Goal: Task Accomplishment & Management: Manage account settings

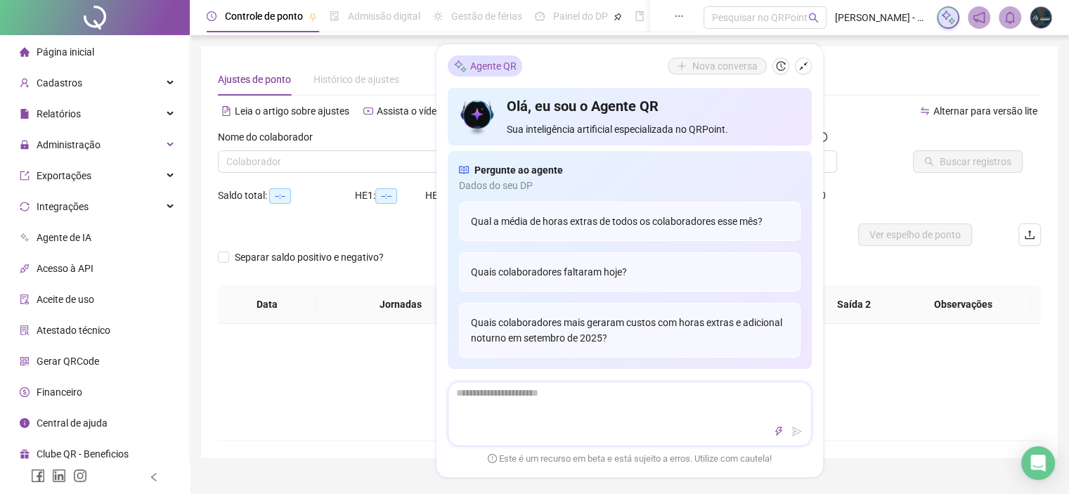
type input "**********"
click at [806, 65] on icon "shrink" at bounding box center [803, 66] width 10 height 10
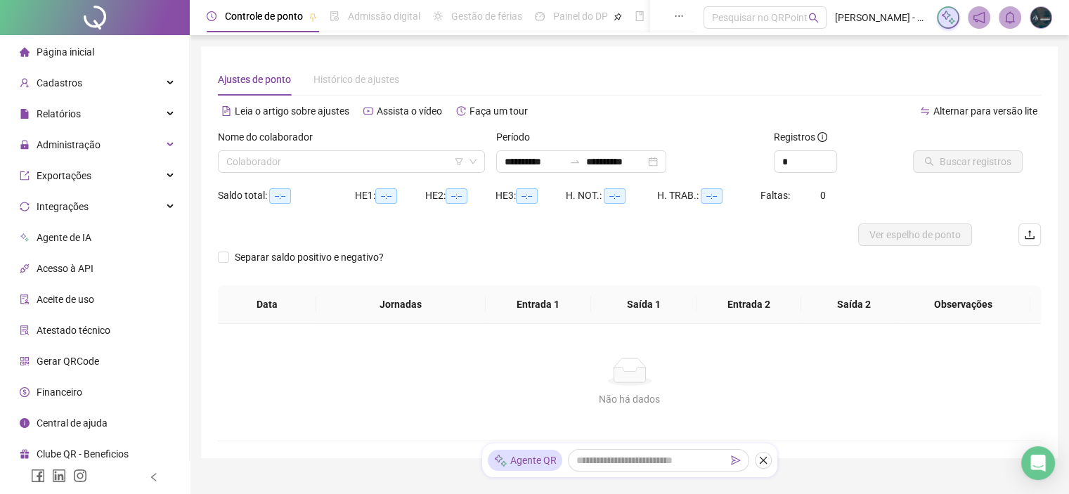
click at [354, 13] on span "Admissão digital" at bounding box center [384, 16] width 72 height 11
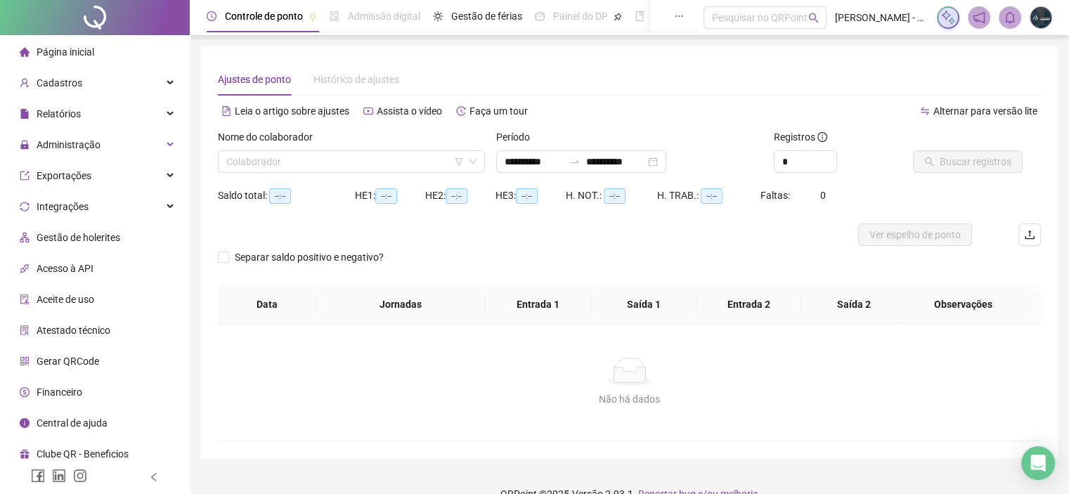
type input "**********"
click at [65, 143] on span "Administração" at bounding box center [69, 144] width 64 height 11
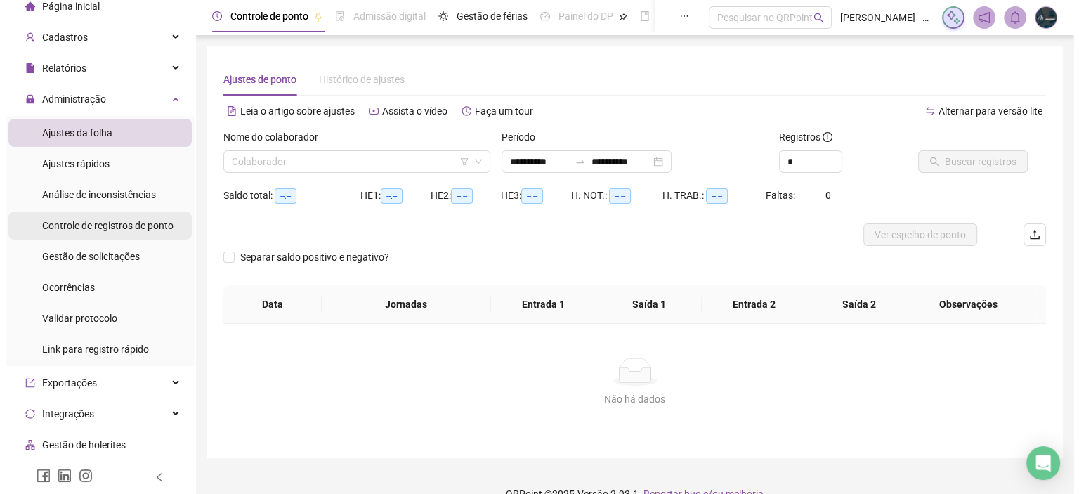
scroll to position [70, 0]
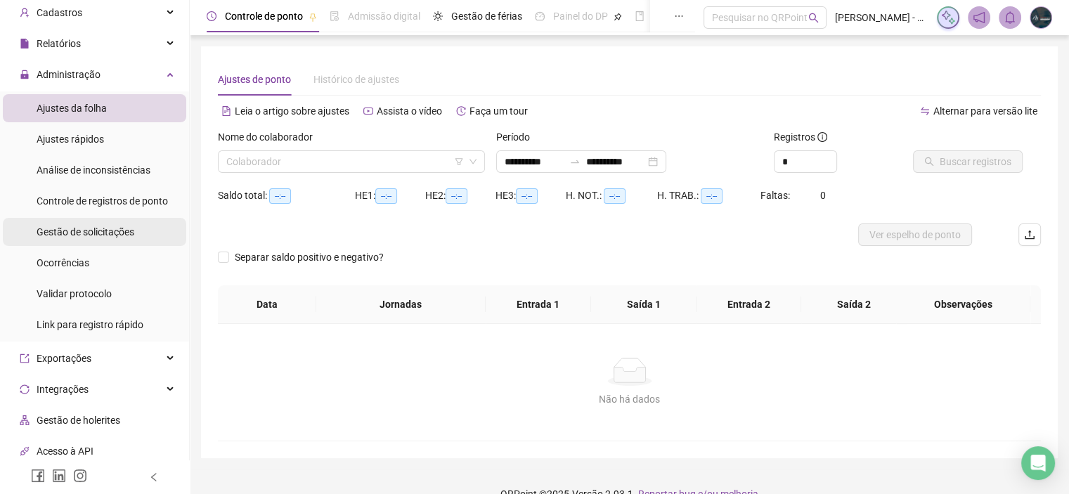
click at [133, 239] on li "Gestão de solicitações" at bounding box center [94, 232] width 183 height 28
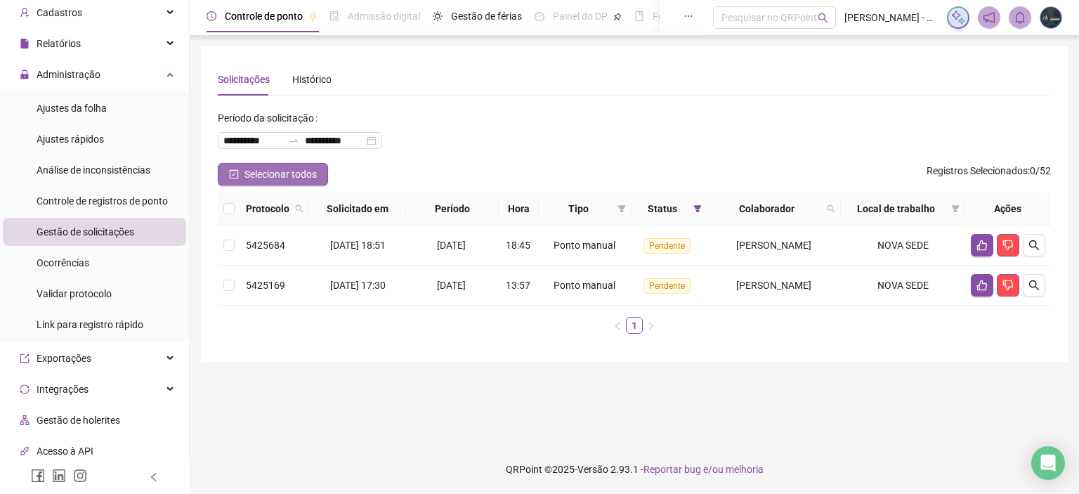
click at [280, 174] on span "Selecionar todos" at bounding box center [281, 174] width 72 height 15
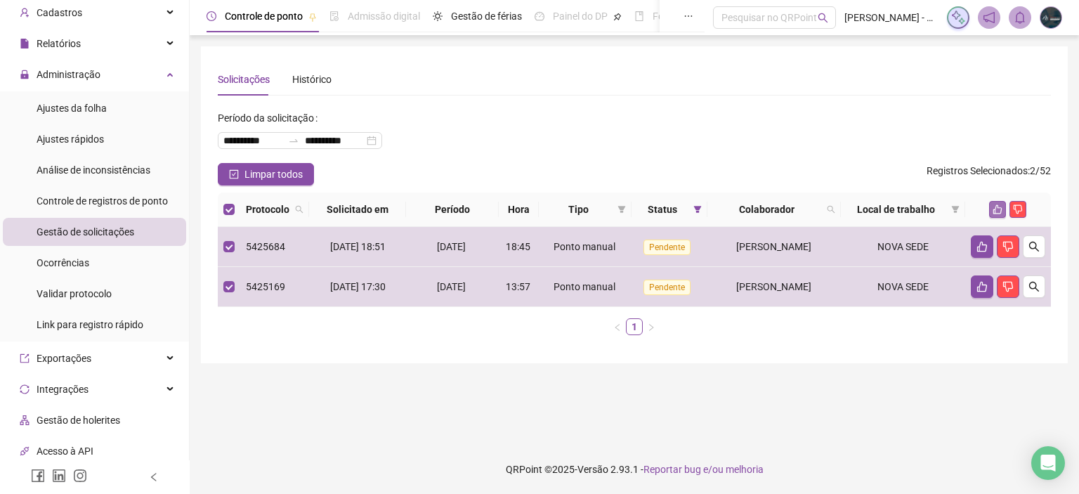
click at [991, 214] on button "button" at bounding box center [997, 209] width 17 height 17
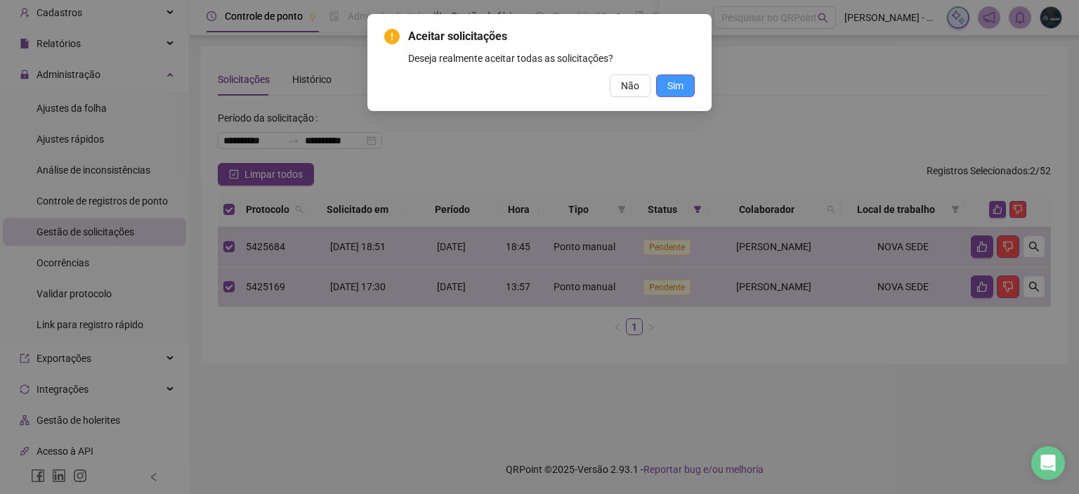
click at [665, 93] on button "Sim" at bounding box center [675, 85] width 39 height 22
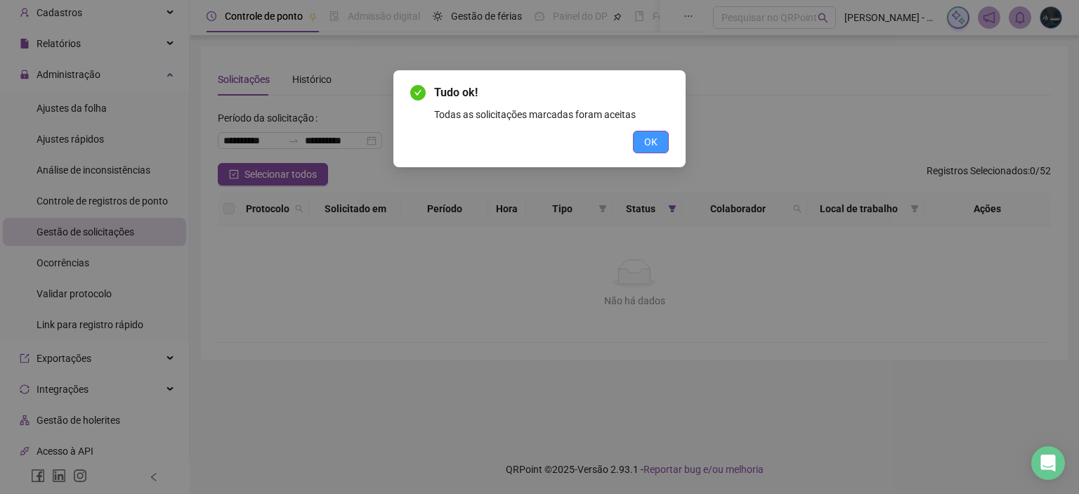
click at [653, 142] on span "OK" at bounding box center [650, 141] width 13 height 15
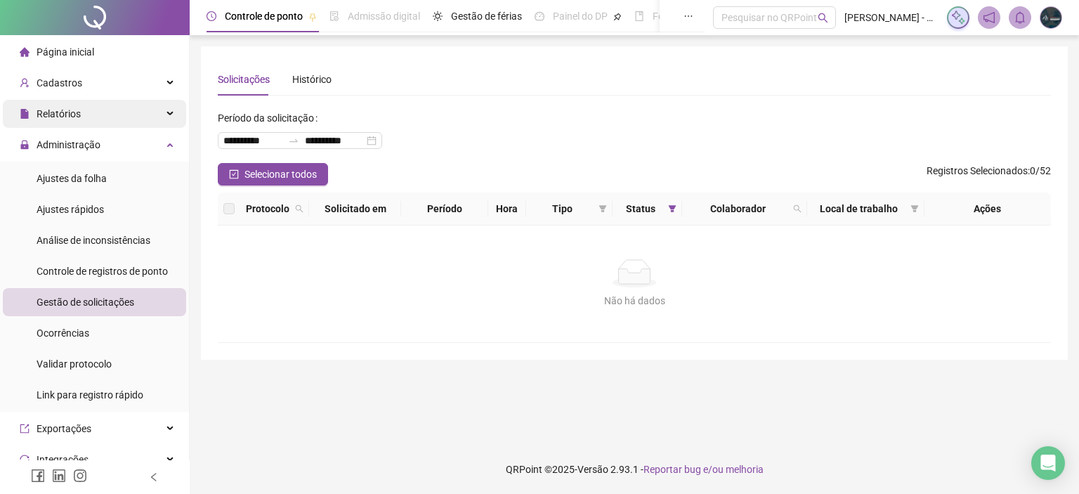
click at [77, 122] on span "Relatórios" at bounding box center [50, 114] width 61 height 28
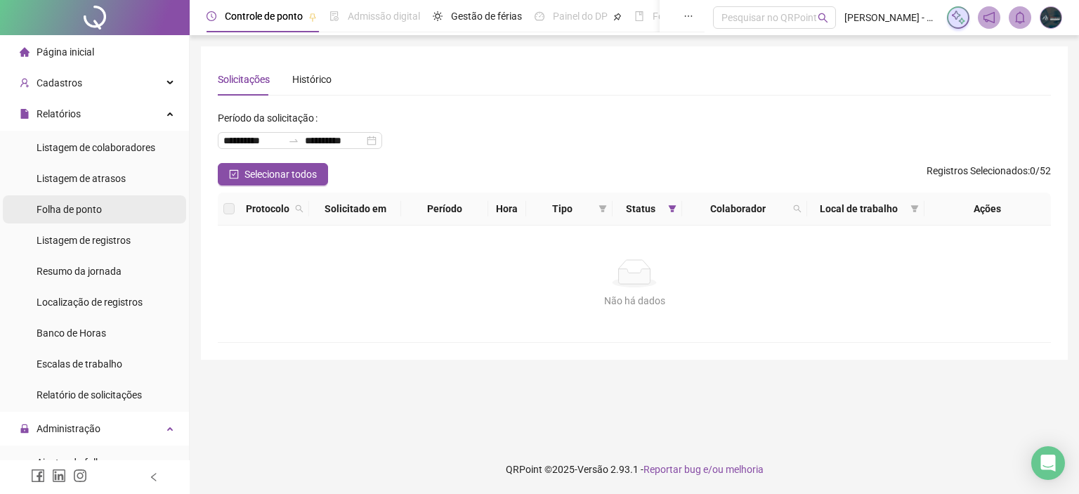
click at [99, 216] on div "Folha de ponto" at bounding box center [69, 209] width 65 height 28
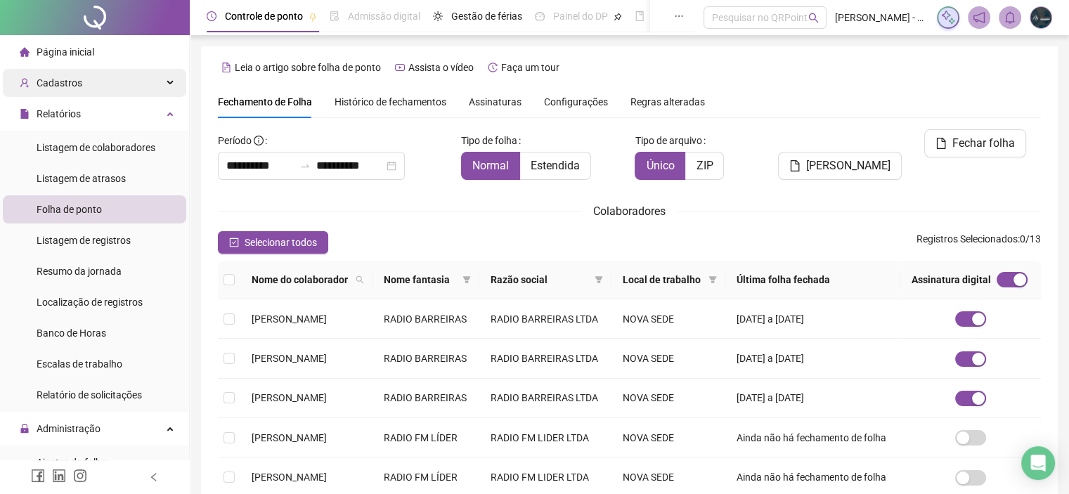
click at [62, 84] on span "Cadastros" at bounding box center [60, 82] width 46 height 11
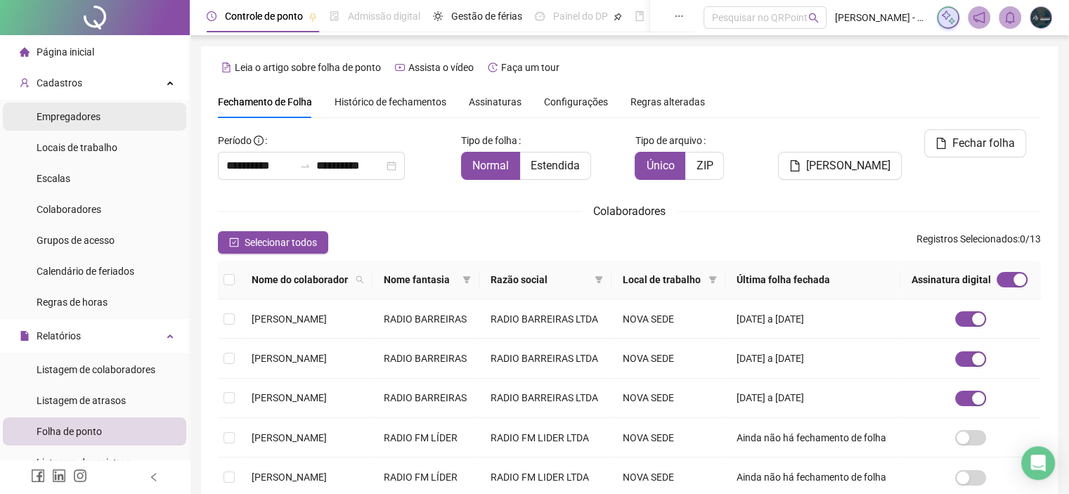
click at [88, 112] on span "Empregadores" at bounding box center [69, 116] width 64 height 11
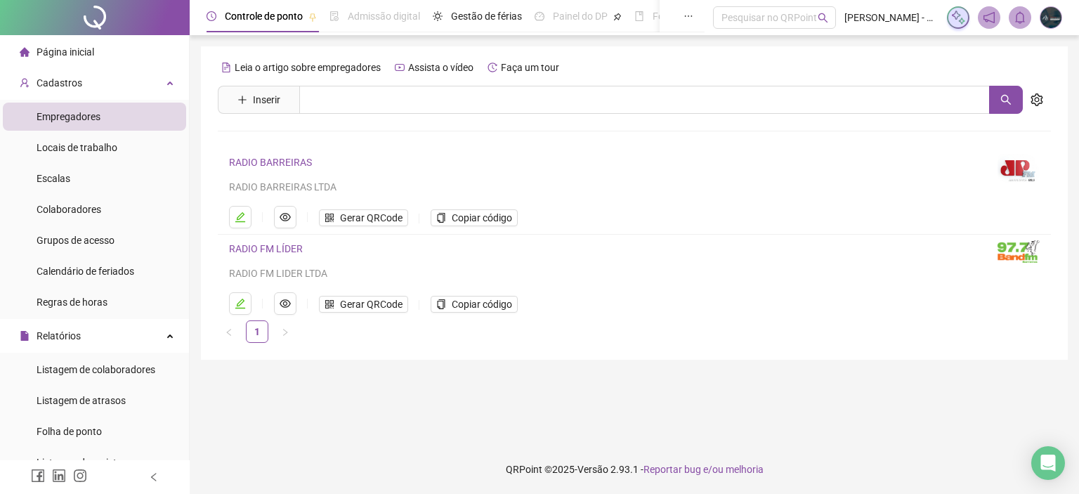
click at [297, 157] on link "RADIO BARREIRAS" at bounding box center [270, 162] width 83 height 11
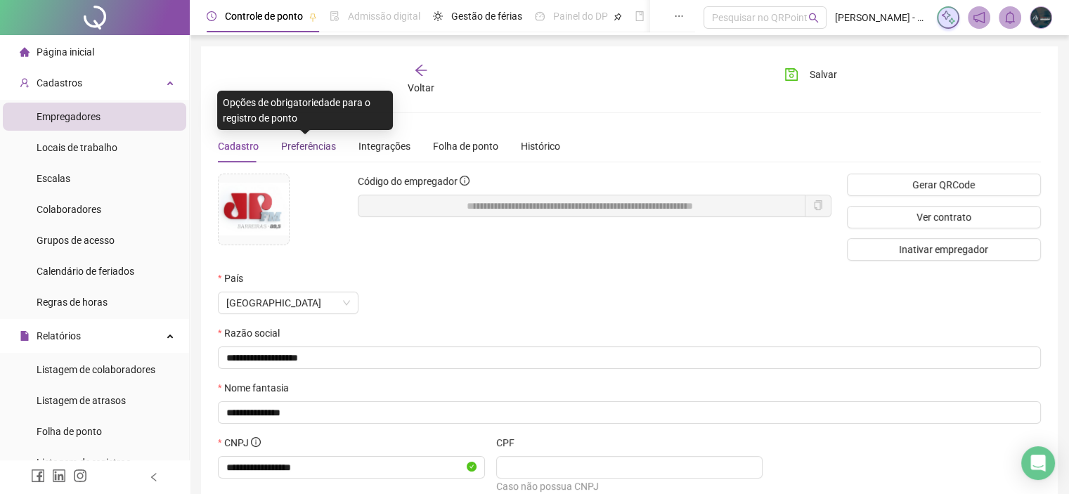
click at [323, 148] on span "Preferências" at bounding box center [308, 146] width 55 height 11
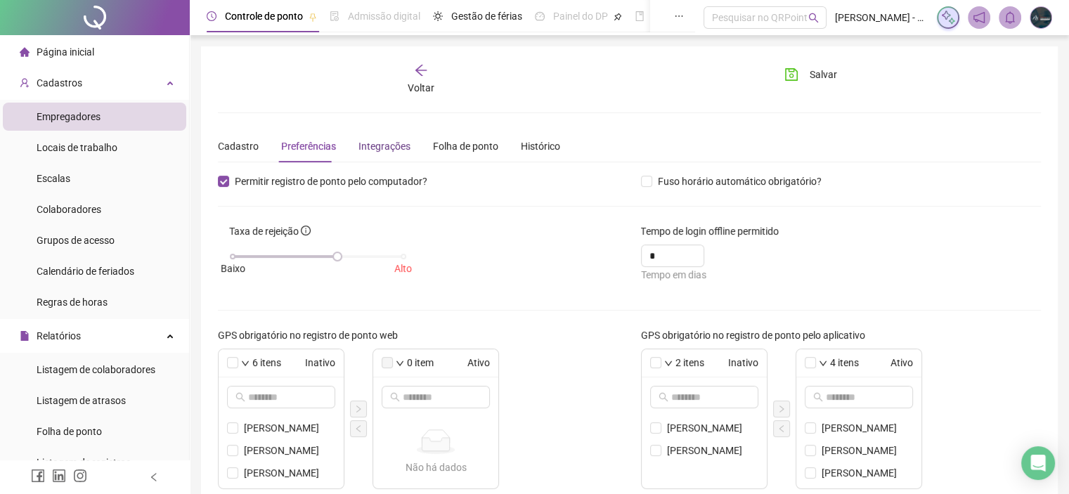
click at [360, 144] on div "Integrações" at bounding box center [384, 145] width 52 height 15
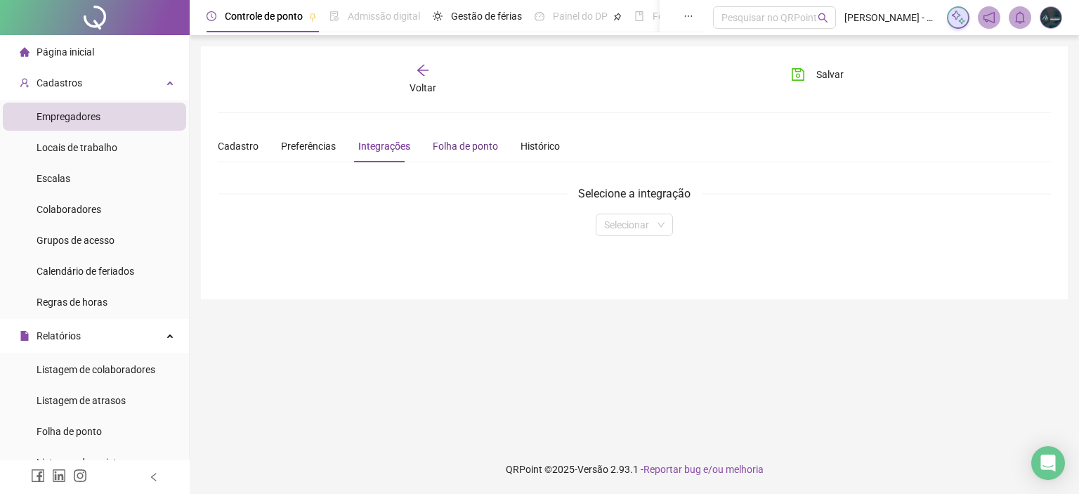
click at [436, 138] on div "Folha de ponto" at bounding box center [465, 145] width 65 height 15
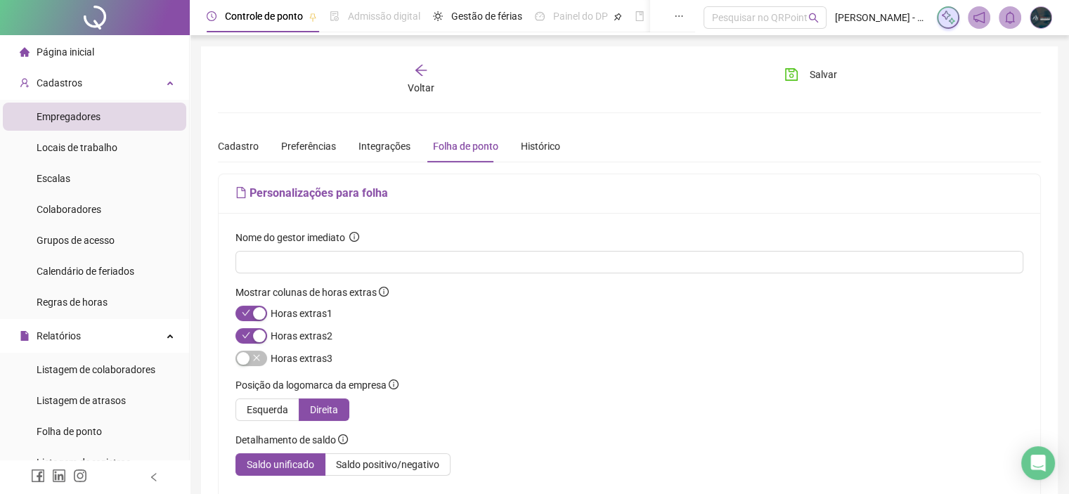
click at [419, 67] on icon "arrow-left" at bounding box center [420, 70] width 11 height 11
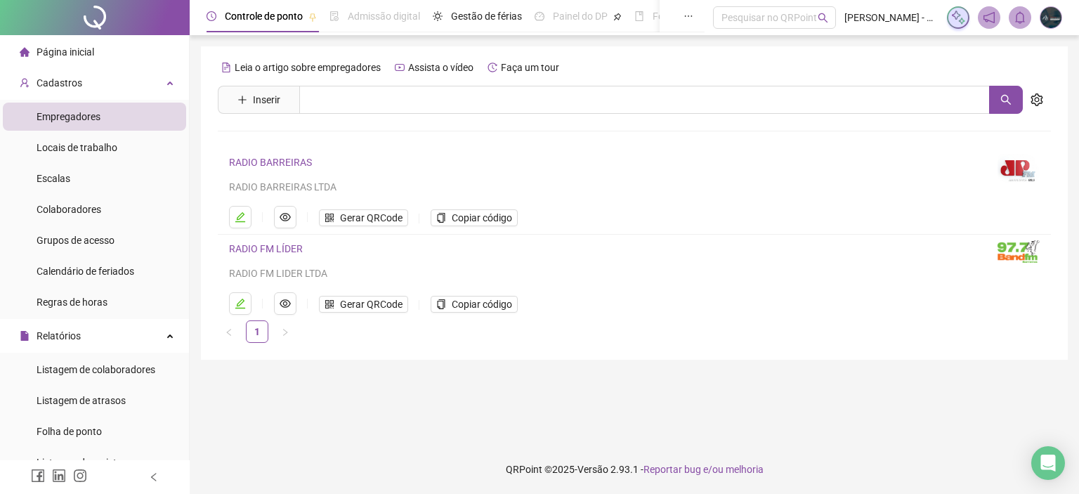
click at [287, 250] on link "RADIO FM LÍDER" at bounding box center [266, 248] width 74 height 11
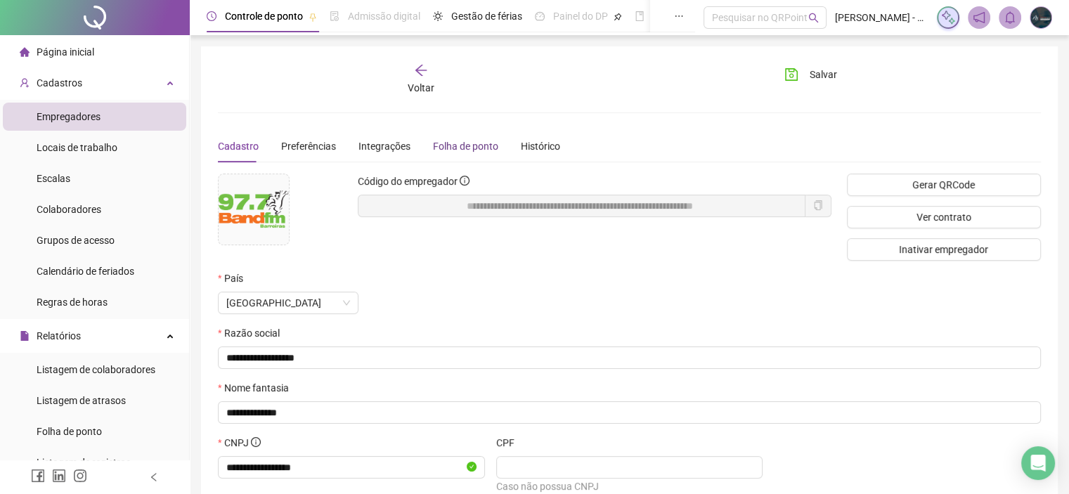
click at [448, 148] on div "Folha de ponto" at bounding box center [465, 145] width 65 height 15
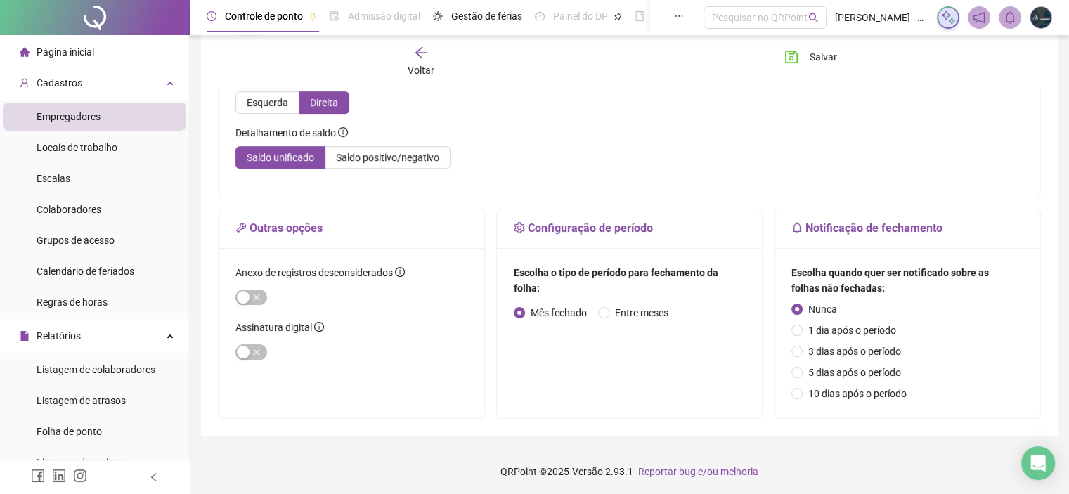
scroll to position [307, 0]
click at [242, 354] on div "button" at bounding box center [243, 351] width 13 height 13
click at [821, 61] on span "Salvar" at bounding box center [822, 56] width 27 height 15
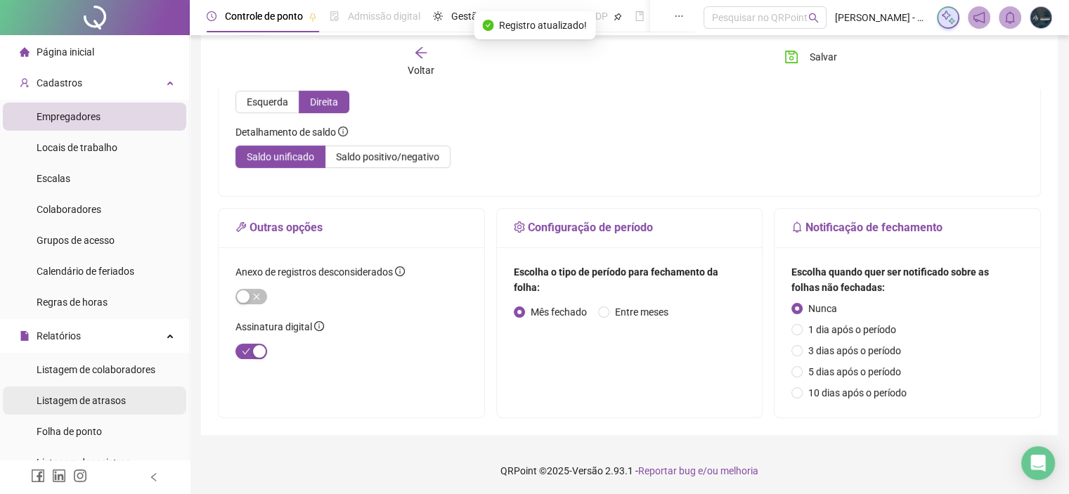
scroll to position [70, 0]
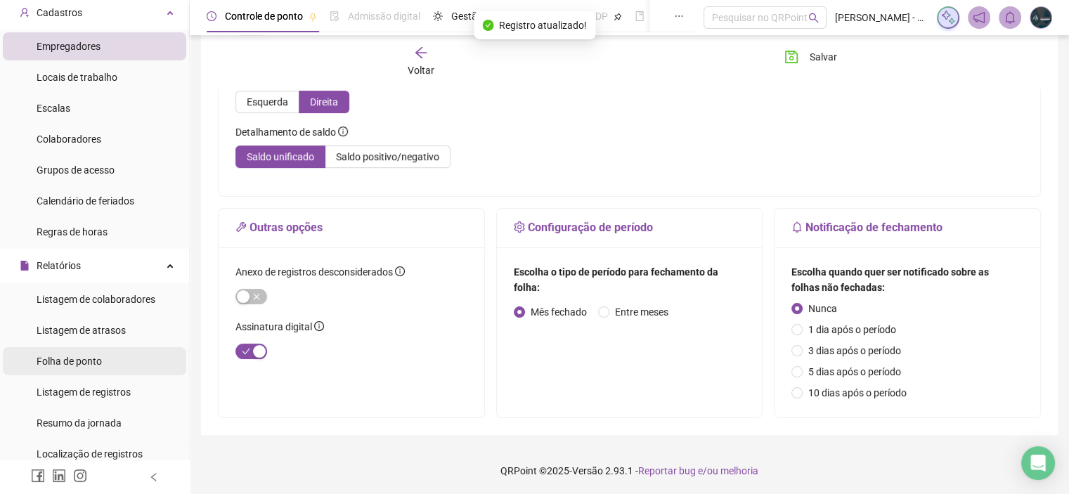
click at [72, 362] on span "Folha de ponto" at bounding box center [69, 361] width 65 height 11
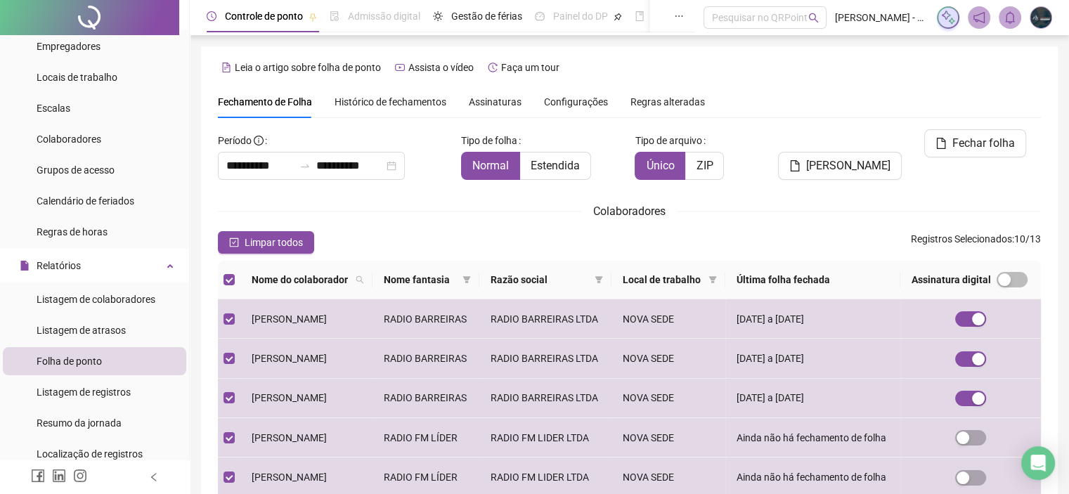
click at [382, 92] on div "Histórico de fechamentos" at bounding box center [390, 102] width 112 height 32
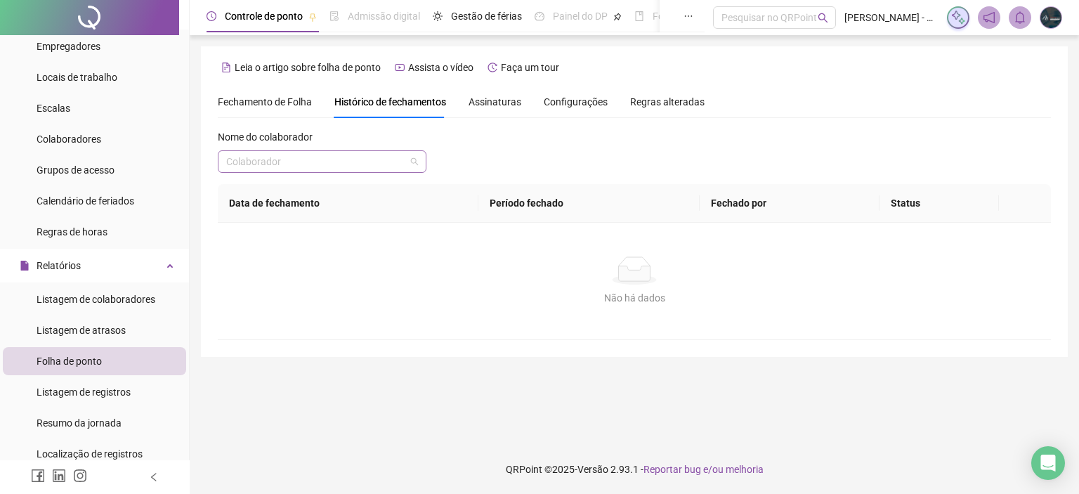
click at [348, 169] on input "search" at bounding box center [315, 161] width 179 height 21
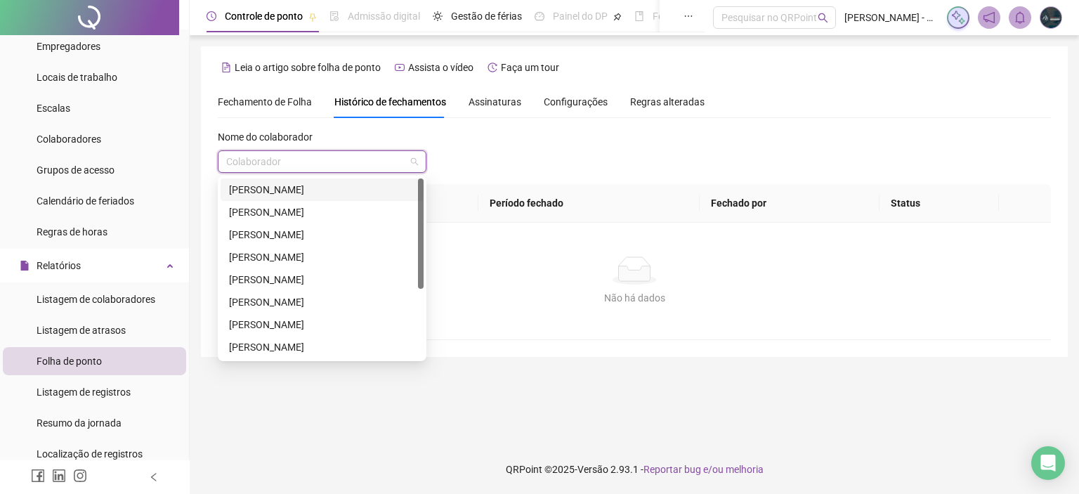
click at [508, 102] on span "Assinaturas" at bounding box center [495, 102] width 53 height 10
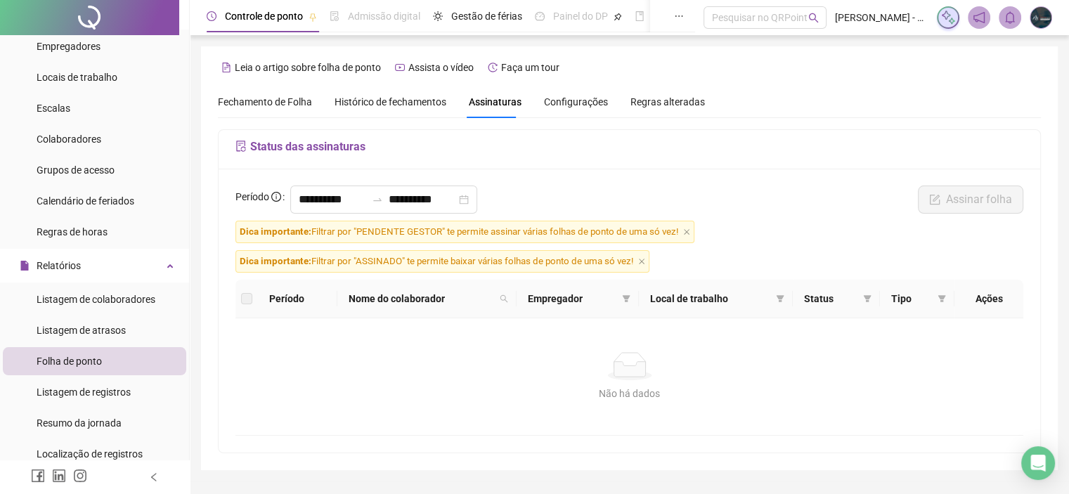
click at [571, 93] on div "Configurações" at bounding box center [576, 102] width 64 height 32
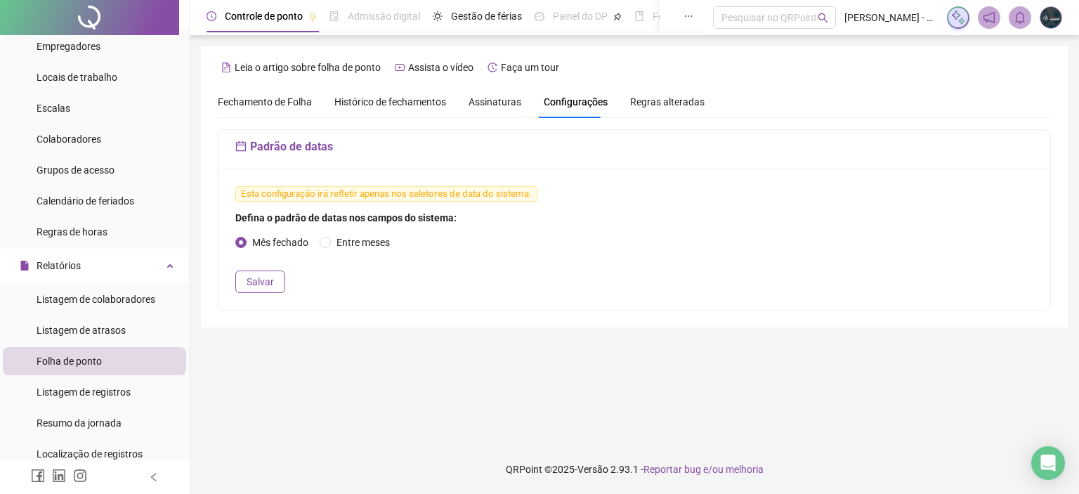
click at [658, 100] on span "Regras alteradas" at bounding box center [667, 102] width 74 height 10
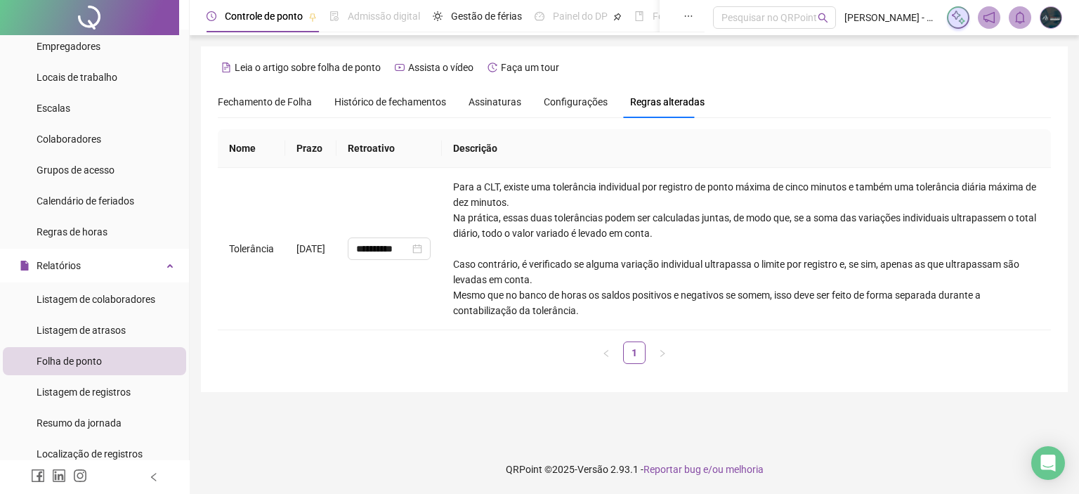
click at [584, 94] on div "Configurações" at bounding box center [576, 101] width 64 height 15
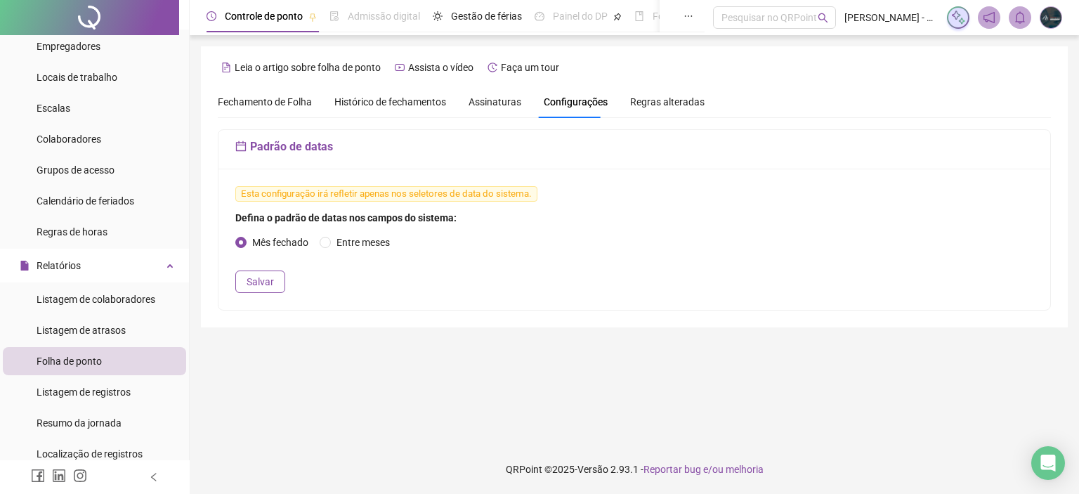
click at [276, 106] on span "Fechamento de Folha" at bounding box center [265, 101] width 94 height 11
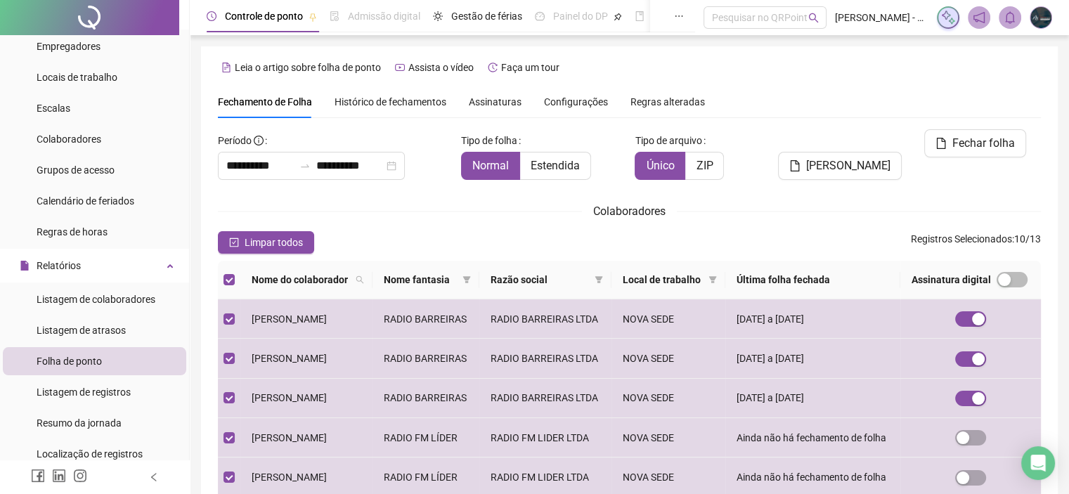
click at [481, 104] on span "Assinaturas" at bounding box center [495, 102] width 53 height 10
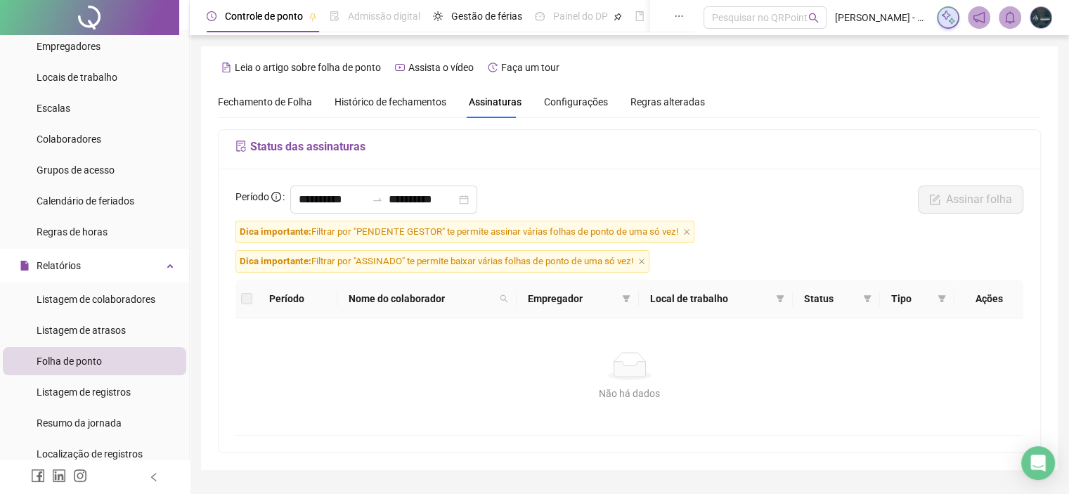
scroll to position [34, 0]
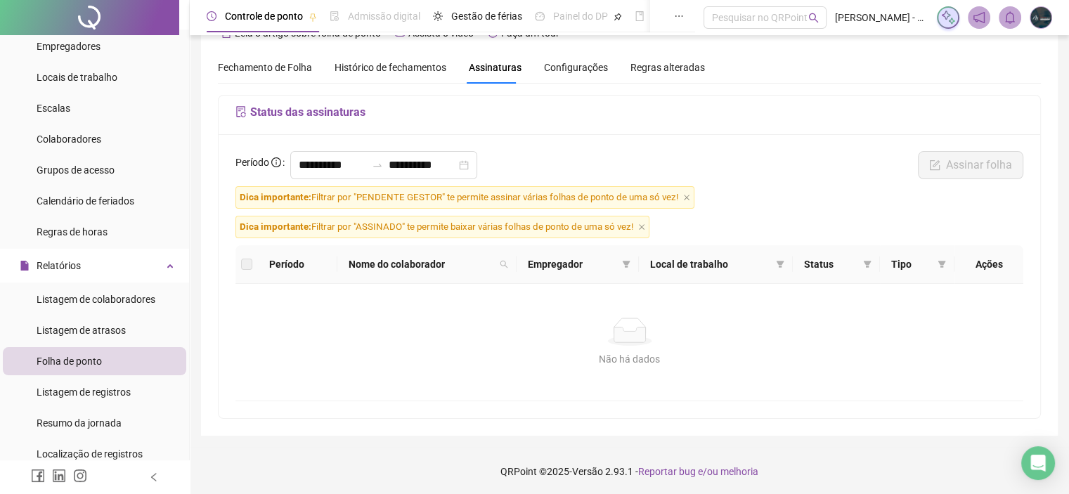
click at [416, 68] on span "Histórico de fechamentos" at bounding box center [390, 67] width 112 height 11
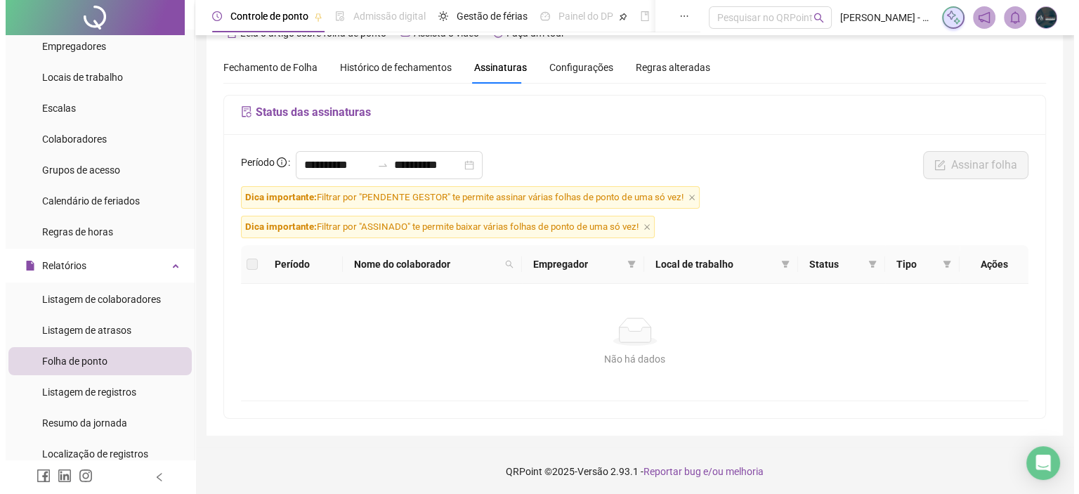
scroll to position [0, 0]
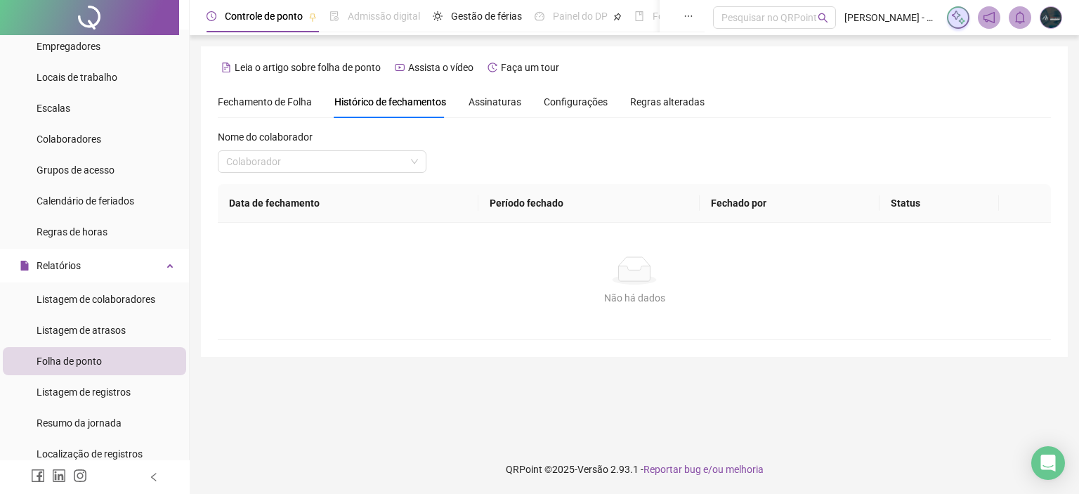
click at [303, 148] on div "Nome do colaborador" at bounding box center [322, 139] width 209 height 21
click at [300, 160] on input "search" at bounding box center [315, 161] width 179 height 21
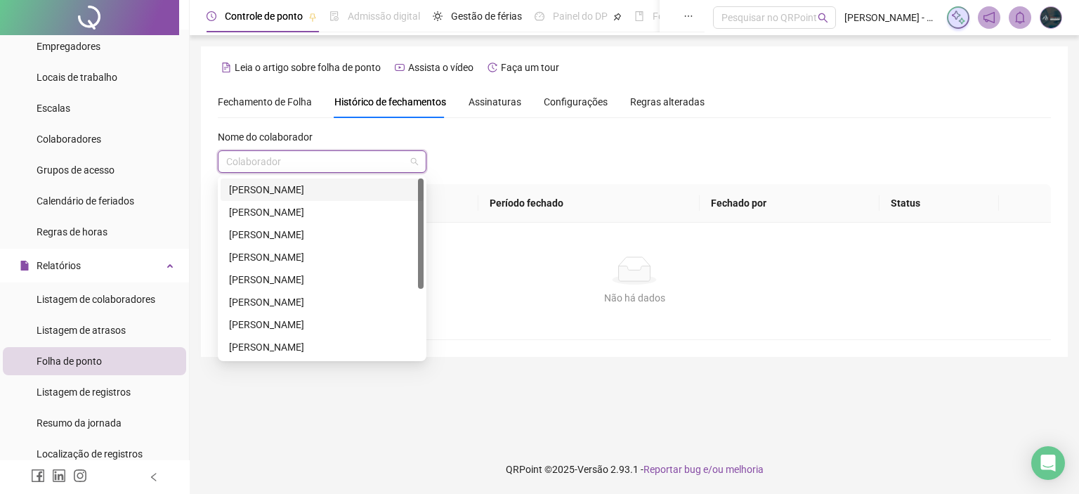
click at [286, 188] on div "[PERSON_NAME]" at bounding box center [322, 189] width 186 height 15
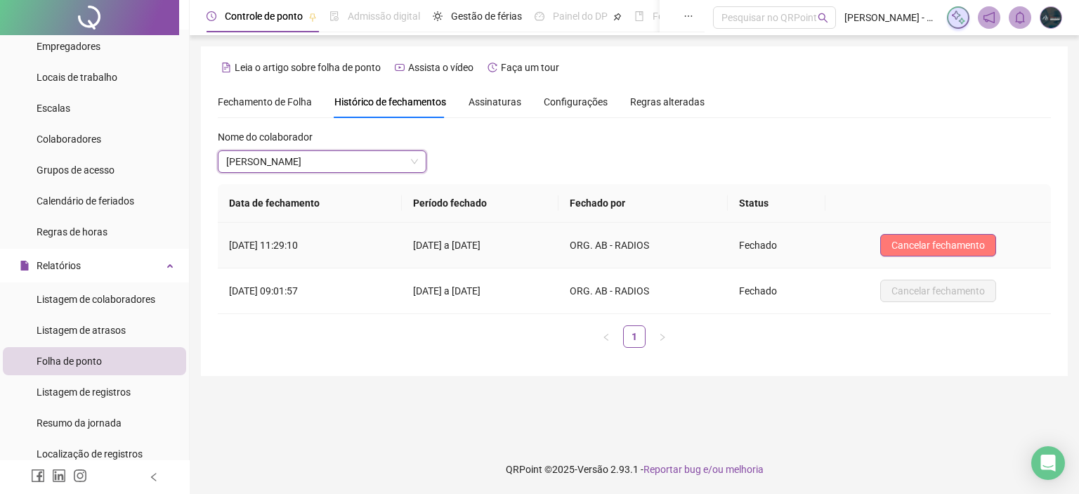
click at [932, 246] on span "Cancelar fechamento" at bounding box center [938, 244] width 93 height 15
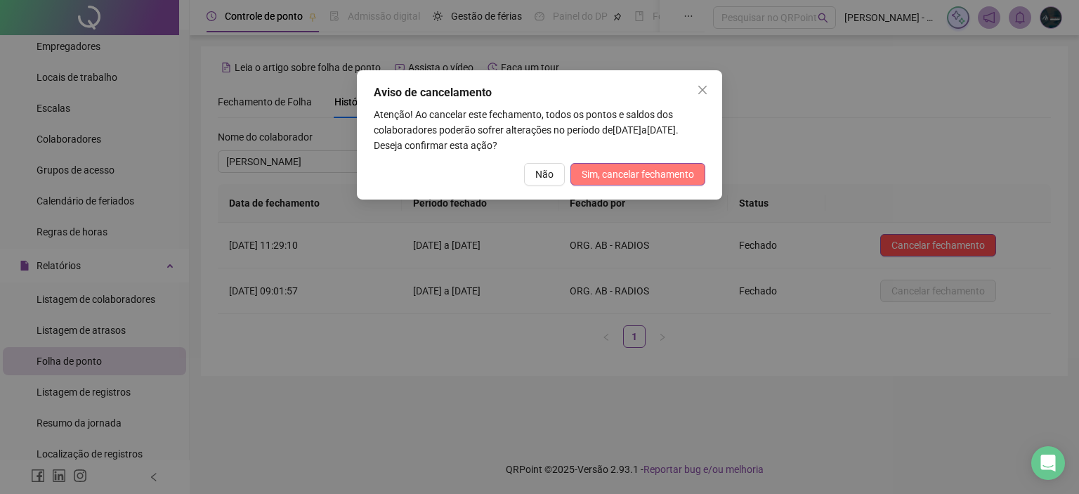
click at [663, 179] on span "Sim, cancelar fechamento" at bounding box center [638, 174] width 112 height 15
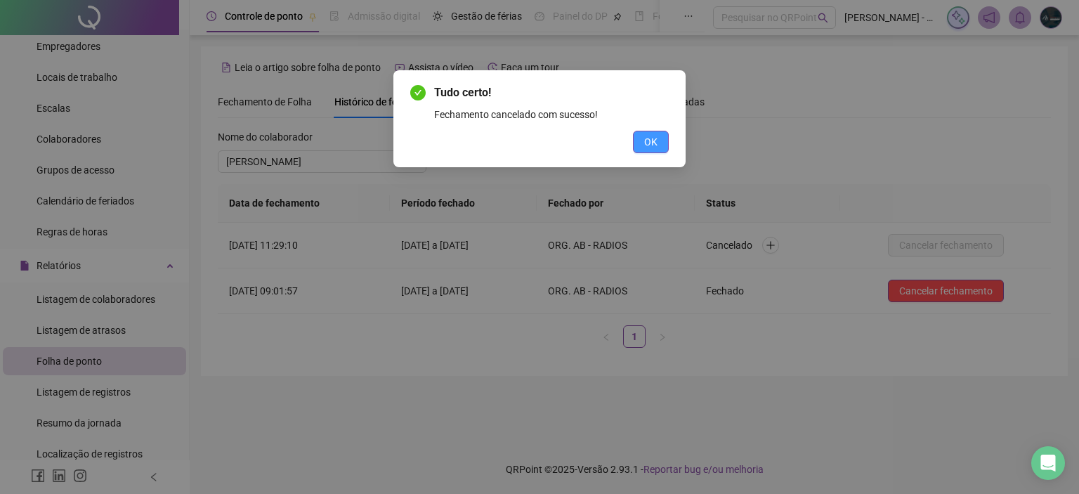
click at [638, 131] on button "OK" at bounding box center [651, 142] width 36 height 22
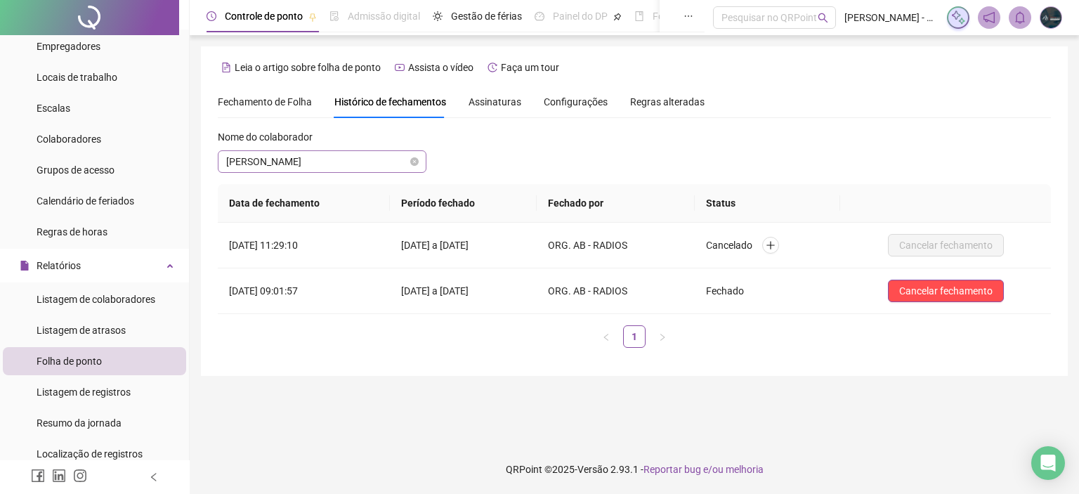
click at [324, 166] on span "[PERSON_NAME]" at bounding box center [322, 161] width 192 height 21
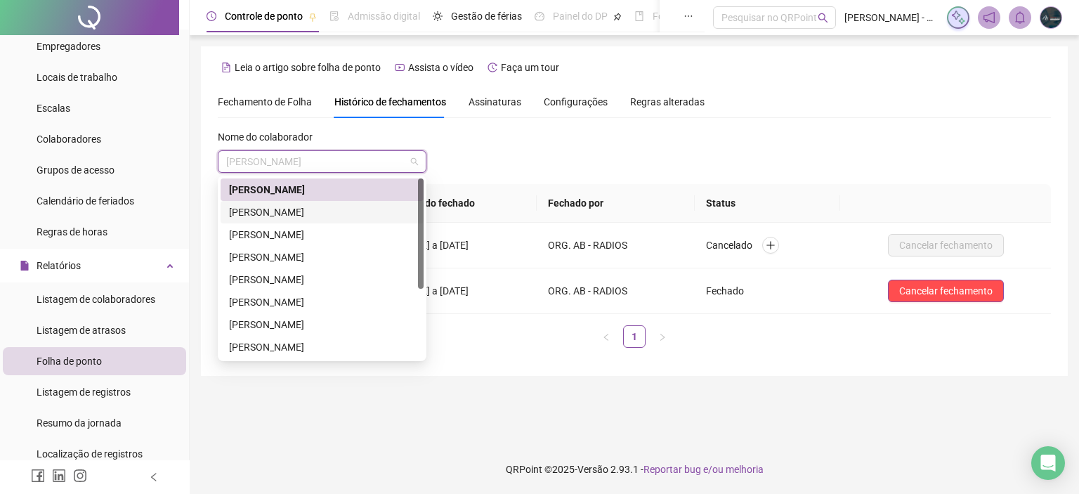
click at [318, 211] on div "[PERSON_NAME]" at bounding box center [322, 211] width 186 height 15
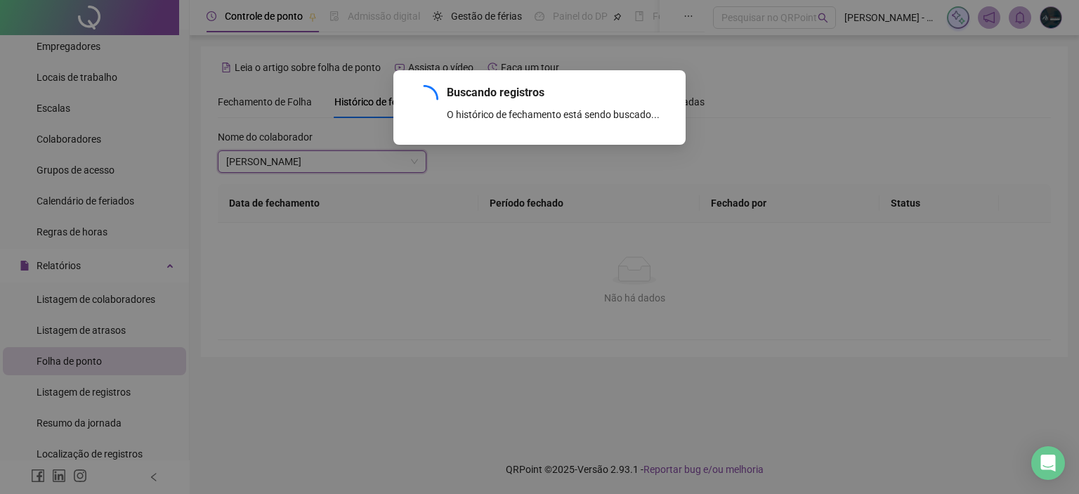
scroll to position [124, 0]
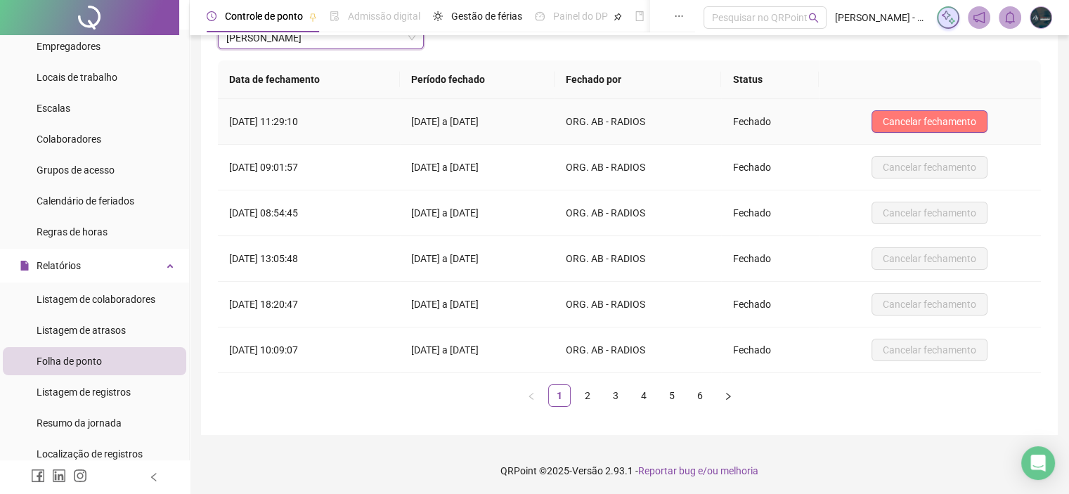
click at [944, 110] on button "Cancelar fechamento" at bounding box center [929, 121] width 116 height 22
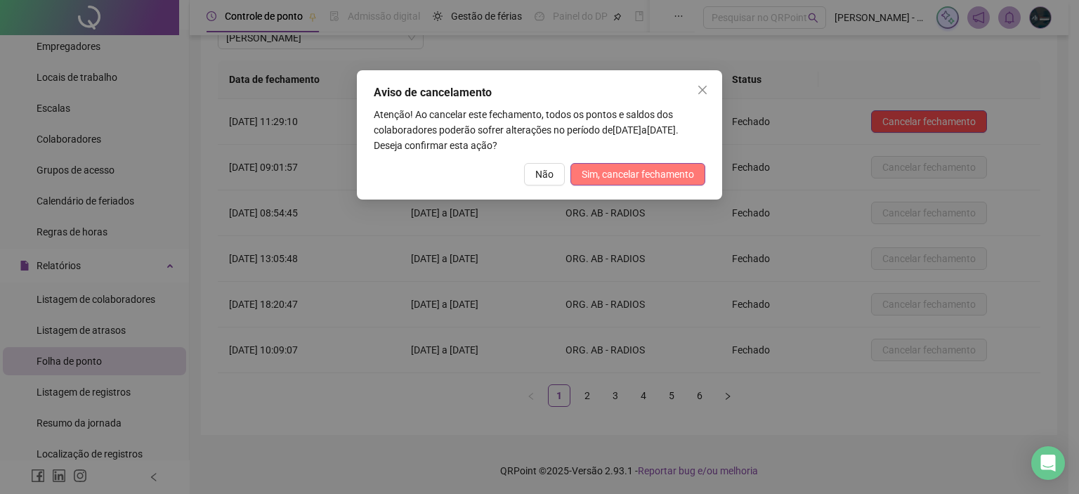
click at [597, 170] on span "Sim, cancelar fechamento" at bounding box center [638, 174] width 112 height 15
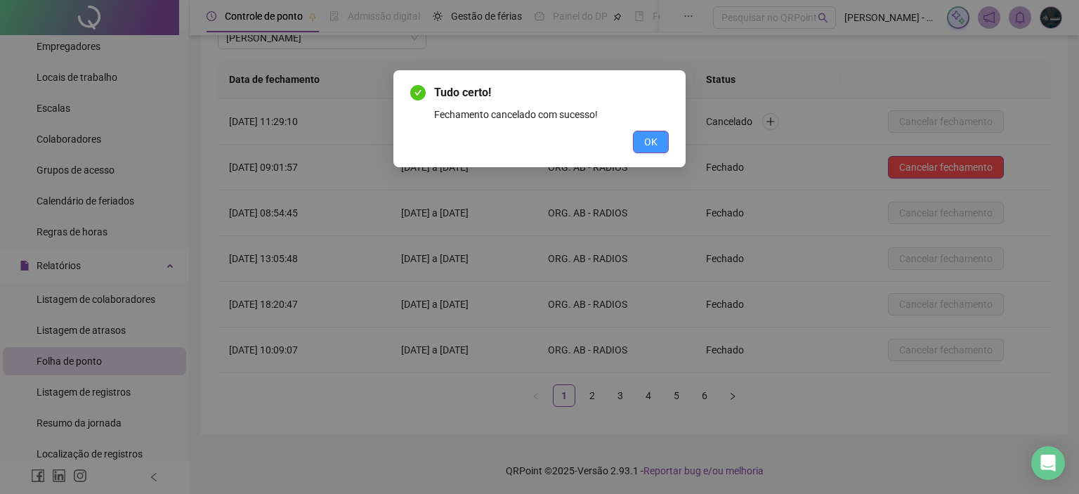
click at [655, 147] on span "OK" at bounding box center [650, 141] width 13 height 15
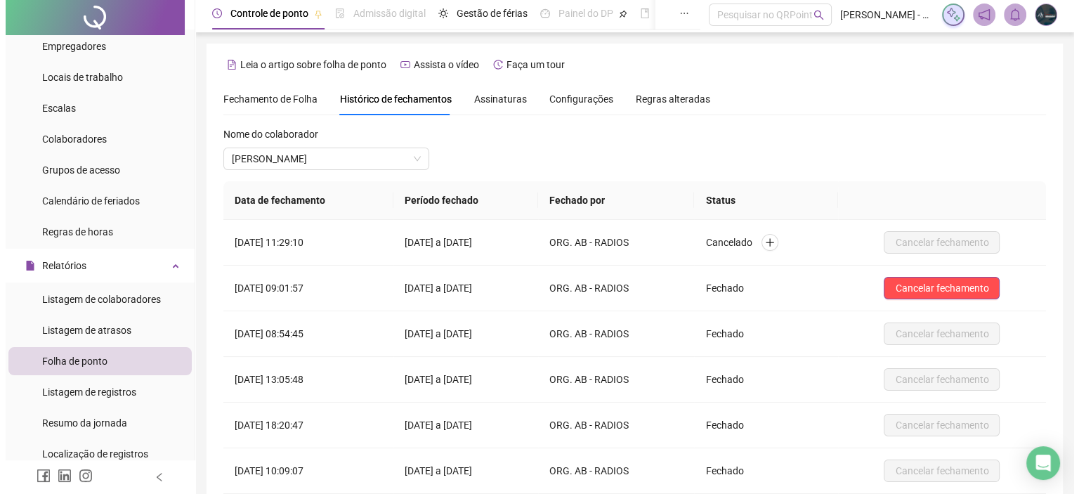
scroll to position [0, 0]
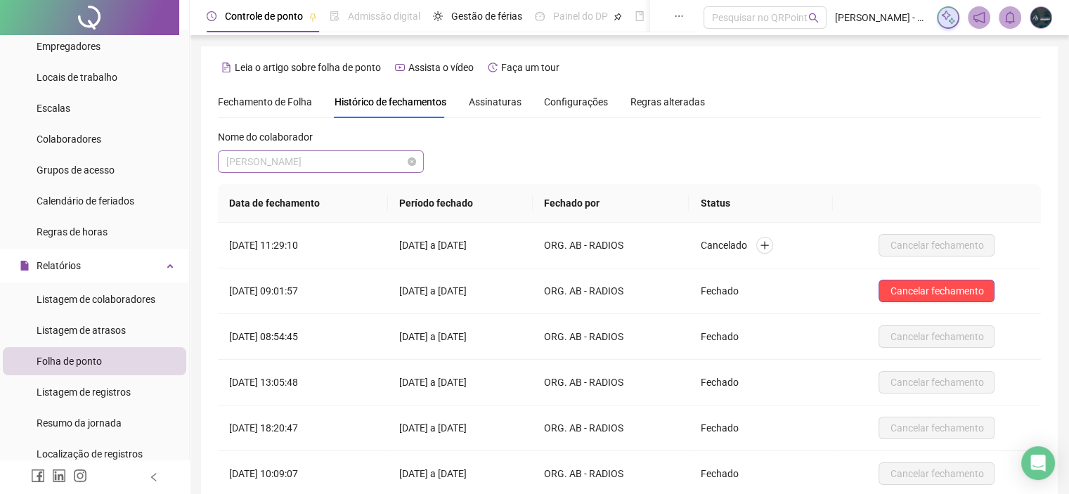
click at [334, 167] on span "[PERSON_NAME]" at bounding box center [320, 161] width 189 height 21
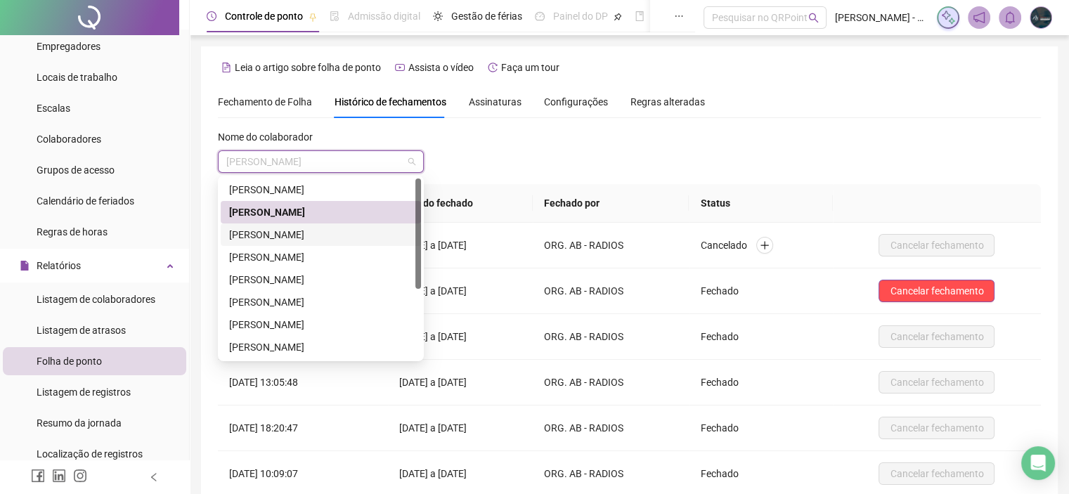
click at [303, 230] on div "[PERSON_NAME]" at bounding box center [320, 234] width 183 height 15
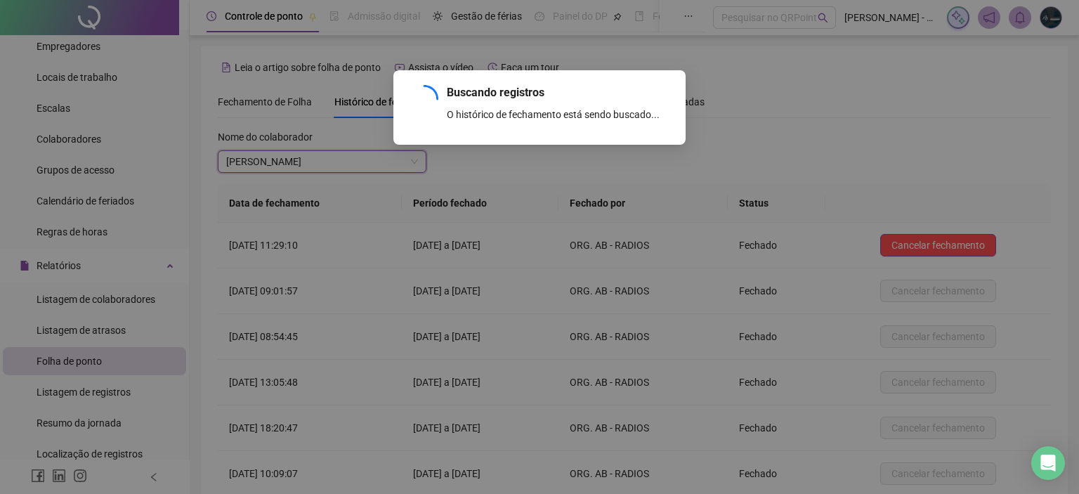
scroll to position [124, 0]
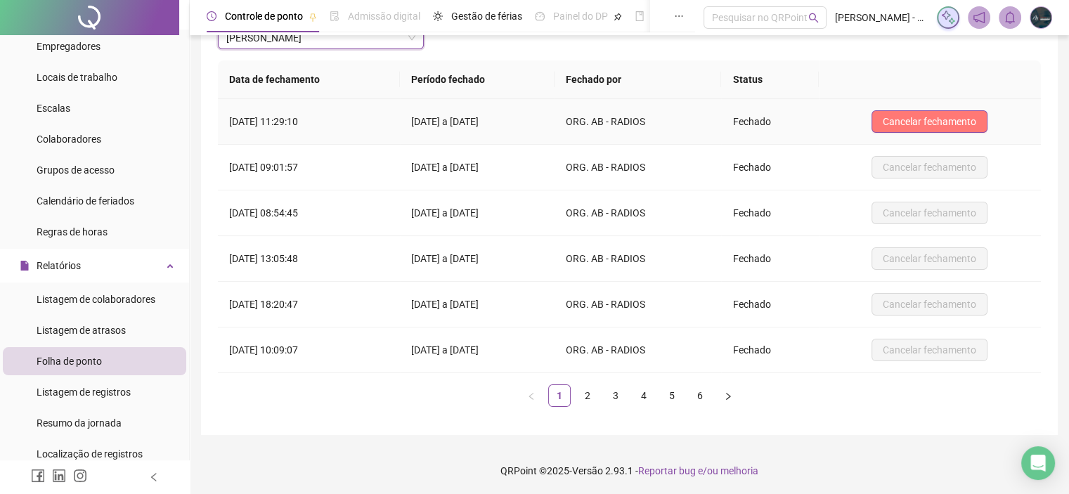
click at [943, 116] on span "Cancelar fechamento" at bounding box center [928, 121] width 93 height 15
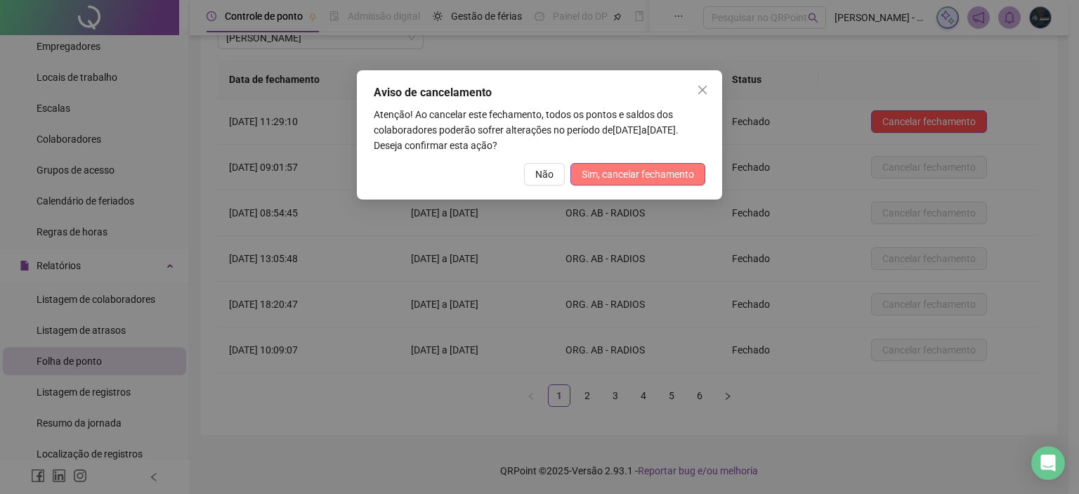
click at [614, 183] on button "Sim, cancelar fechamento" at bounding box center [638, 174] width 135 height 22
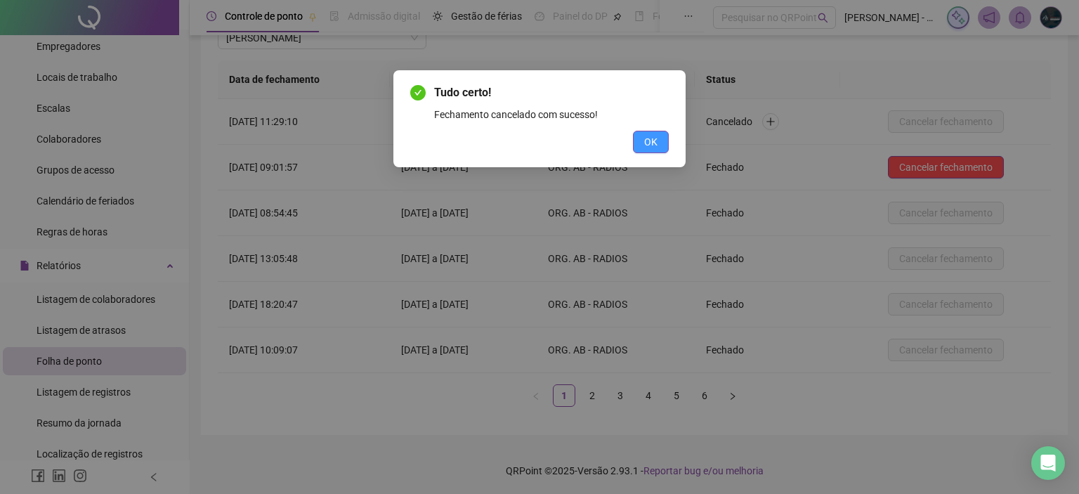
click at [637, 141] on button "OK" at bounding box center [651, 142] width 36 height 22
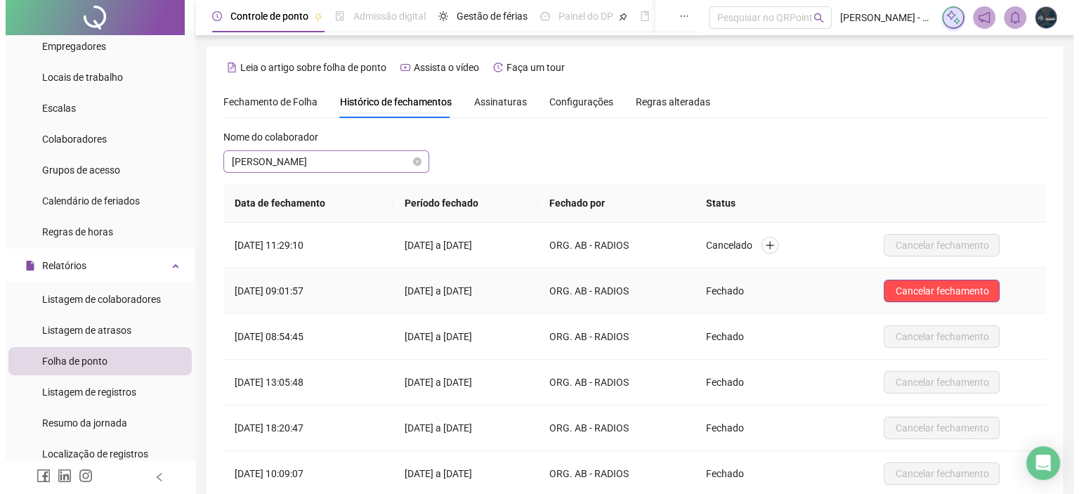
scroll to position [0, 0]
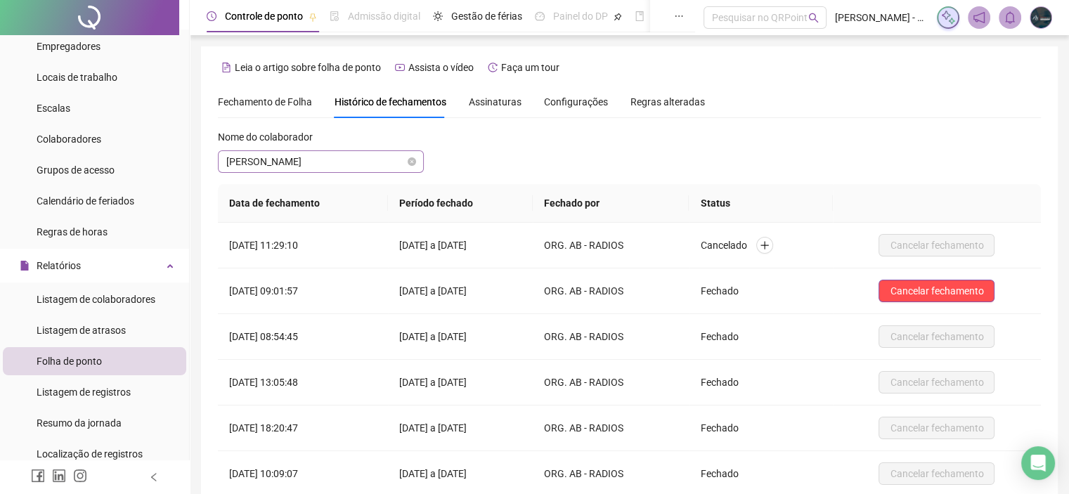
click at [327, 166] on span "[PERSON_NAME]" at bounding box center [320, 161] width 189 height 21
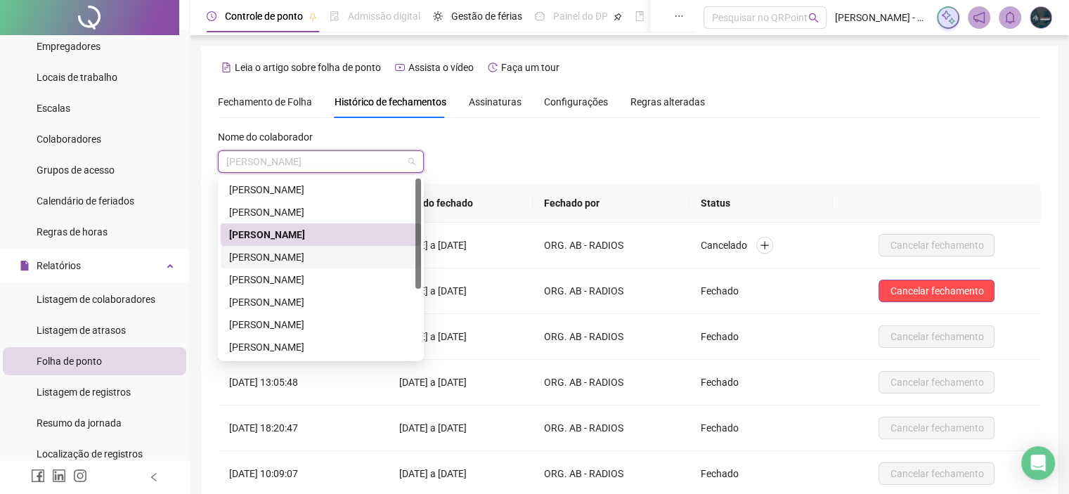
click at [306, 259] on div "[PERSON_NAME]" at bounding box center [320, 256] width 183 height 15
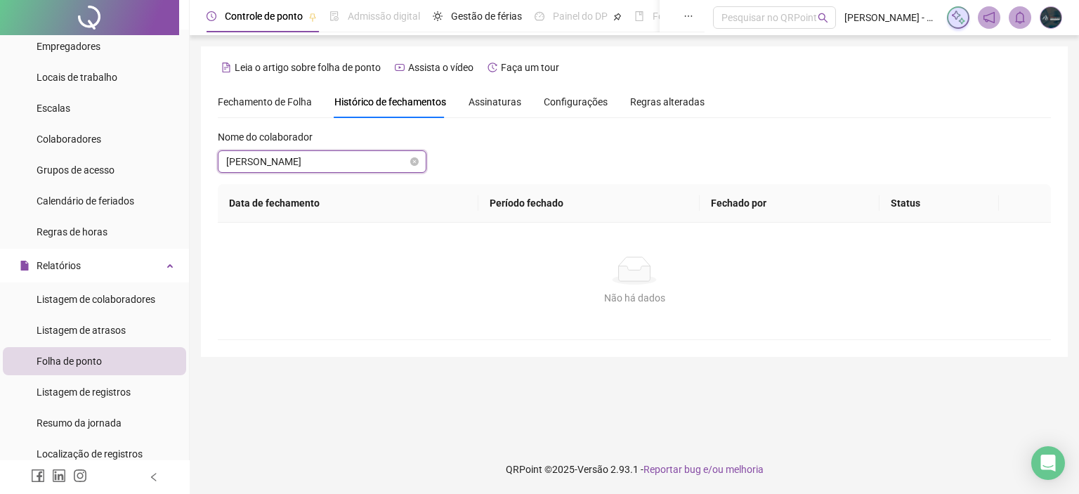
click at [341, 158] on span "[PERSON_NAME]" at bounding box center [322, 161] width 192 height 21
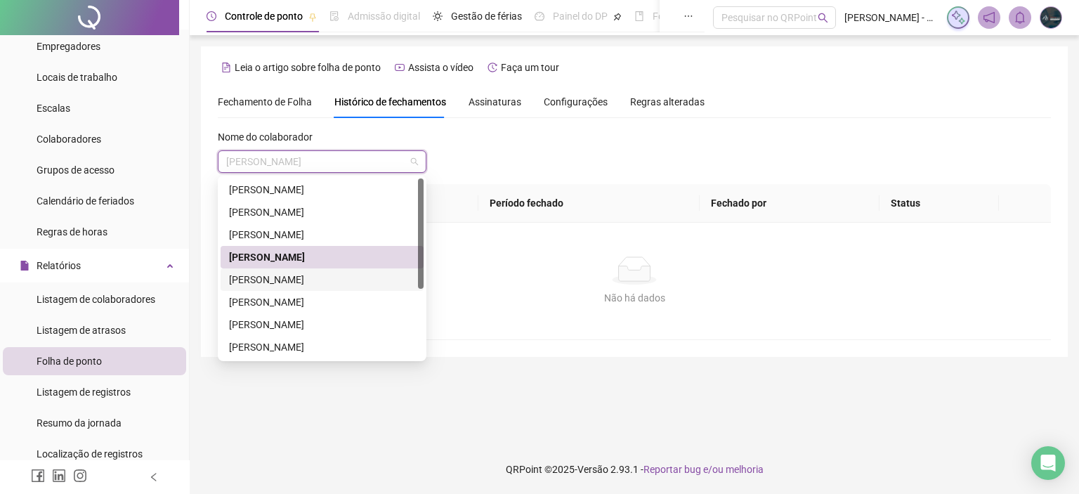
drag, startPoint x: 285, startPoint y: 268, endPoint x: 288, endPoint y: 280, distance: 13.0
click at [288, 280] on div "[PERSON_NAME]" at bounding box center [322, 279] width 203 height 22
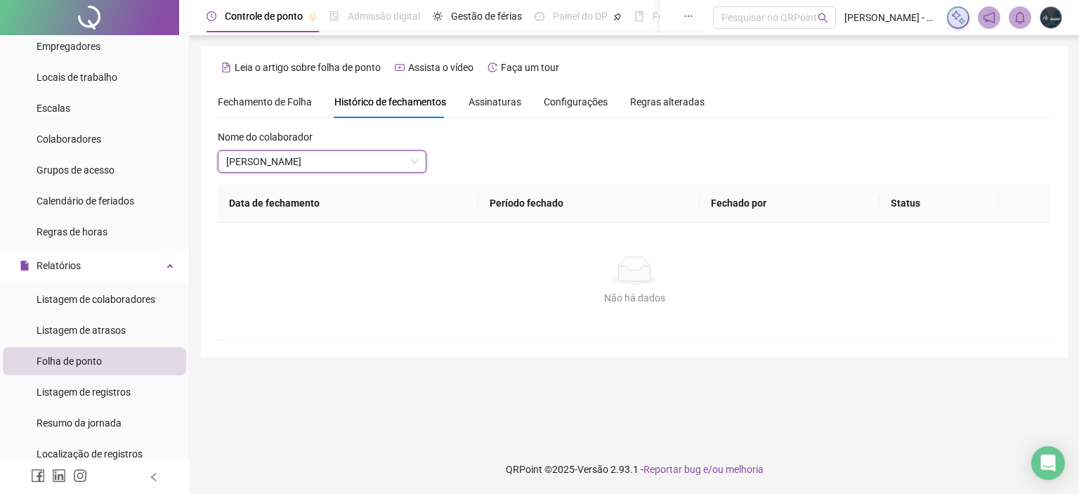
click at [888, 249] on div "Não há dados Não há dados" at bounding box center [634, 281] width 833 height 117
click at [360, 162] on span "[PERSON_NAME]" at bounding box center [322, 161] width 192 height 21
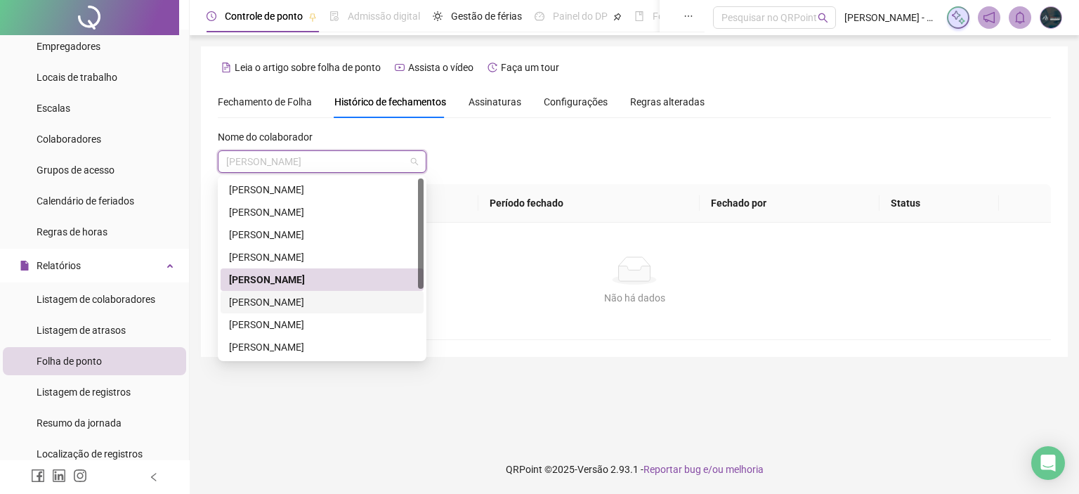
click at [294, 302] on div "[PERSON_NAME]" at bounding box center [322, 301] width 186 height 15
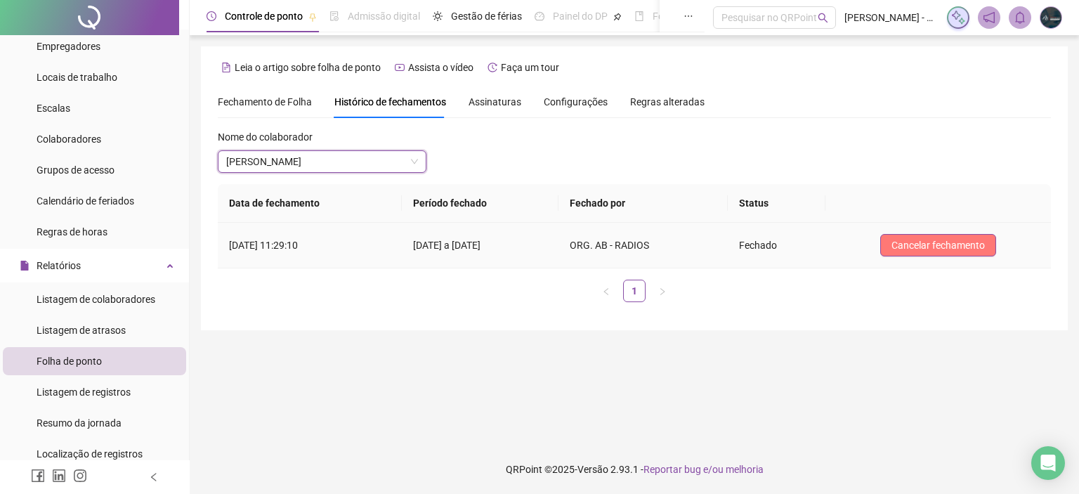
click at [931, 241] on span "Cancelar fechamento" at bounding box center [938, 244] width 93 height 15
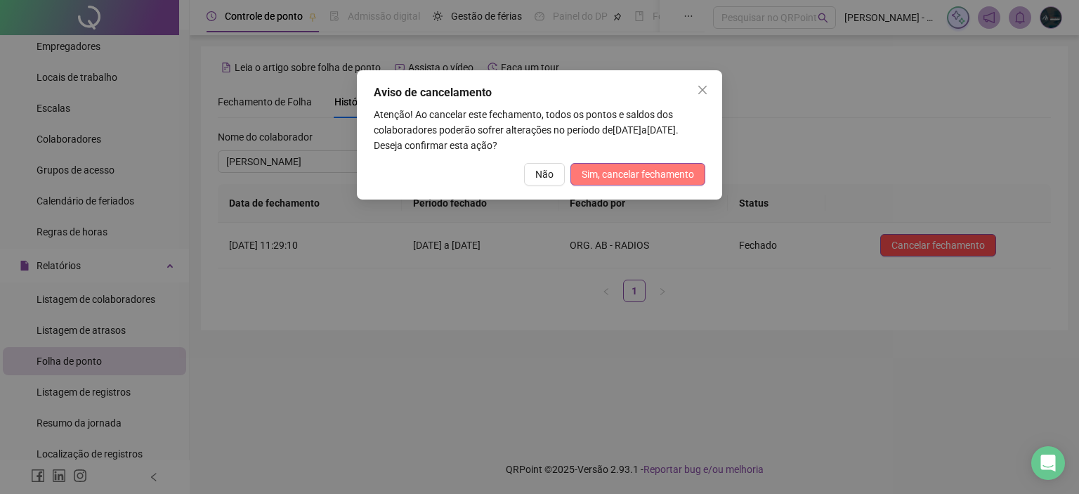
click at [600, 176] on span "Sim, cancelar fechamento" at bounding box center [638, 174] width 112 height 15
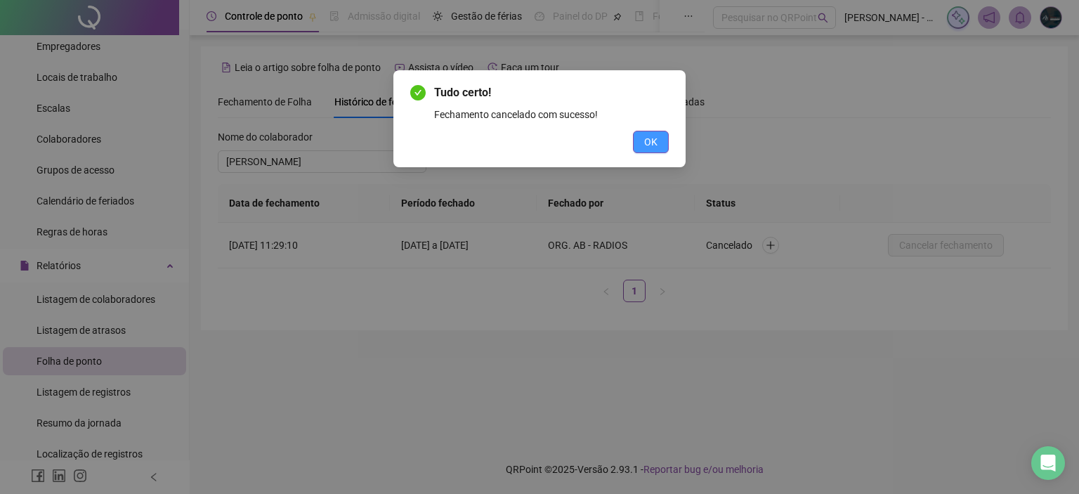
click at [658, 139] on span "OK" at bounding box center [650, 141] width 13 height 15
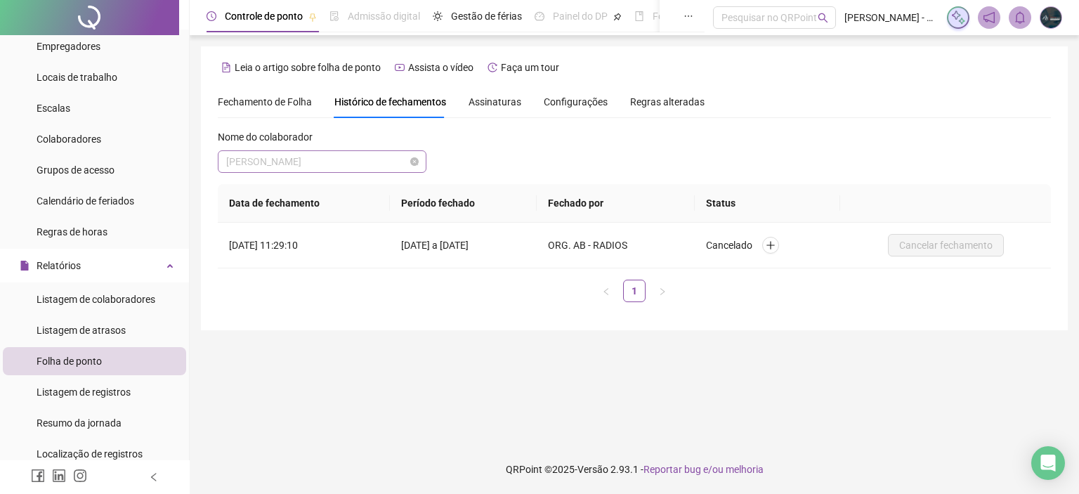
click at [349, 168] on span "[PERSON_NAME]" at bounding box center [322, 161] width 192 height 21
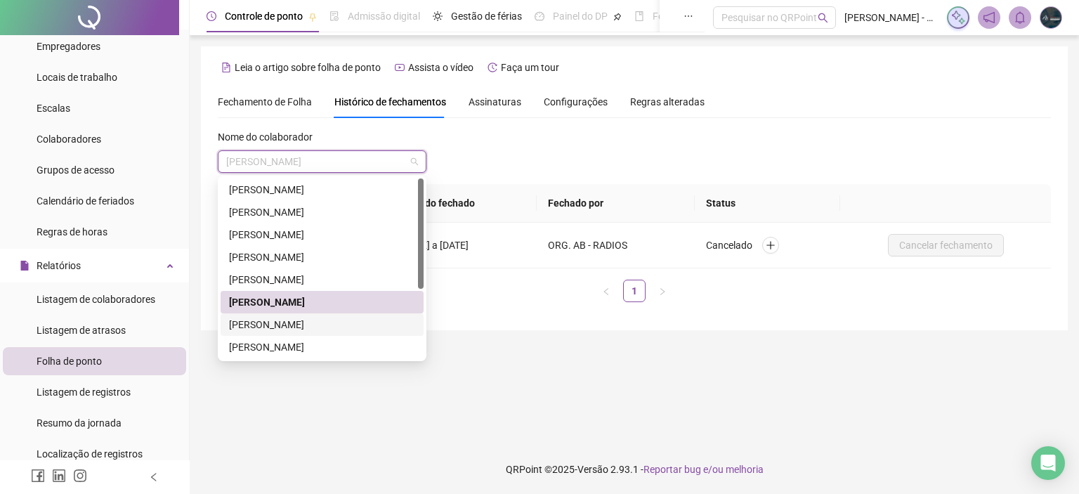
click at [308, 318] on div "[PERSON_NAME]" at bounding box center [322, 324] width 186 height 15
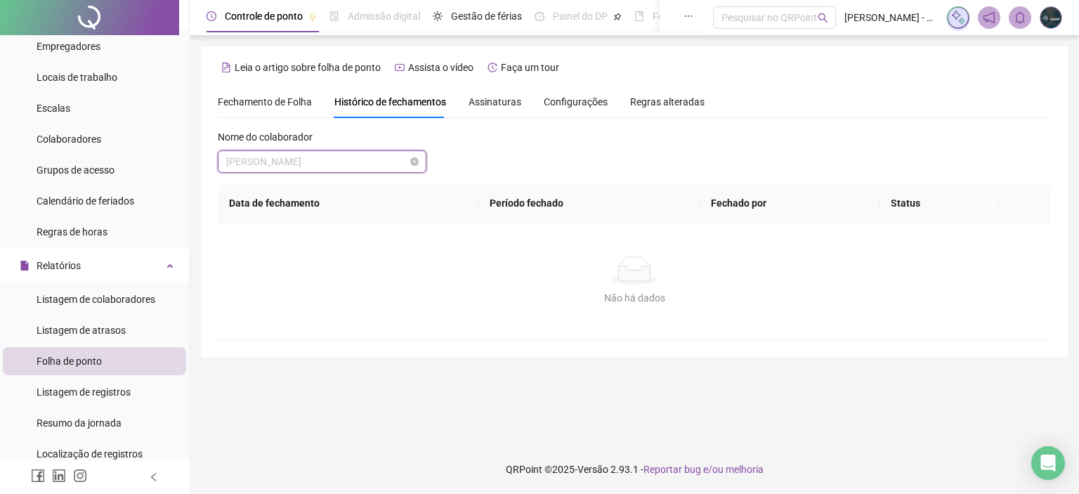
click at [332, 167] on span "[PERSON_NAME]" at bounding box center [322, 161] width 192 height 21
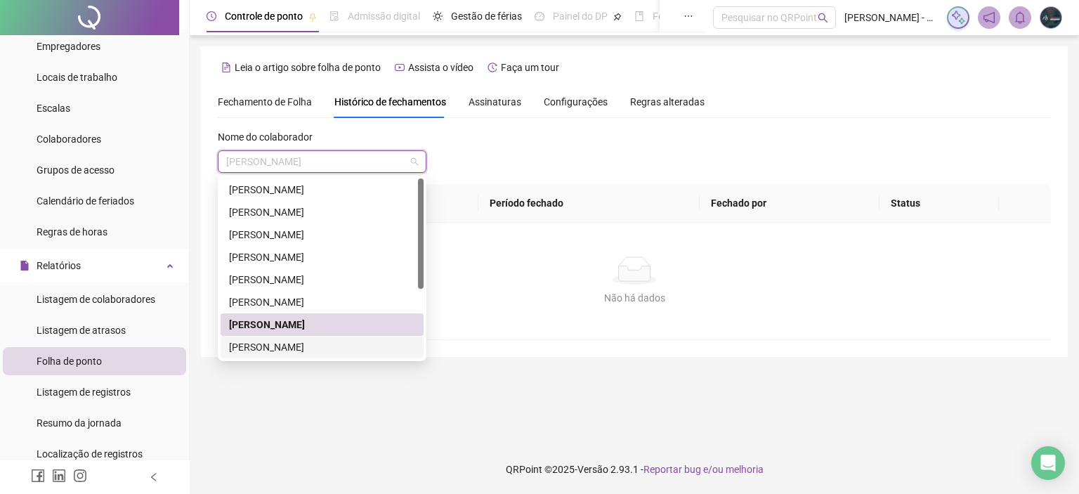
click at [293, 351] on div "[PERSON_NAME]" at bounding box center [322, 346] width 186 height 15
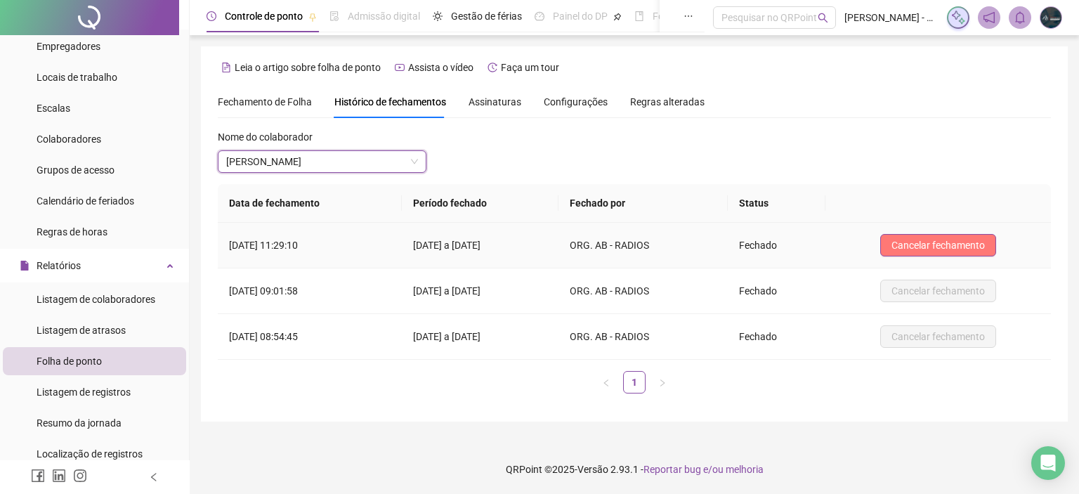
click at [911, 251] on span "Cancelar fechamento" at bounding box center [938, 244] width 93 height 15
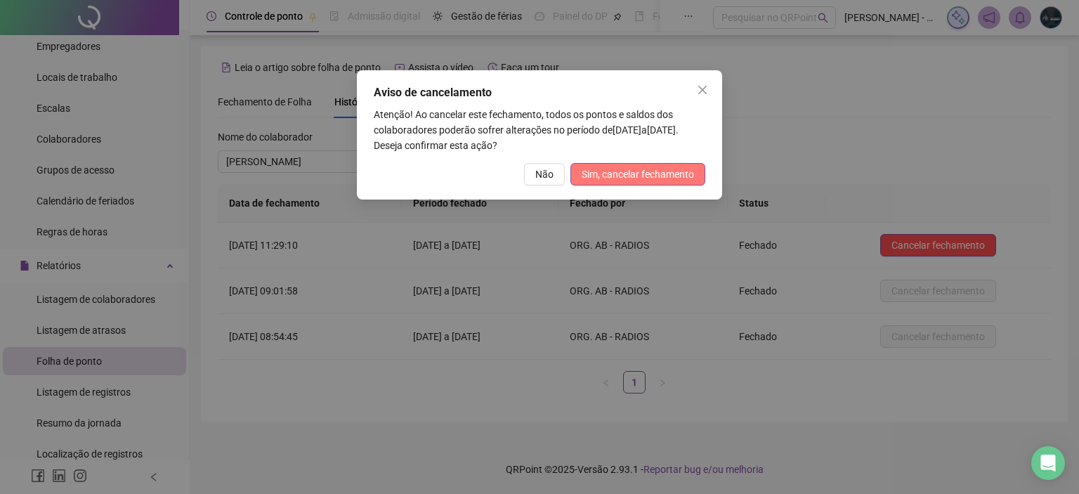
click at [641, 175] on span "Sim, cancelar fechamento" at bounding box center [638, 174] width 112 height 15
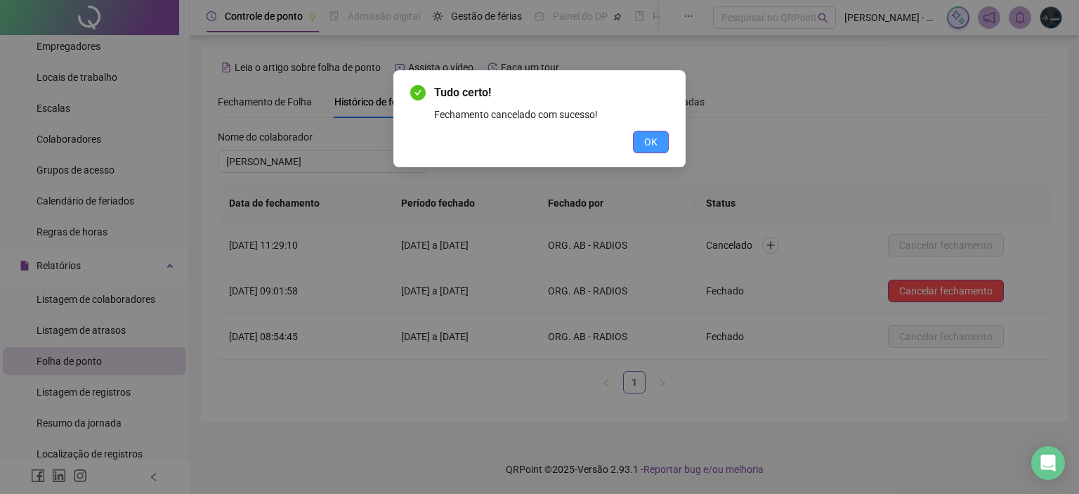
click at [646, 142] on span "OK" at bounding box center [650, 141] width 13 height 15
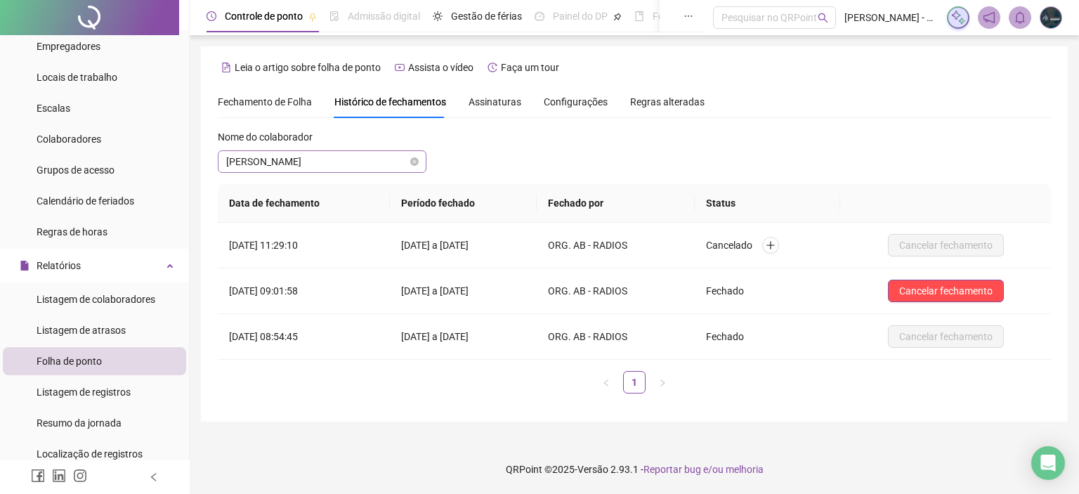
click at [301, 159] on span "[PERSON_NAME]" at bounding box center [322, 161] width 192 height 21
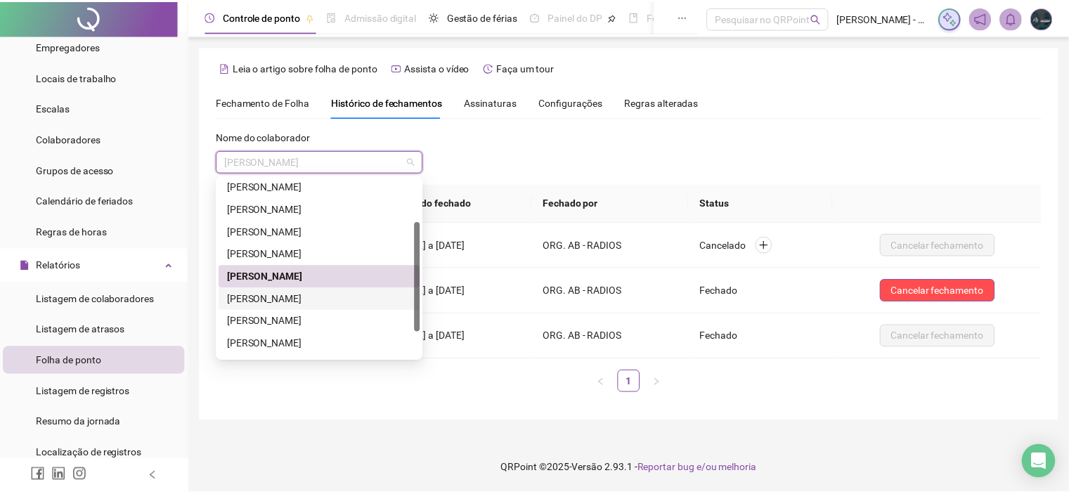
scroll to position [112, 0]
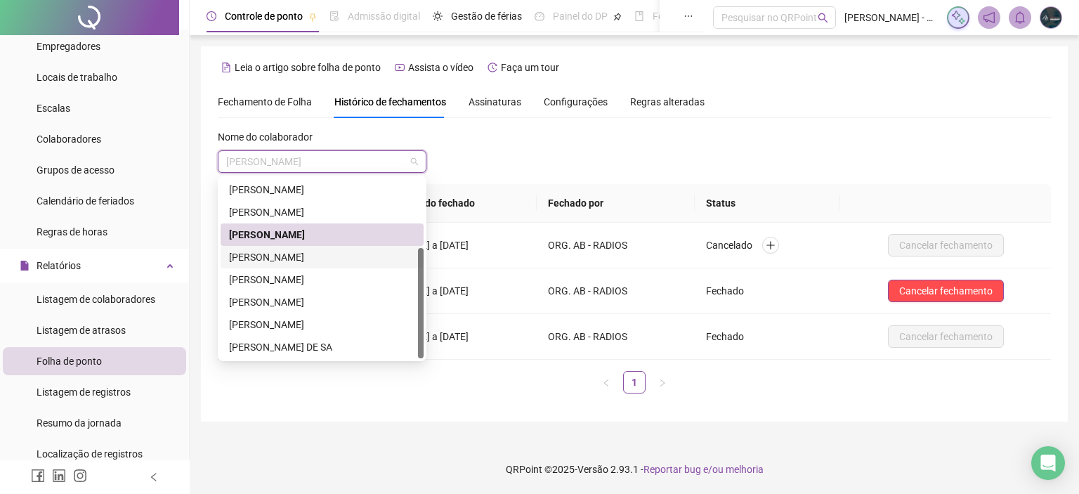
click at [288, 255] on div "[PERSON_NAME]" at bounding box center [322, 256] width 186 height 15
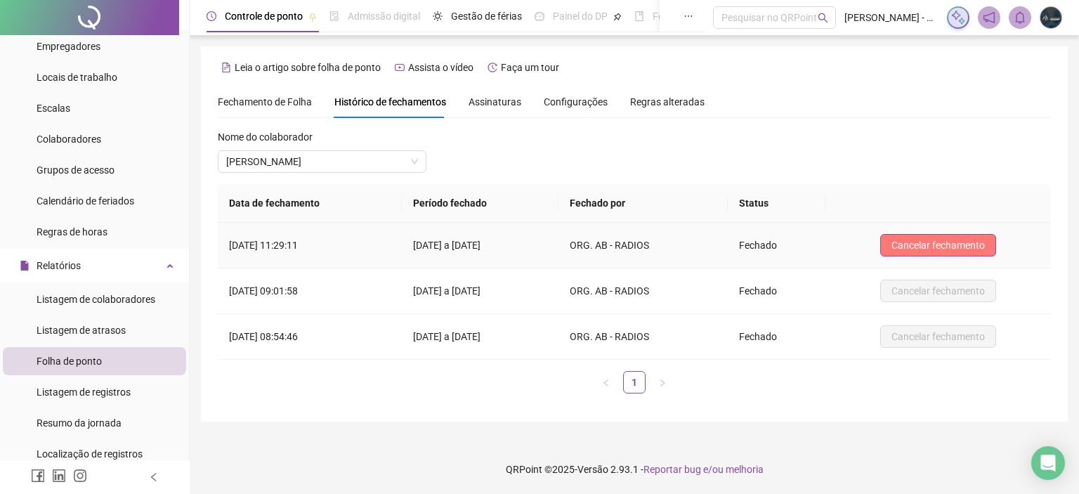
click at [949, 241] on span "Cancelar fechamento" at bounding box center [938, 244] width 93 height 15
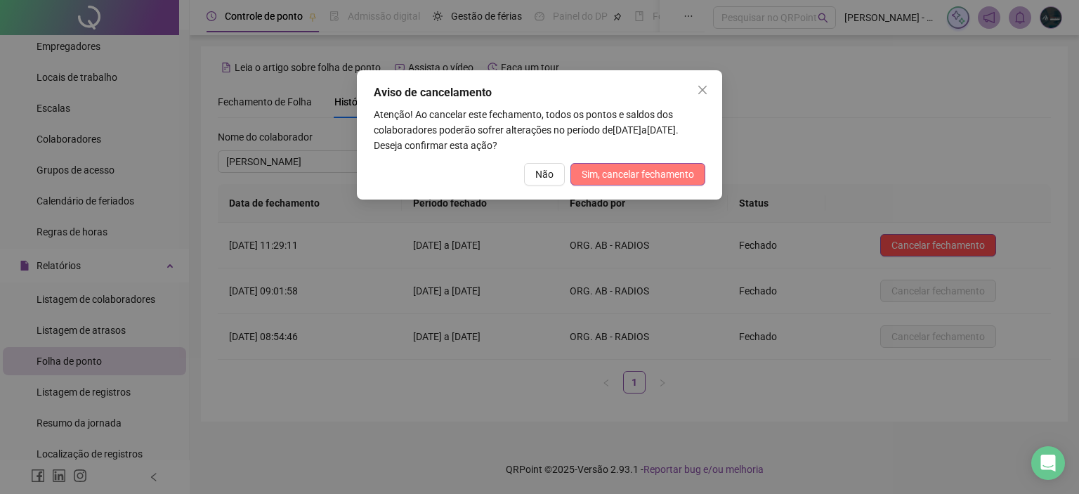
click at [627, 174] on span "Sim, cancelar fechamento" at bounding box center [638, 174] width 112 height 15
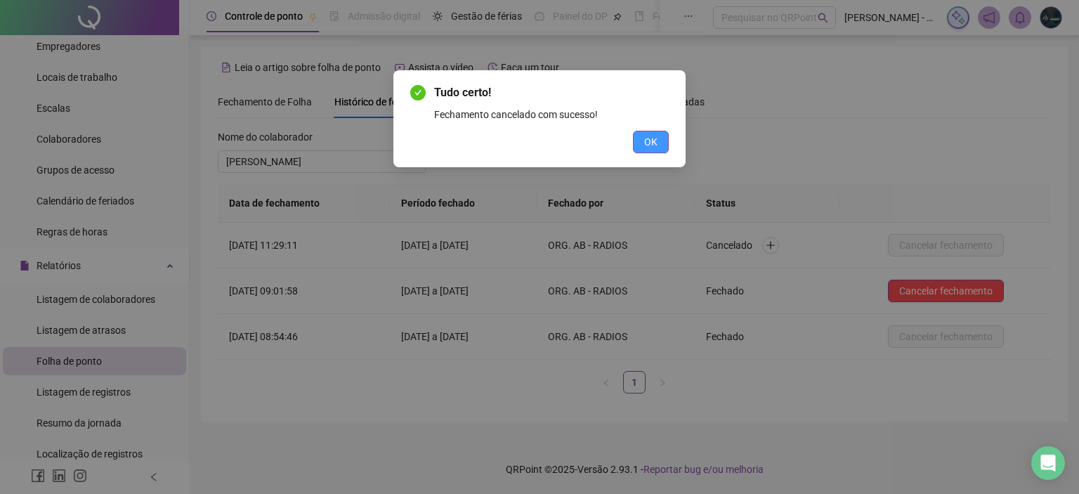
click at [654, 143] on span "OK" at bounding box center [650, 141] width 13 height 15
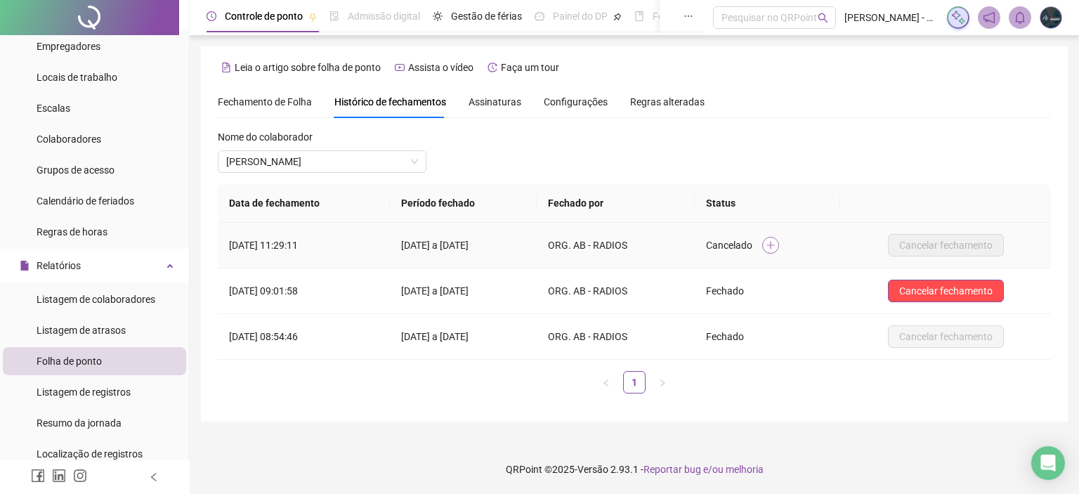
click at [776, 244] on icon "plus" at bounding box center [771, 245] width 10 height 10
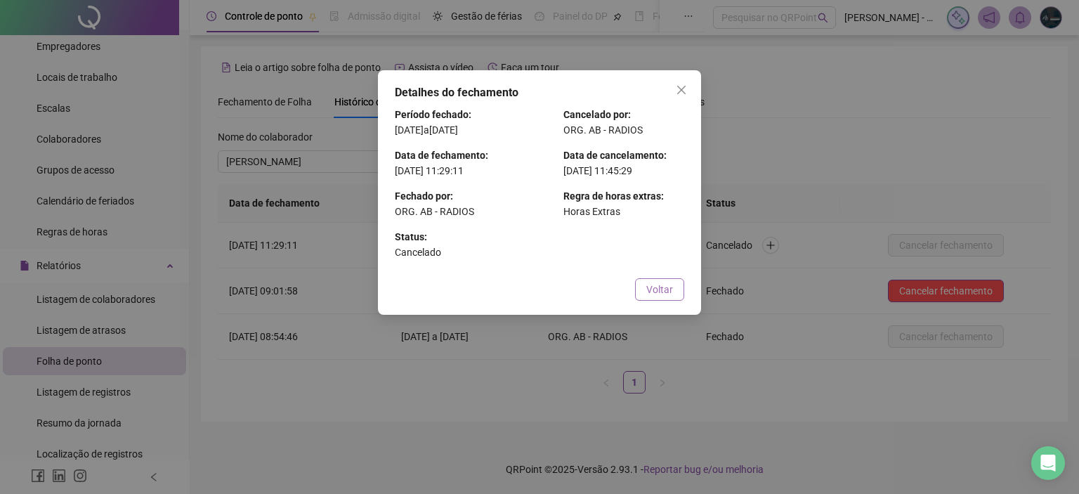
click at [662, 294] on span "Voltar" at bounding box center [659, 289] width 27 height 15
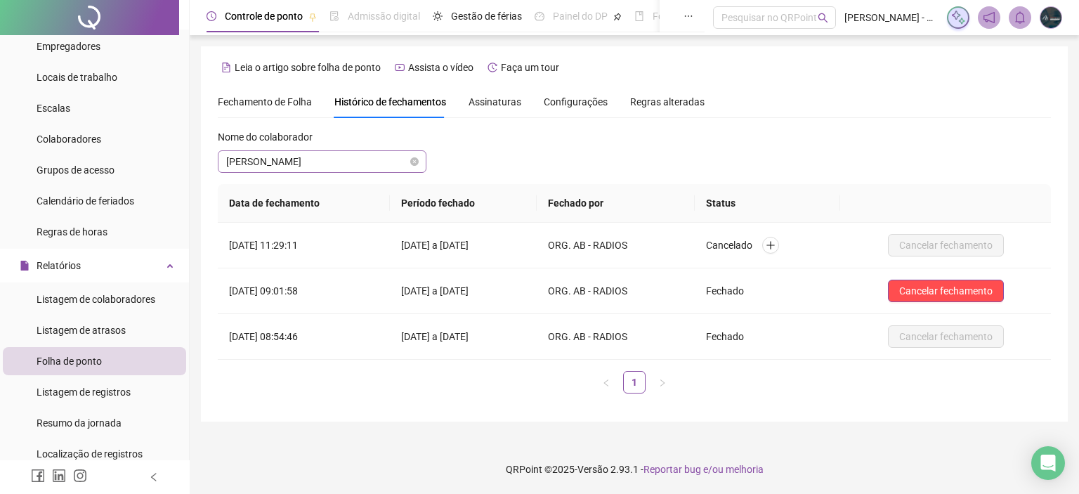
click at [330, 162] on span "[PERSON_NAME]" at bounding box center [322, 161] width 192 height 21
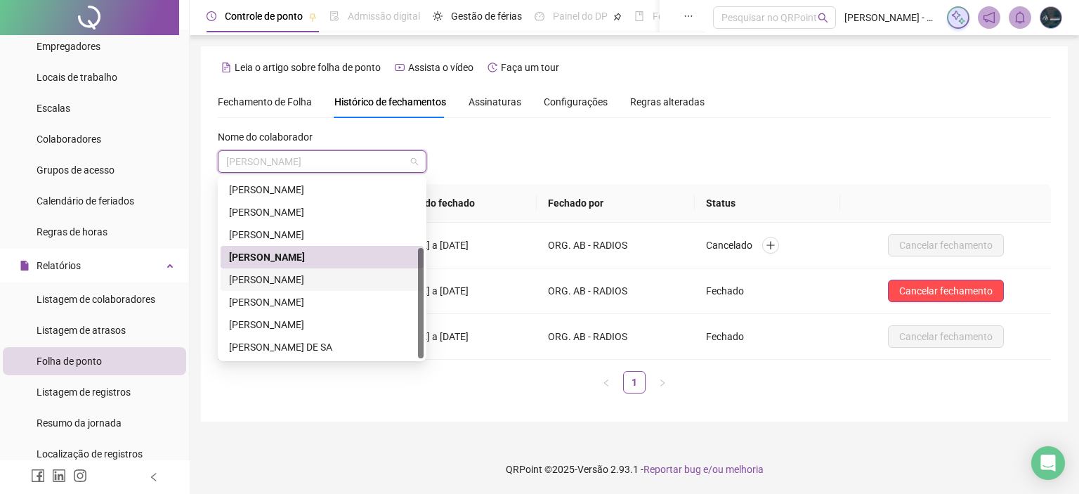
click at [298, 275] on div "[PERSON_NAME]" at bounding box center [322, 279] width 186 height 15
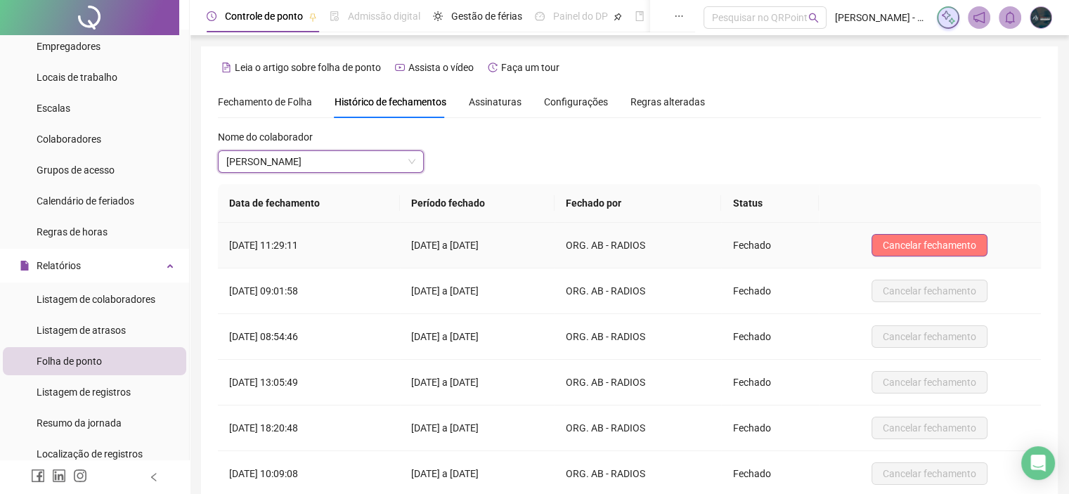
click at [926, 240] on span "Cancelar fechamento" at bounding box center [928, 244] width 93 height 15
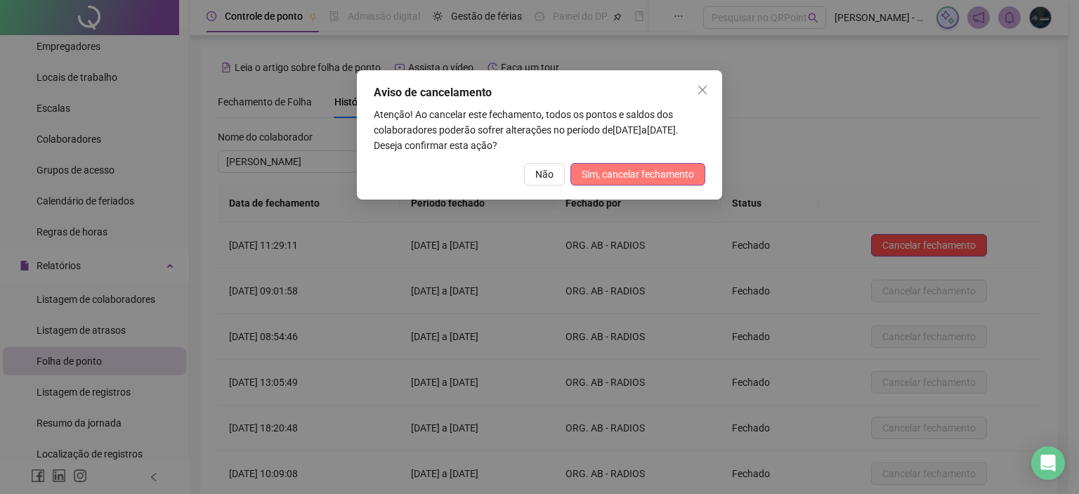
click at [658, 180] on span "Sim, cancelar fechamento" at bounding box center [638, 174] width 112 height 15
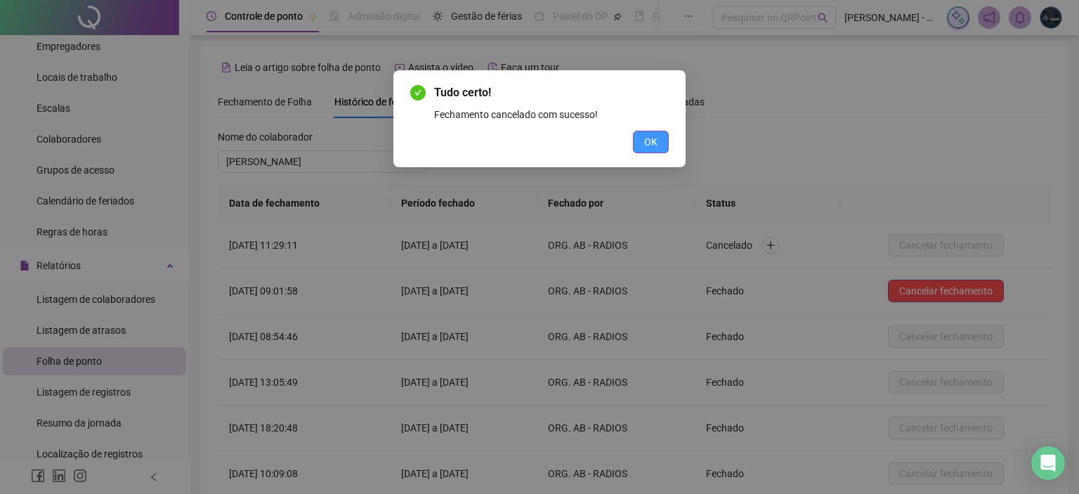
click at [646, 145] on span "OK" at bounding box center [650, 141] width 13 height 15
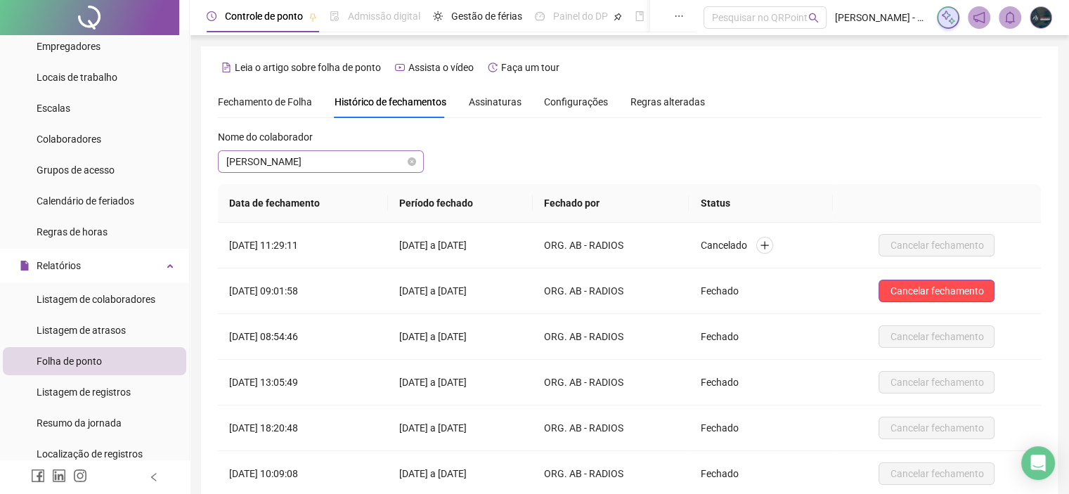
click at [324, 166] on span "[PERSON_NAME]" at bounding box center [320, 161] width 189 height 21
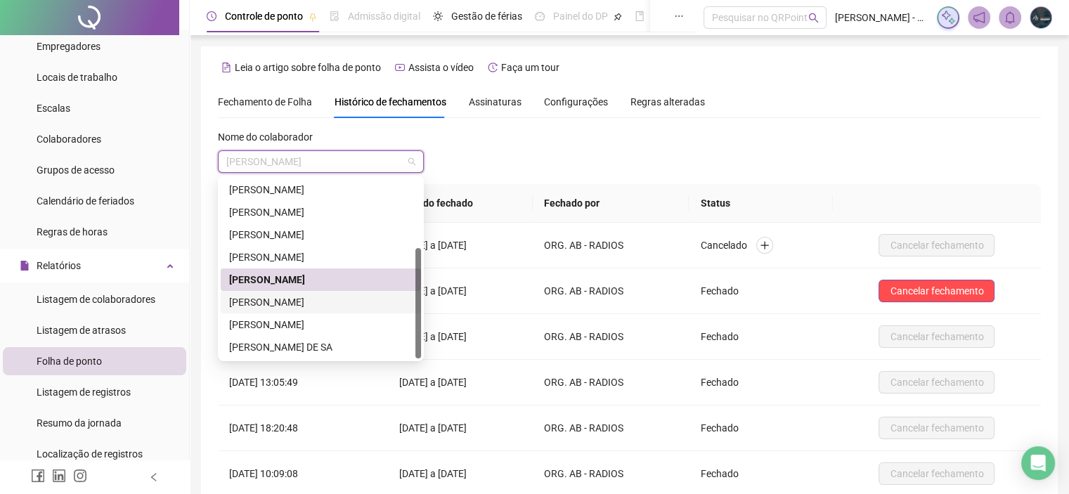
click at [266, 299] on div "RONALDO RAMOS DOS SANTOS" at bounding box center [320, 301] width 183 height 15
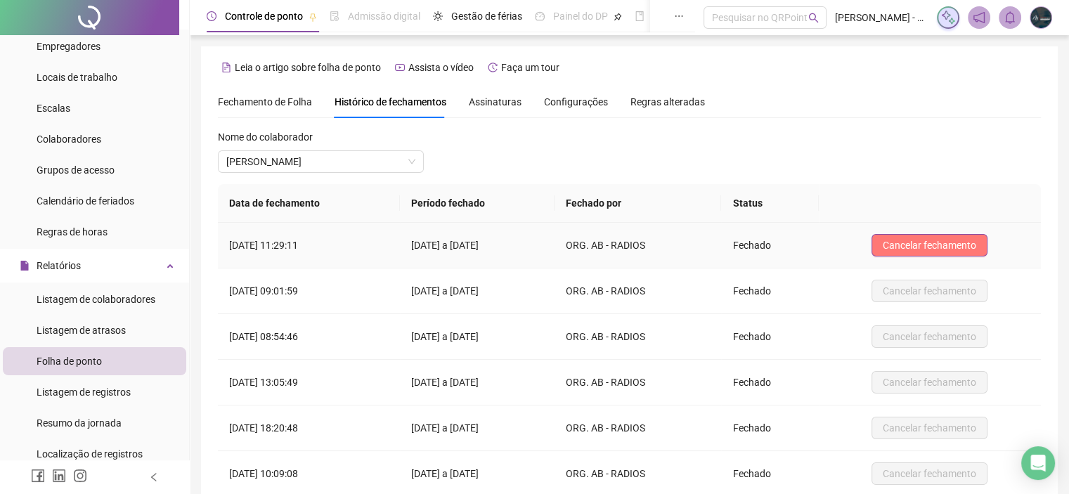
click at [952, 238] on span "Cancelar fechamento" at bounding box center [928, 244] width 93 height 15
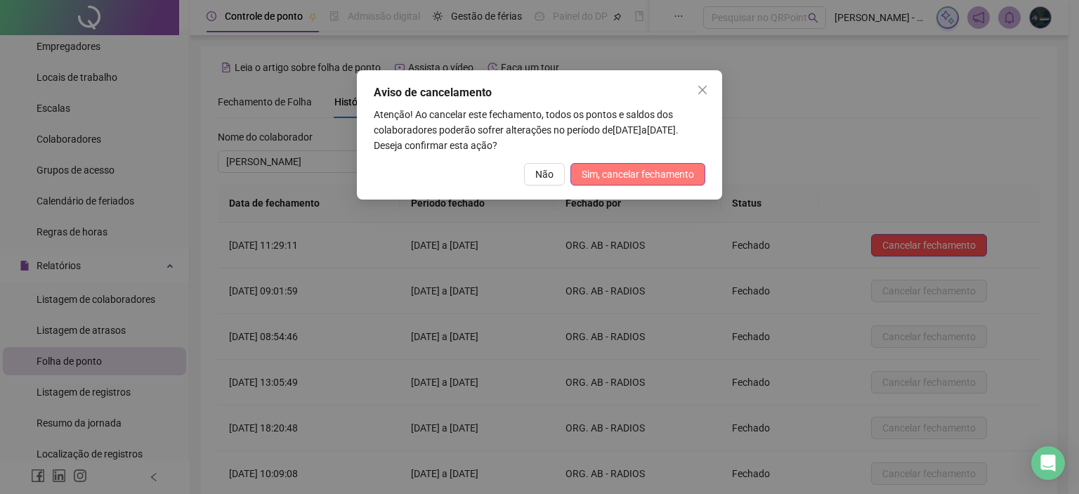
click at [673, 176] on span "Sim, cancelar fechamento" at bounding box center [638, 174] width 112 height 15
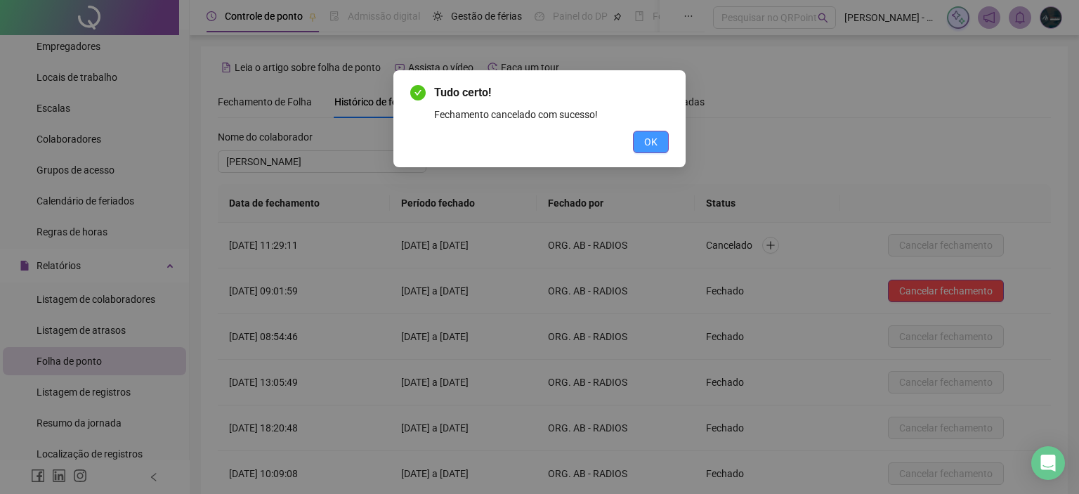
click at [650, 143] on span "OK" at bounding box center [650, 141] width 13 height 15
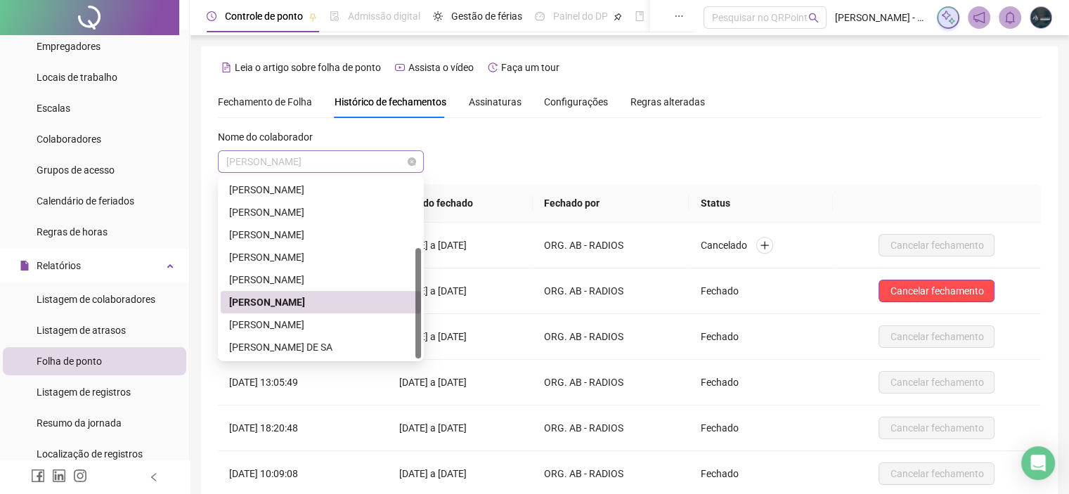
click at [318, 162] on span "RONALDO RAMOS DOS SANTOS" at bounding box center [320, 161] width 189 height 21
click at [323, 327] on div "SILVIA ALINE DE OLIVEIRA SOUZA" at bounding box center [320, 324] width 183 height 15
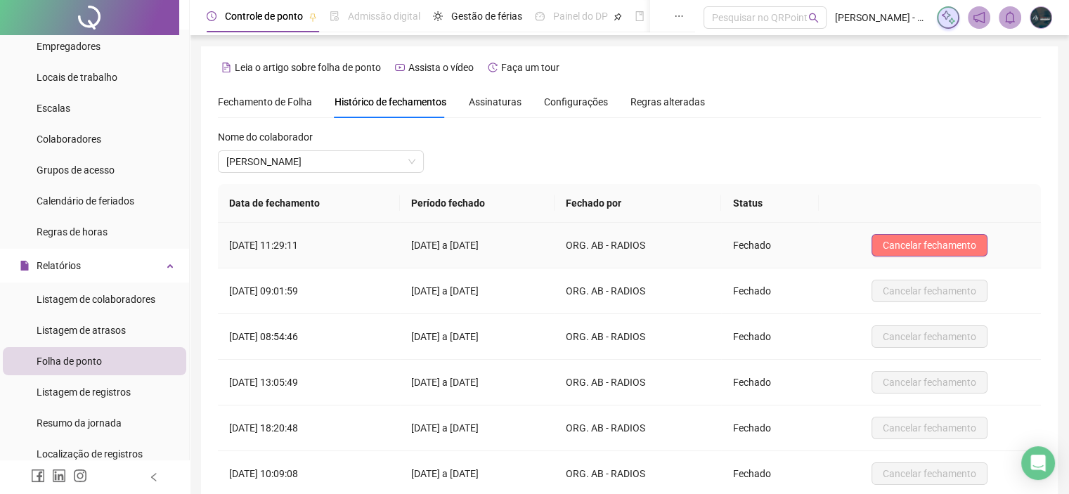
click at [913, 244] on span "Cancelar fechamento" at bounding box center [928, 244] width 93 height 15
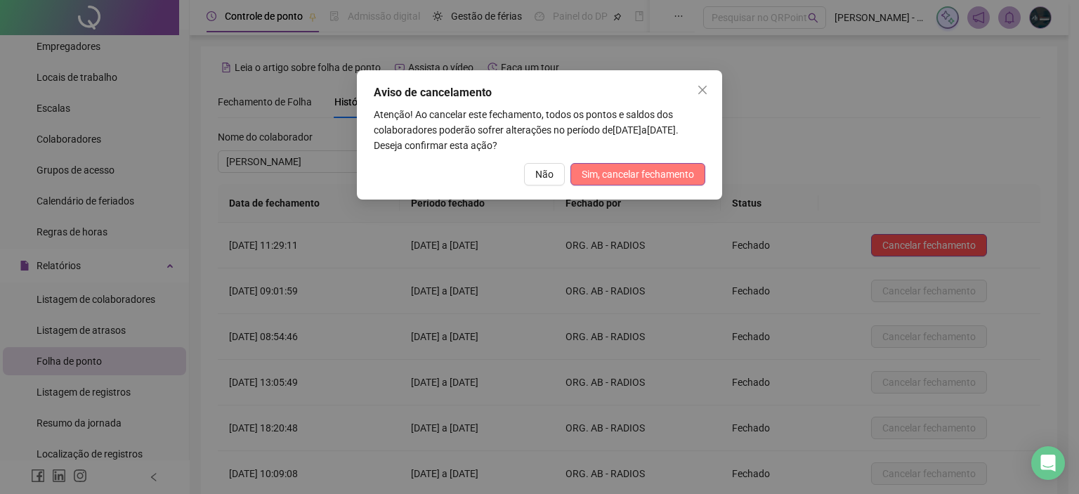
click at [666, 174] on span "Sim, cancelar fechamento" at bounding box center [638, 174] width 112 height 15
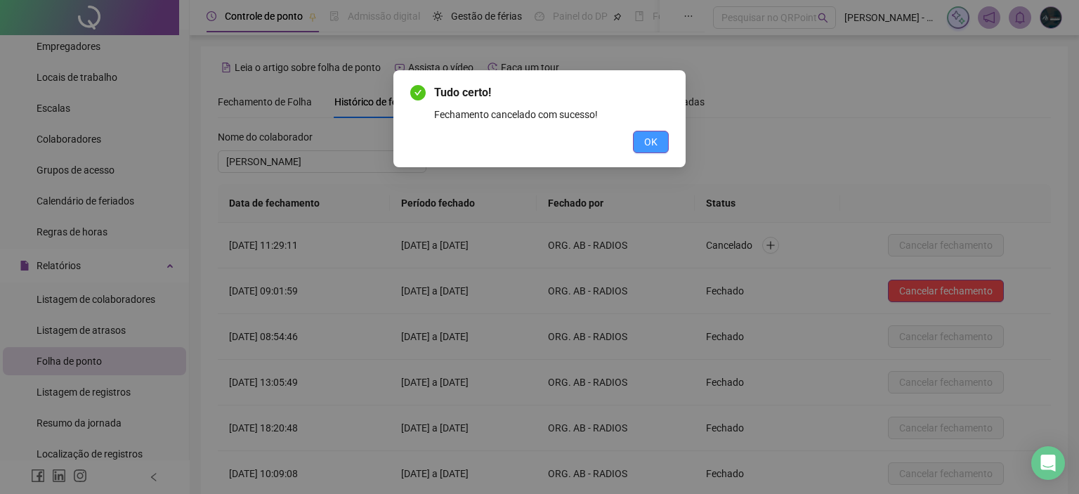
click at [635, 137] on button "OK" at bounding box center [651, 142] width 36 height 22
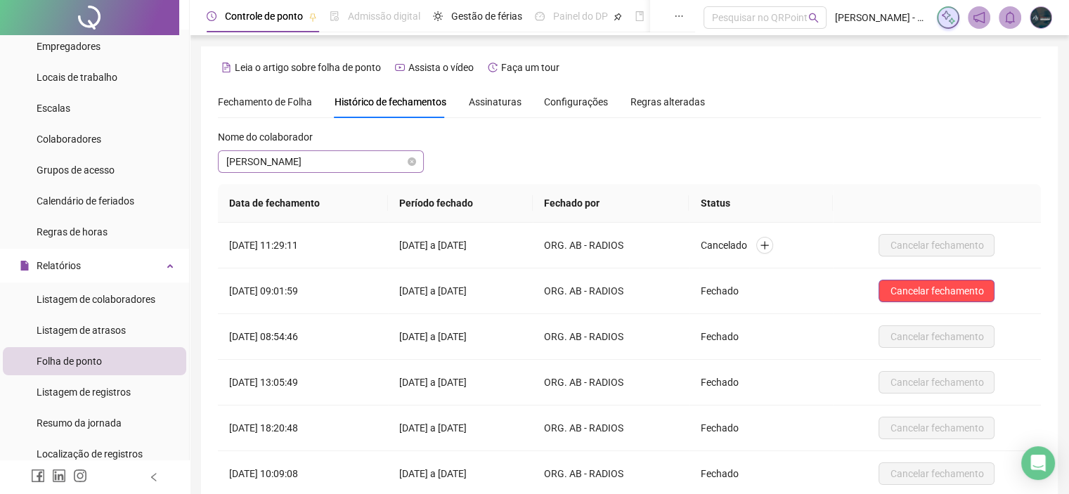
click at [347, 167] on span "SILVIA ALINE DE OLIVEIRA SOUZA" at bounding box center [320, 161] width 189 height 21
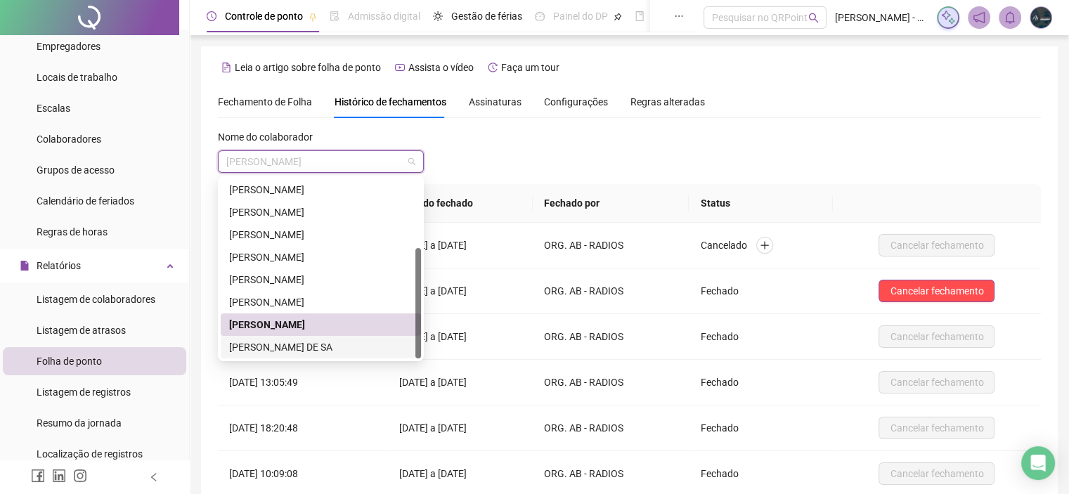
click at [300, 341] on div "VALNICE RODRIGUES DE SA" at bounding box center [320, 346] width 183 height 15
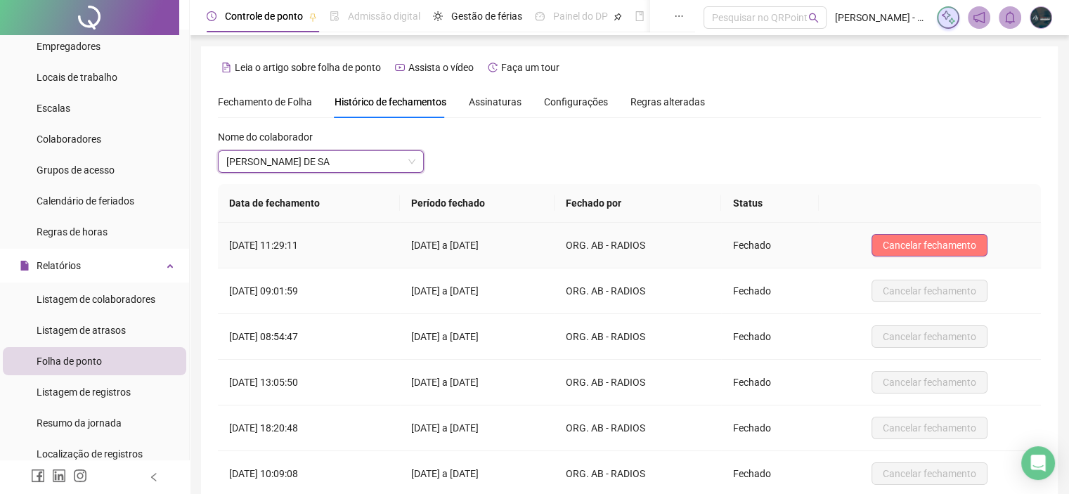
click at [913, 241] on span "Cancelar fechamento" at bounding box center [928, 244] width 93 height 15
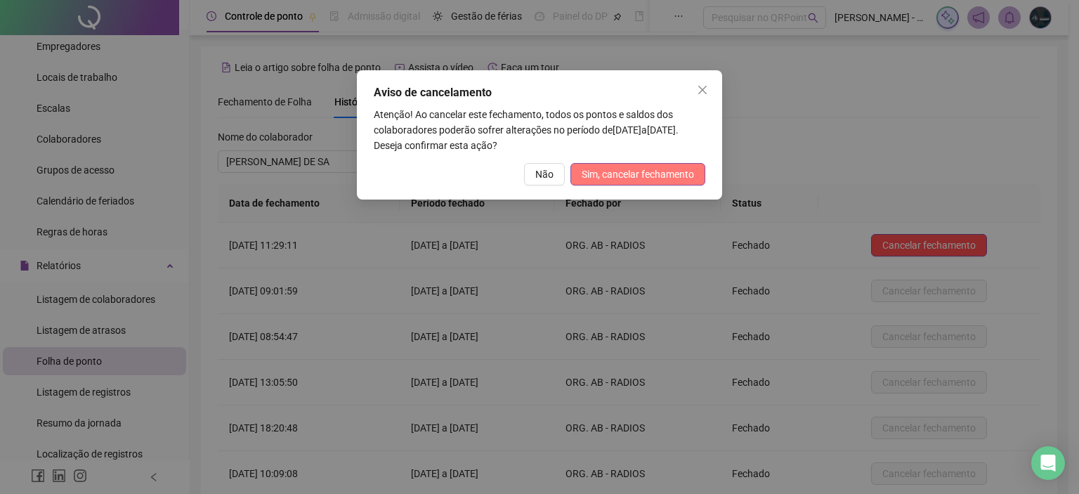
click at [660, 170] on span "Sim, cancelar fechamento" at bounding box center [638, 174] width 112 height 15
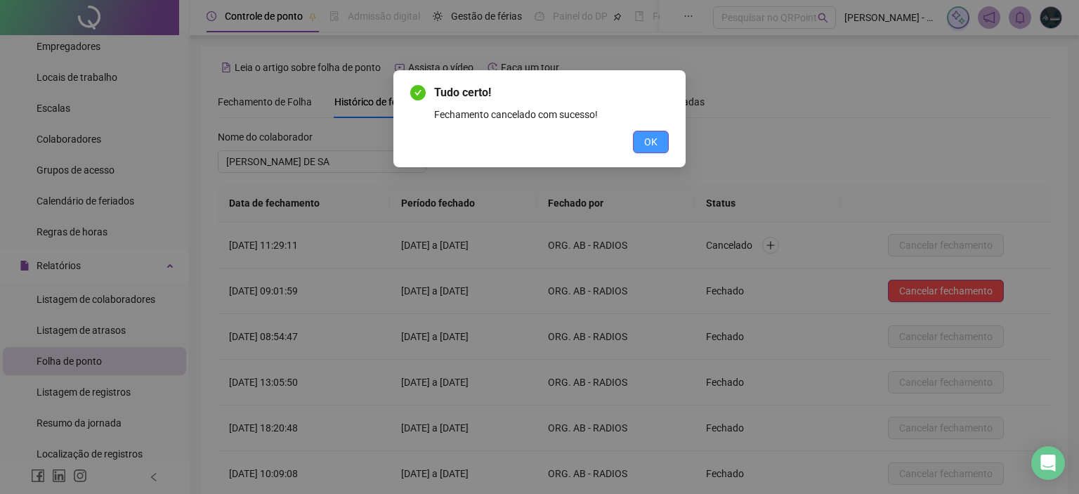
click at [641, 141] on button "OK" at bounding box center [651, 142] width 36 height 22
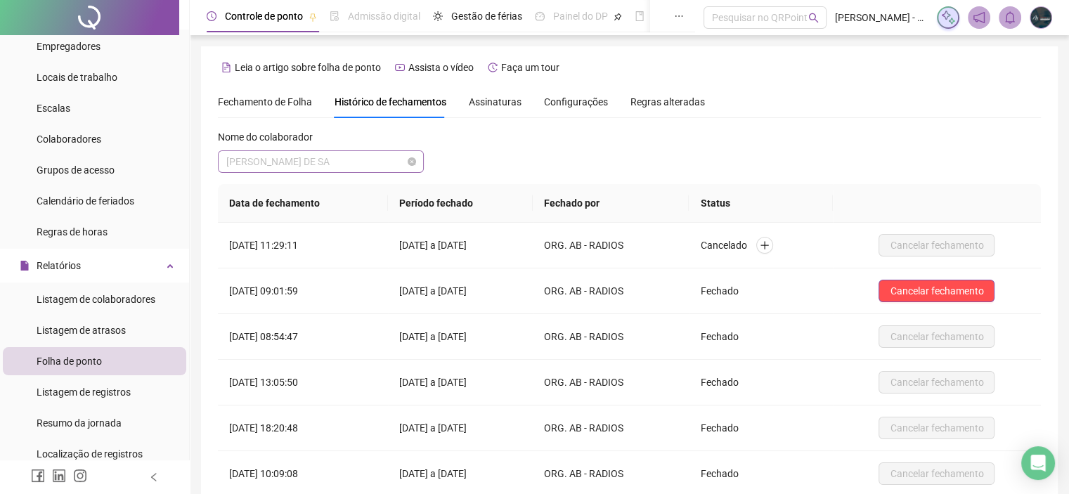
click at [288, 157] on span "VALNICE RODRIGUES DE SA" at bounding box center [320, 161] width 189 height 21
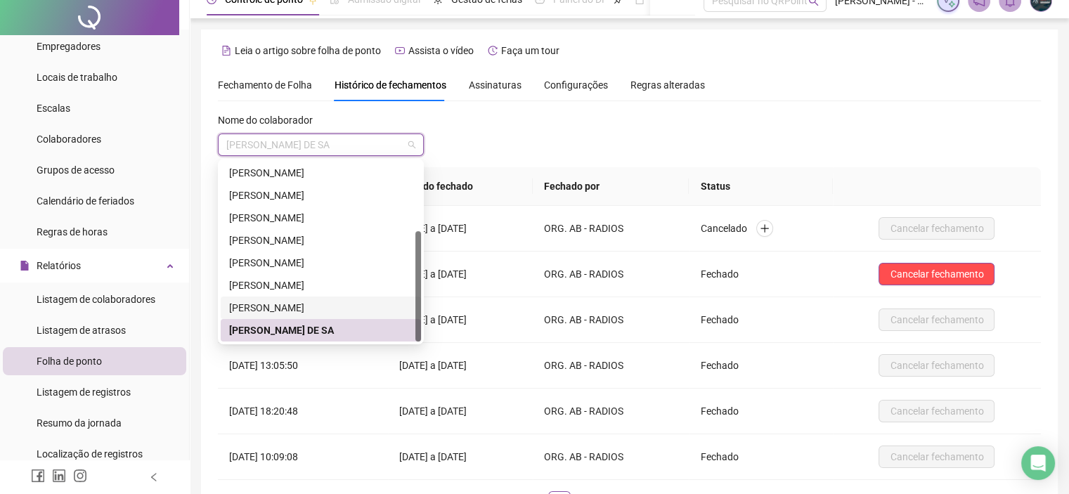
scroll to position [0, 0]
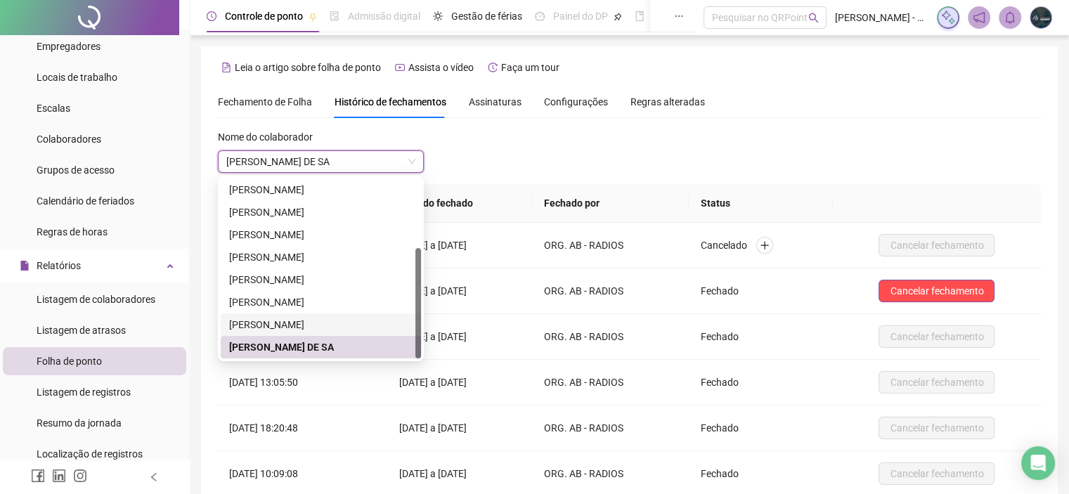
click at [861, 136] on div "Nome do colaborador VALNICE RODRIGUES DE SA VALNICE RODRIGUES DE SA" at bounding box center [629, 156] width 823 height 55
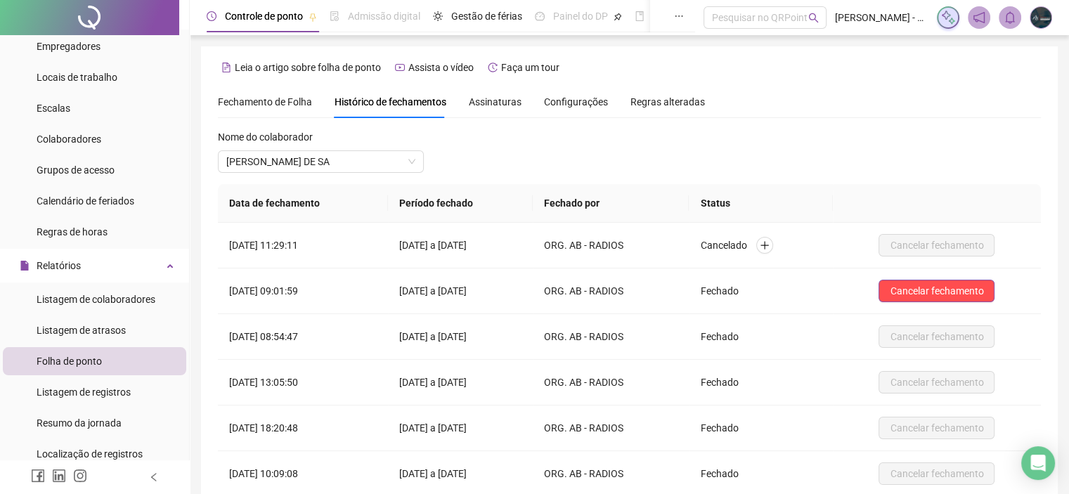
click at [99, 370] on div "Folha de ponto" at bounding box center [69, 361] width 65 height 28
click at [96, 361] on span "Folha de ponto" at bounding box center [69, 361] width 65 height 11
click at [249, 103] on span "Fechamento de Folha" at bounding box center [265, 101] width 94 height 11
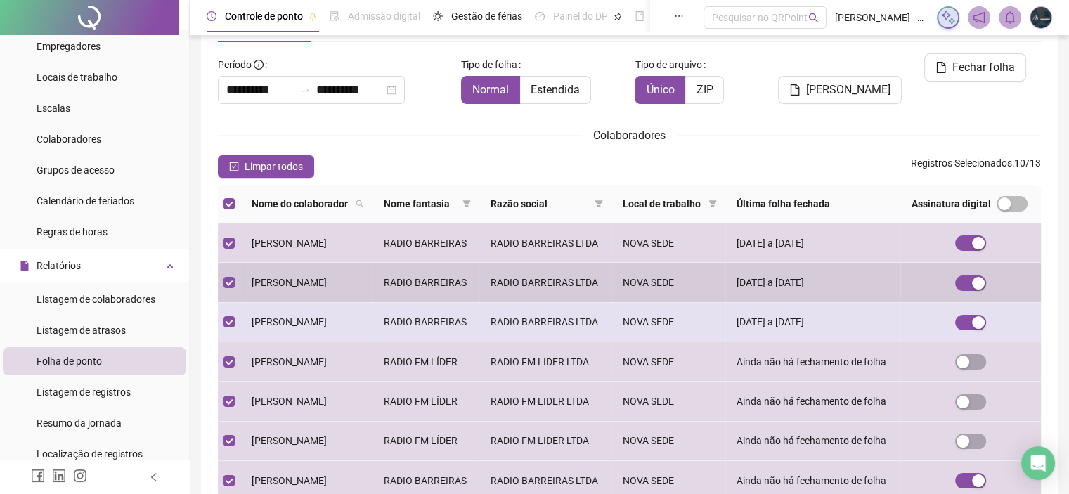
scroll to position [251, 0]
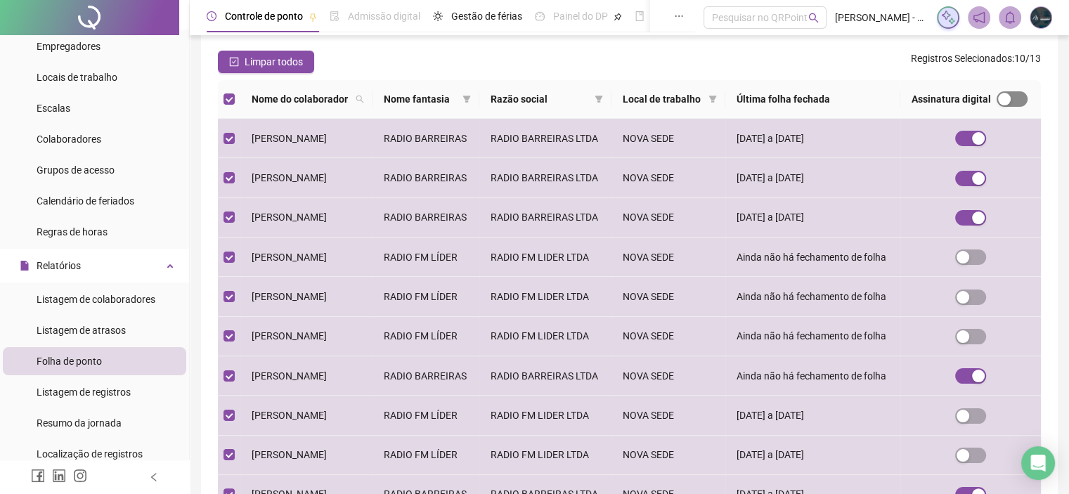
click at [1014, 107] on span "button" at bounding box center [1011, 98] width 31 height 15
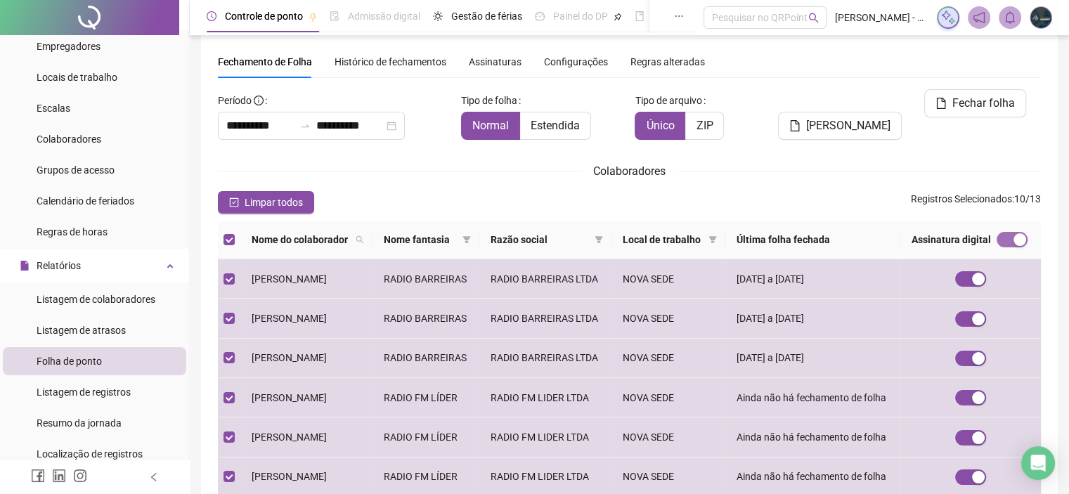
click at [1022, 245] on div "button" at bounding box center [1019, 239] width 13 height 13
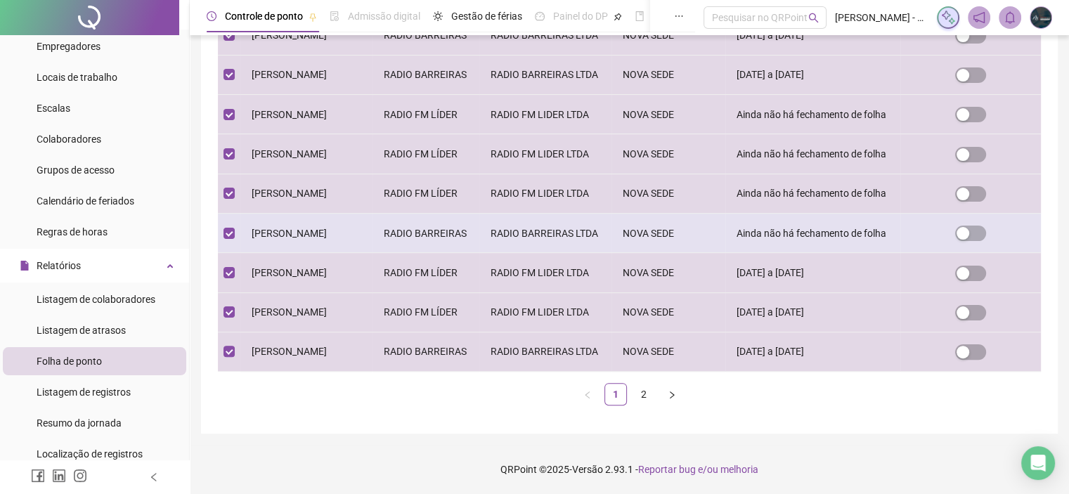
scroll to position [482, 0]
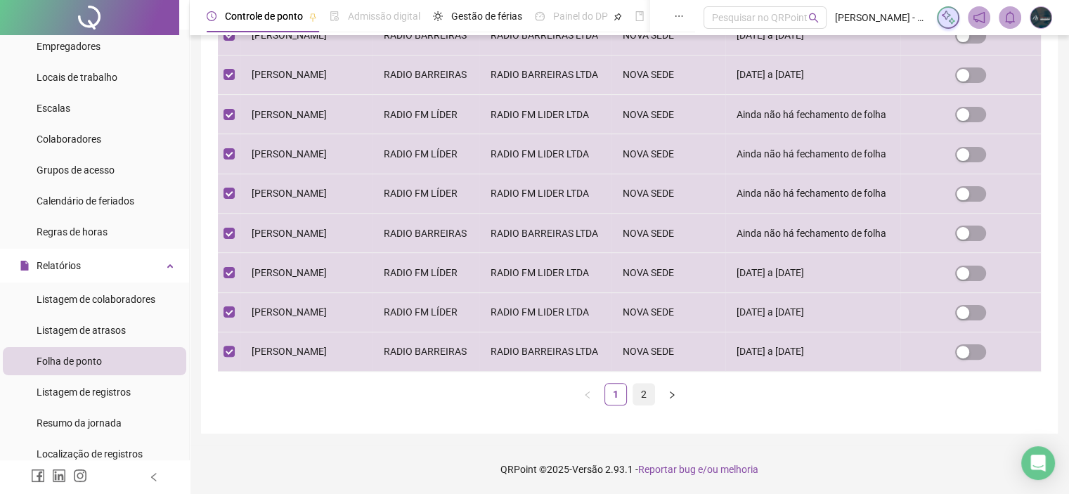
click at [645, 398] on link "2" at bounding box center [643, 394] width 21 height 21
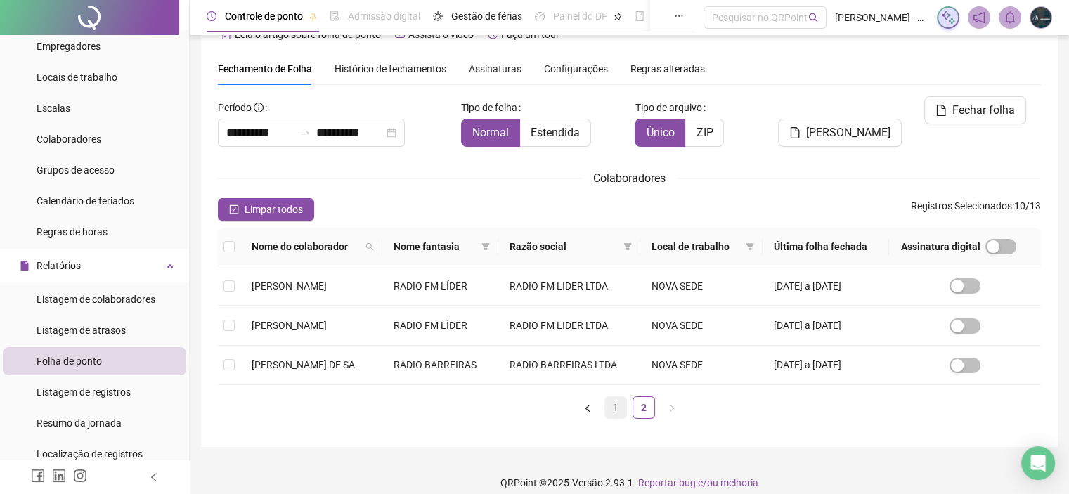
click at [611, 412] on link "1" at bounding box center [615, 407] width 21 height 21
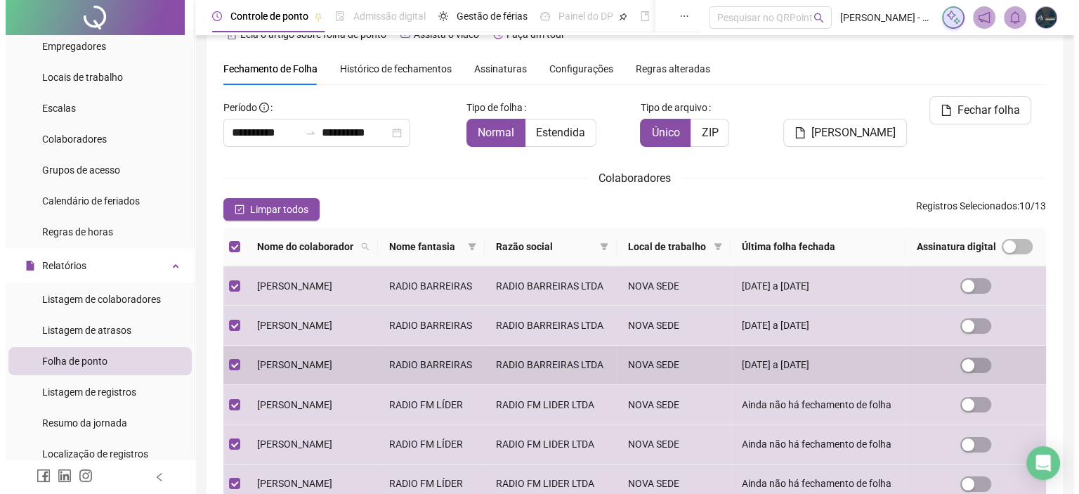
scroll to position [40, 0]
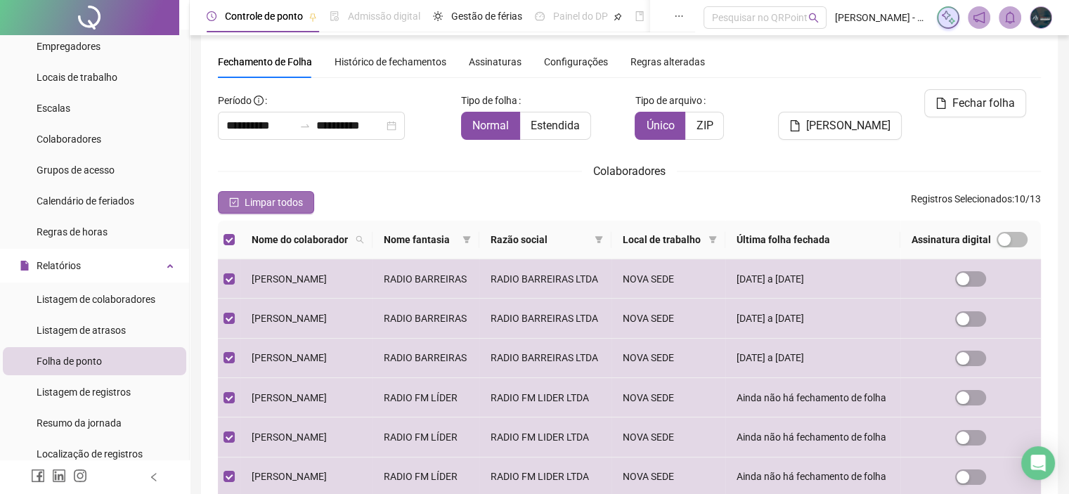
click at [295, 199] on span "Limpar todos" at bounding box center [274, 202] width 58 height 15
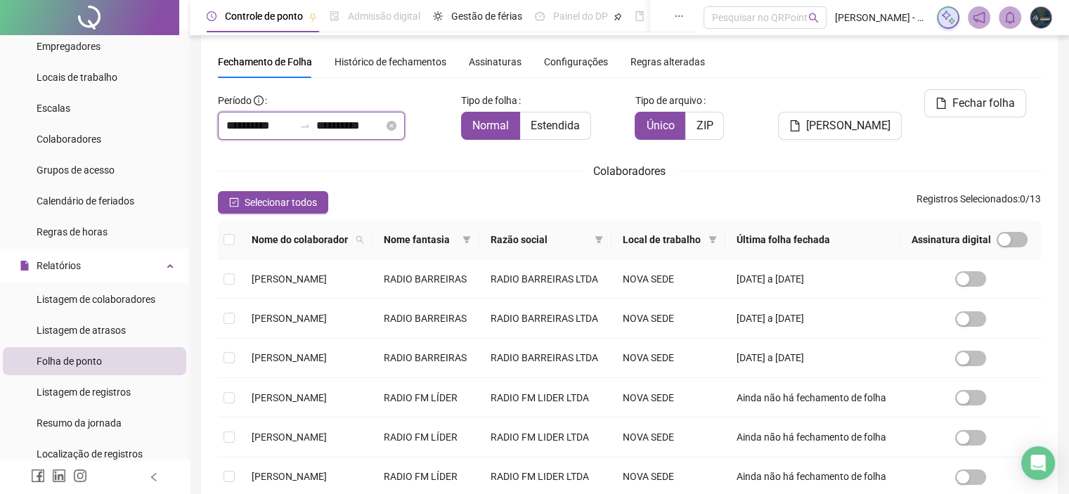
click at [256, 133] on input "**********" at bounding box center [259, 125] width 67 height 17
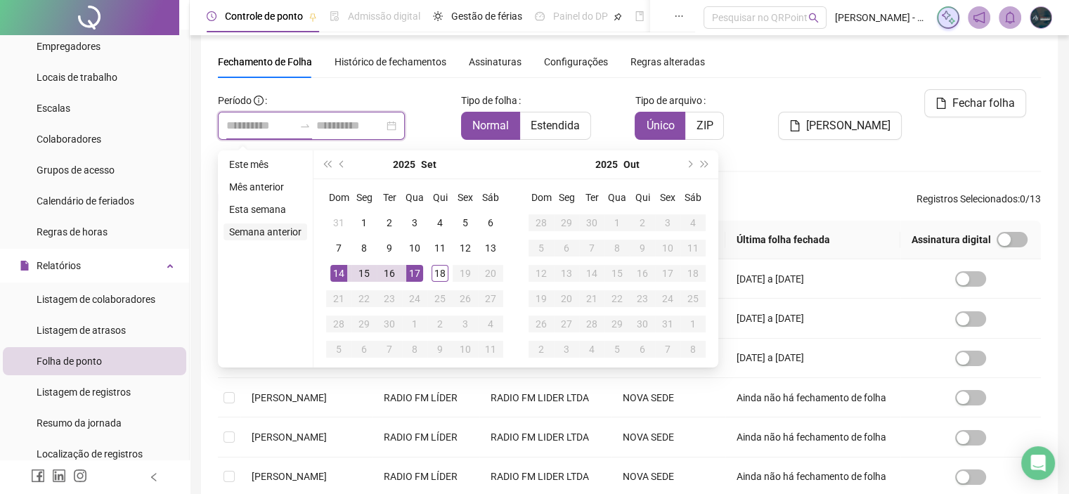
type input "**********"
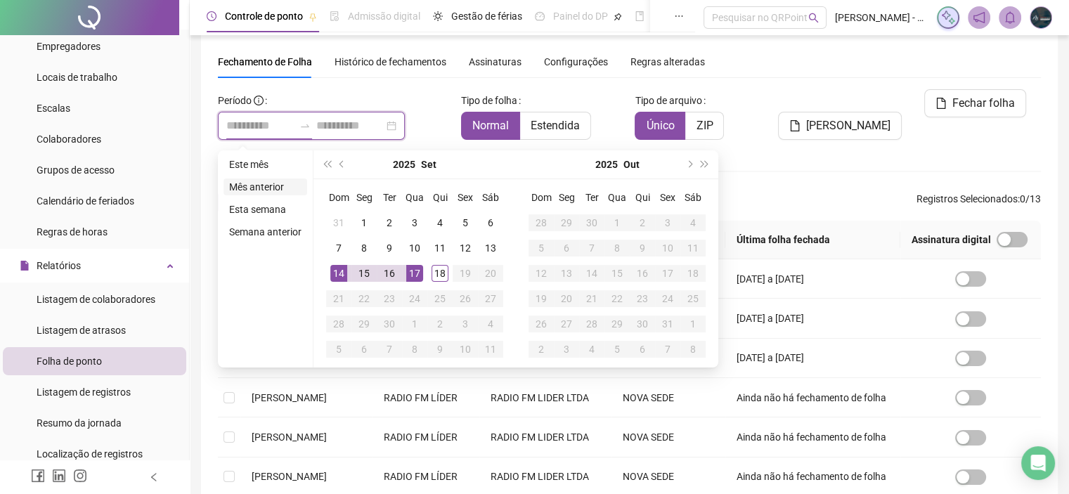
type input "**********"
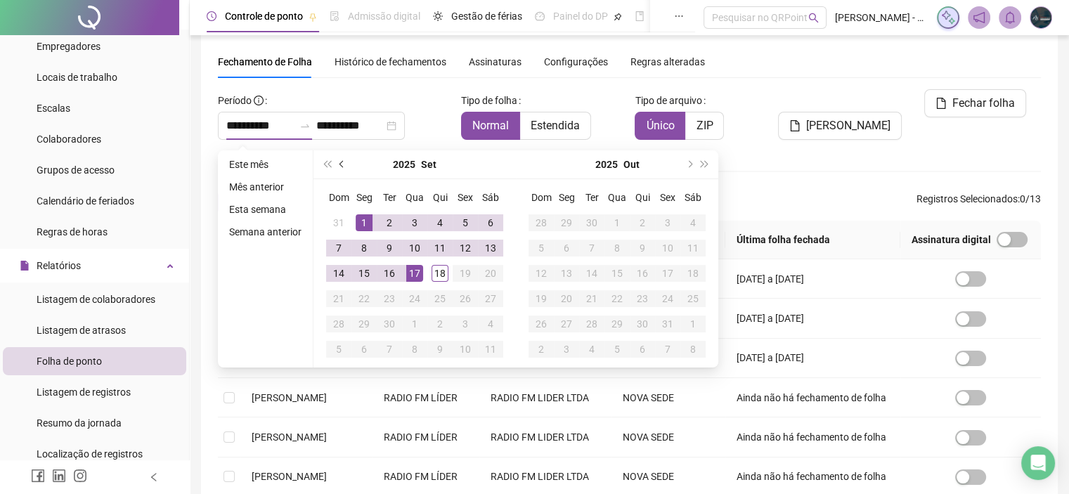
click at [338, 165] on button "prev-year" at bounding box center [341, 164] width 15 height 28
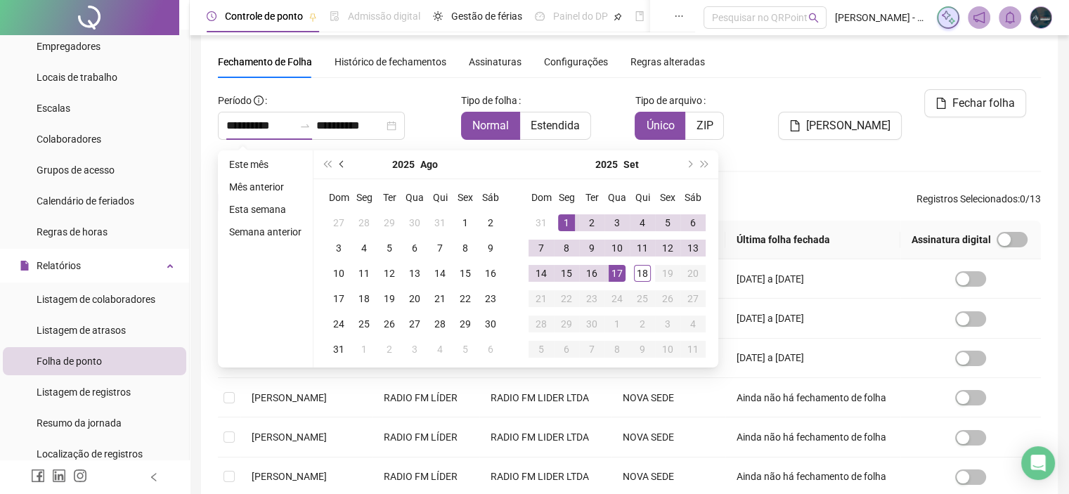
click at [338, 165] on button "prev-year" at bounding box center [341, 164] width 15 height 28
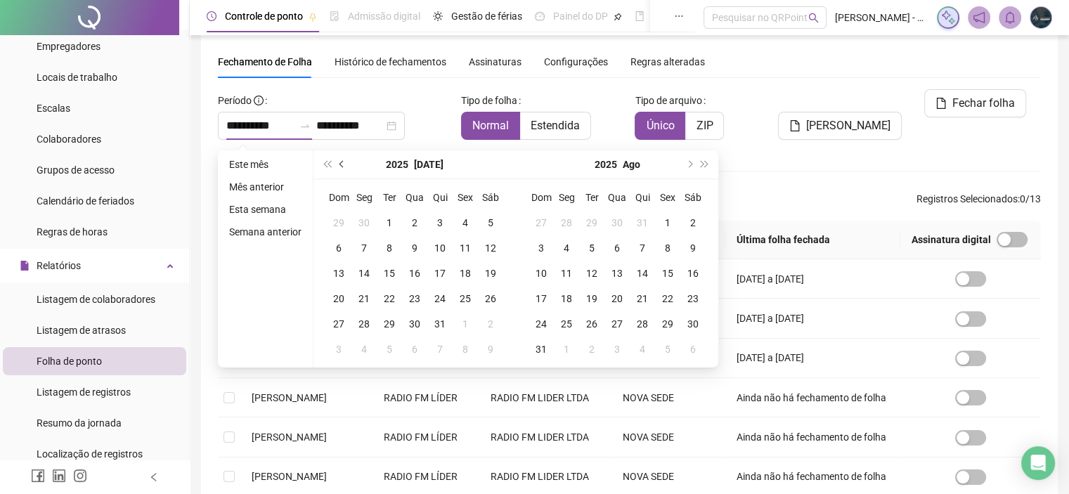
click at [338, 165] on button "prev-year" at bounding box center [341, 164] width 15 height 28
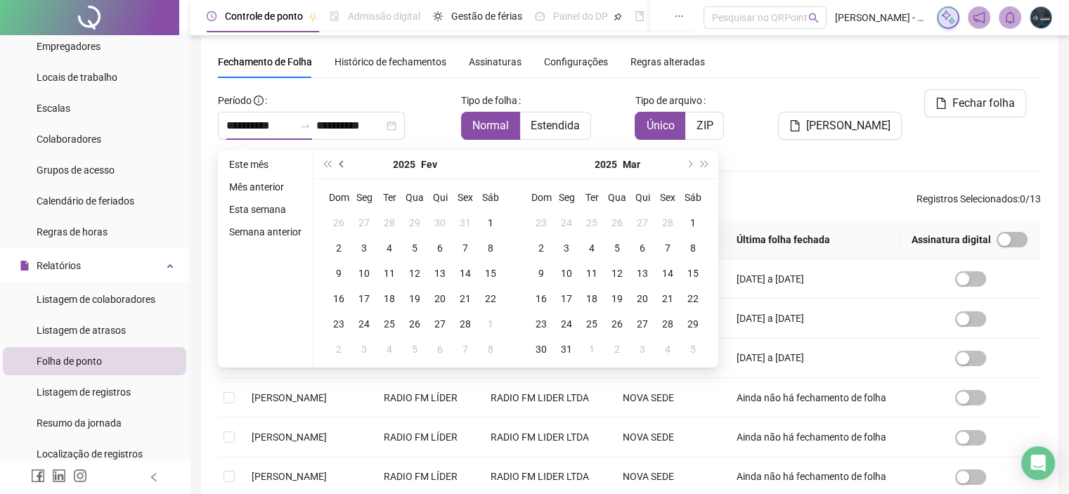
click at [338, 165] on button "prev-year" at bounding box center [341, 164] width 15 height 28
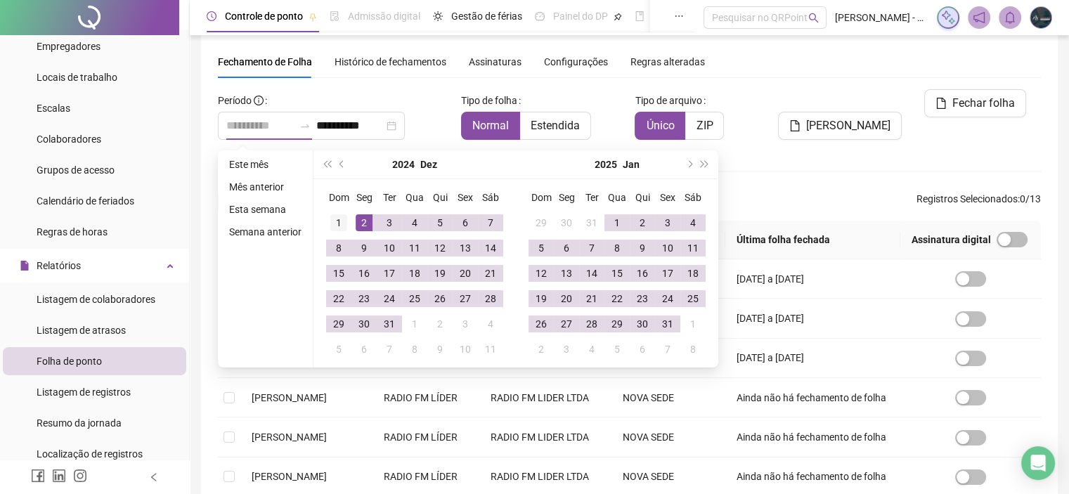
type input "**********"
click at [338, 224] on div "1" at bounding box center [338, 222] width 17 height 17
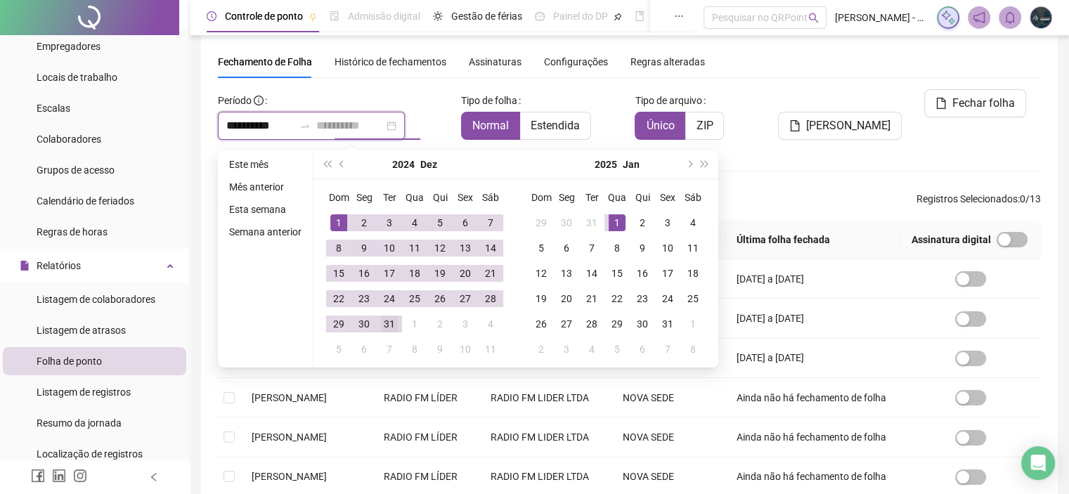
type input "**********"
click at [393, 321] on div "31" at bounding box center [389, 323] width 17 height 17
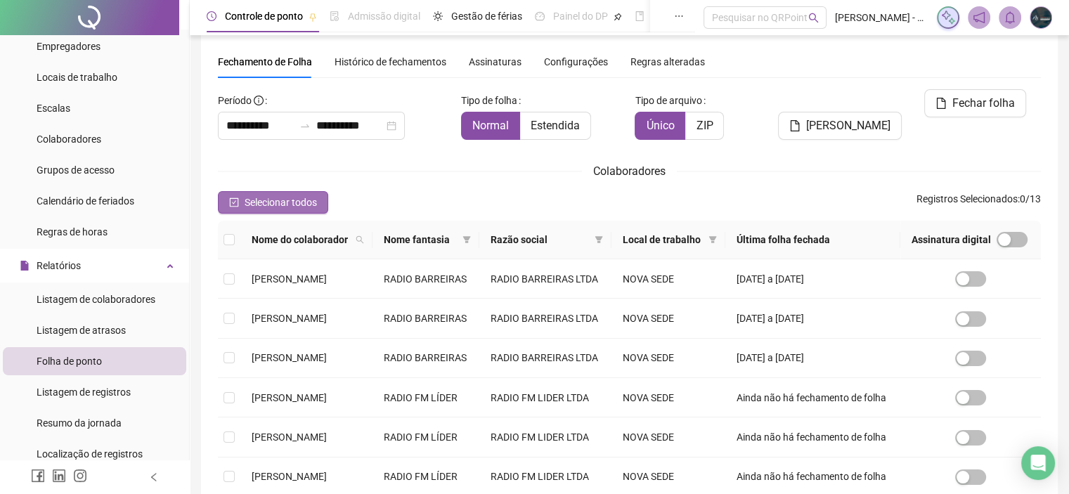
click at [311, 206] on span "Selecionar todos" at bounding box center [281, 202] width 72 height 15
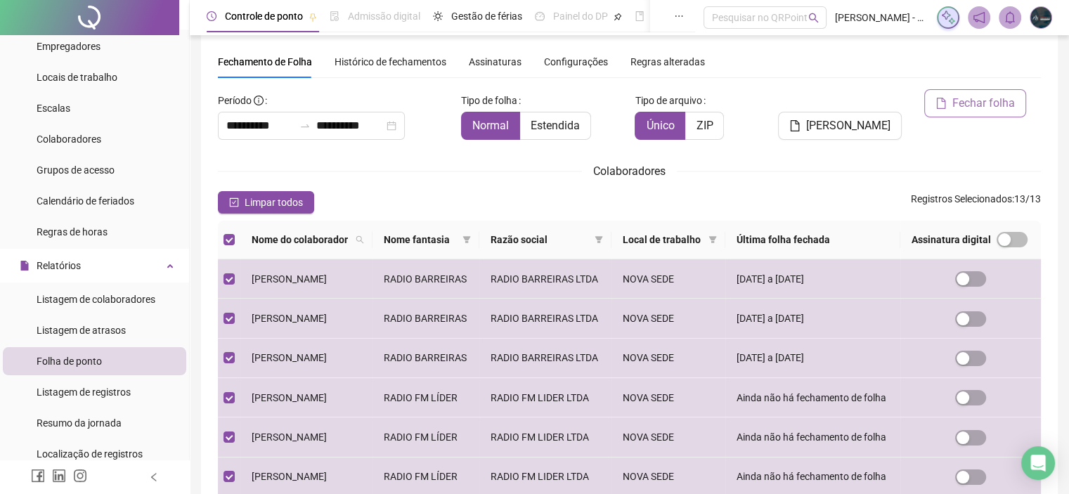
click at [996, 99] on span "Fechar folha" at bounding box center [983, 103] width 63 height 17
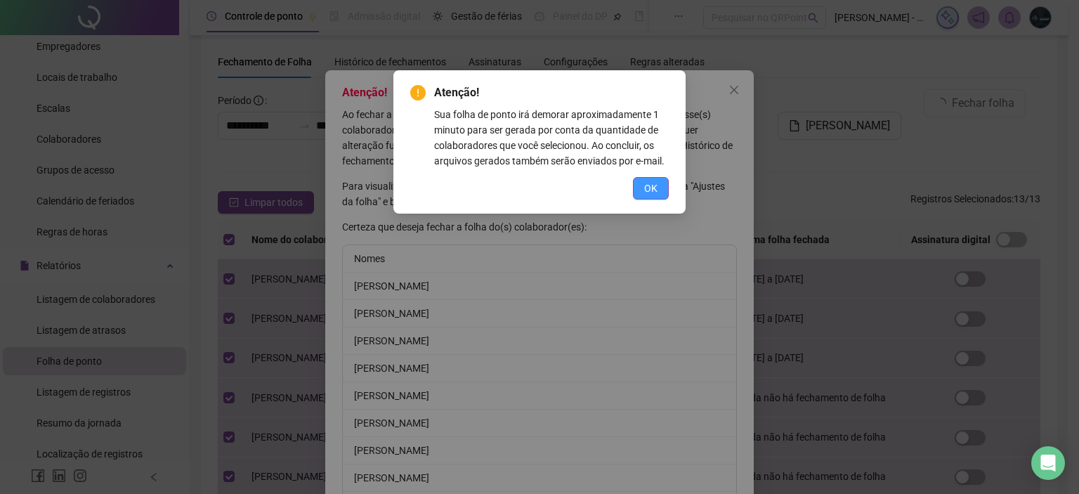
click at [639, 185] on button "OK" at bounding box center [651, 188] width 36 height 22
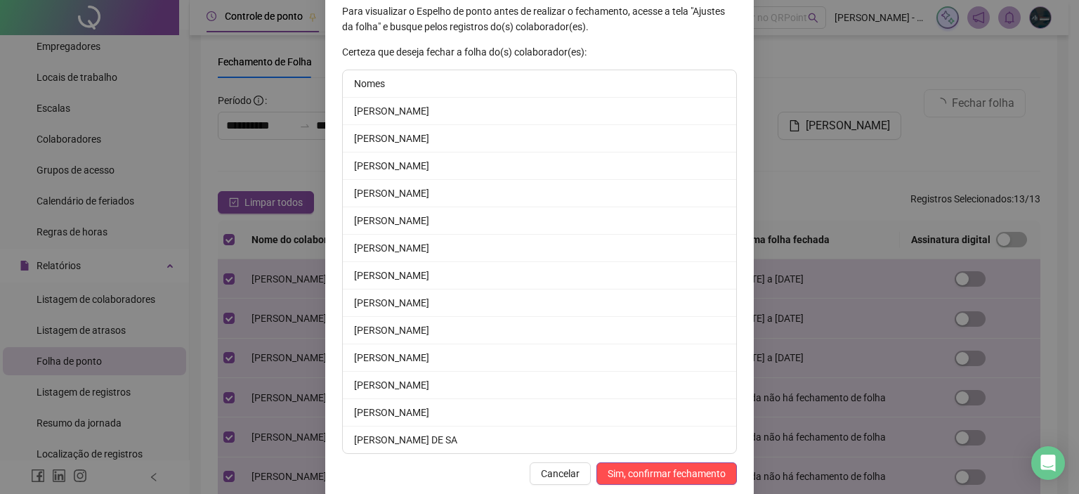
scroll to position [194, 0]
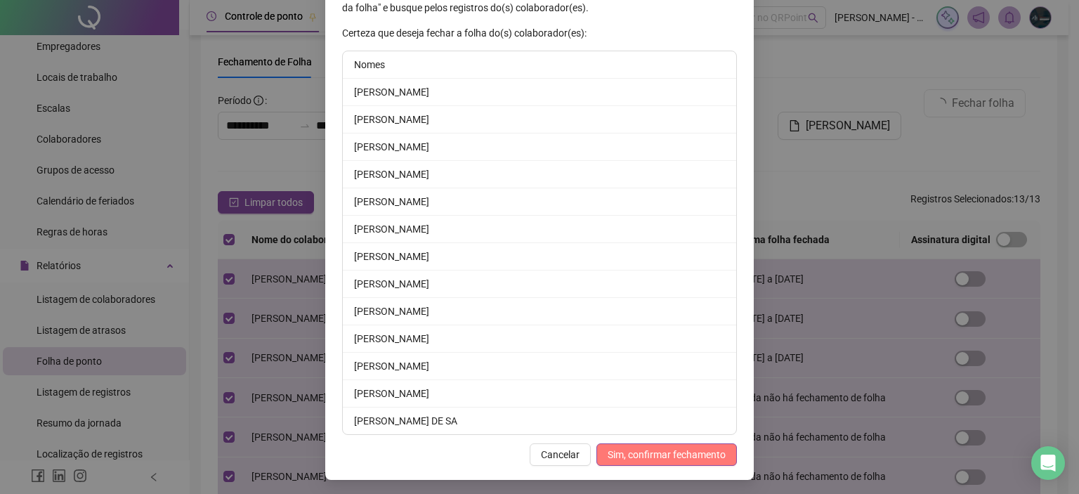
click at [660, 450] on span "Sim, confirmar fechamento" at bounding box center [667, 454] width 118 height 15
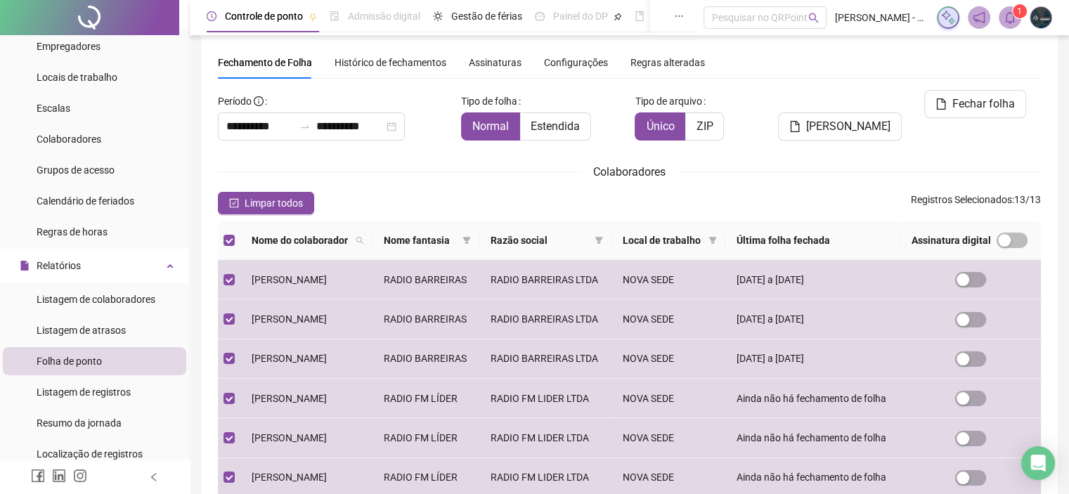
scroll to position [0, 0]
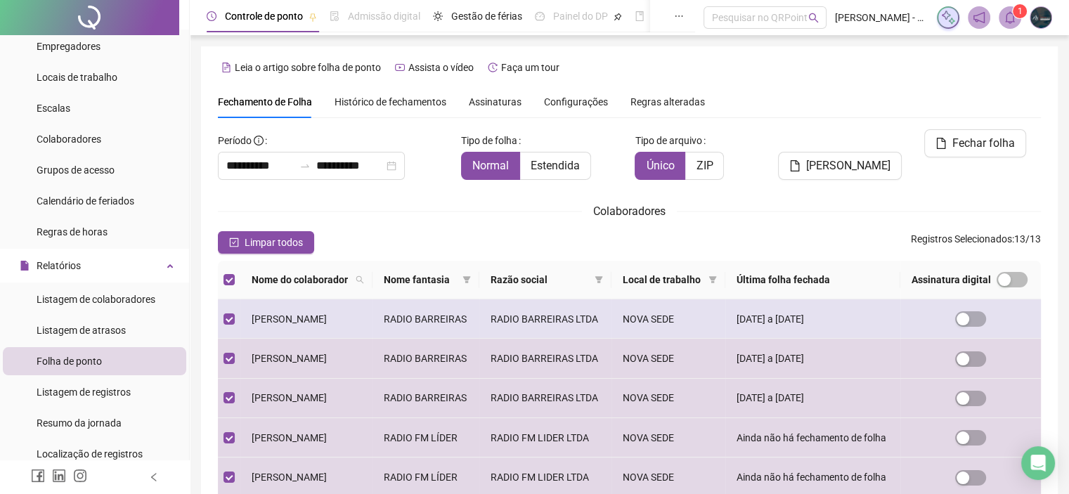
click at [1007, 286] on div "button" at bounding box center [1004, 279] width 13 height 13
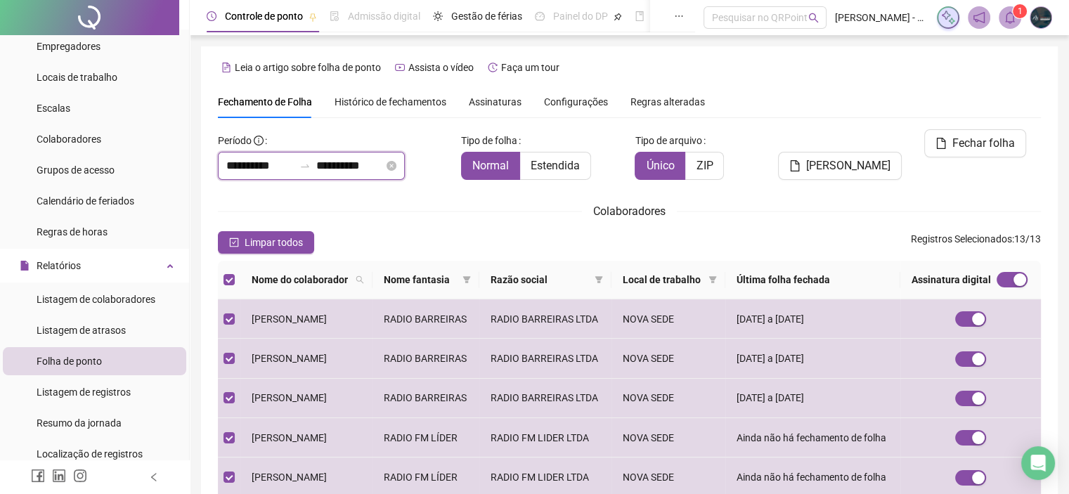
click at [250, 167] on input "**********" at bounding box center [259, 165] width 67 height 17
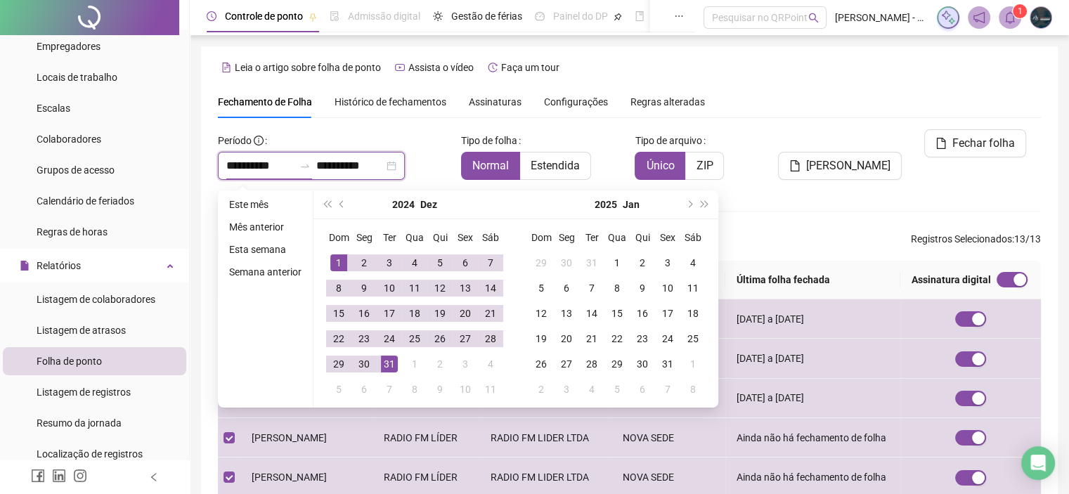
type input "**********"
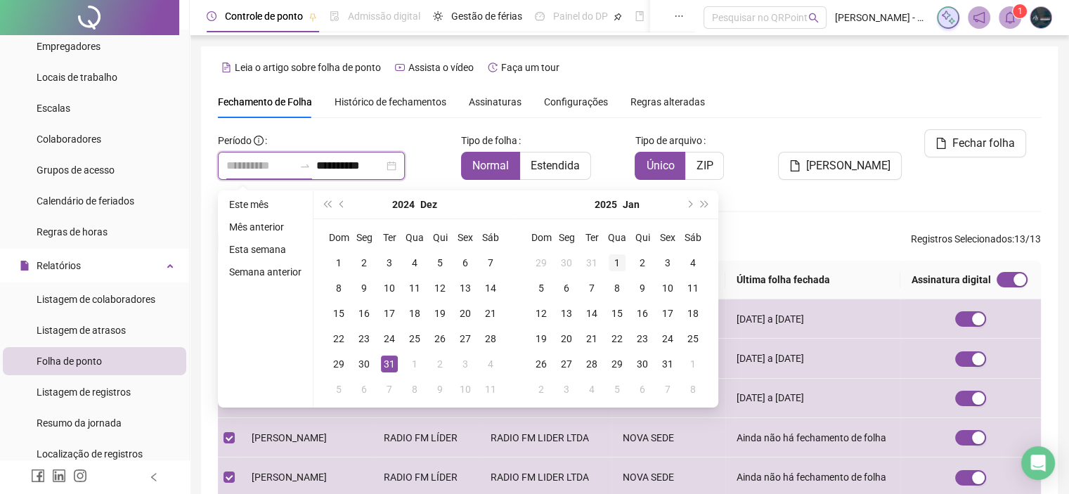
type input "**********"
click at [612, 261] on div "1" at bounding box center [616, 262] width 17 height 17
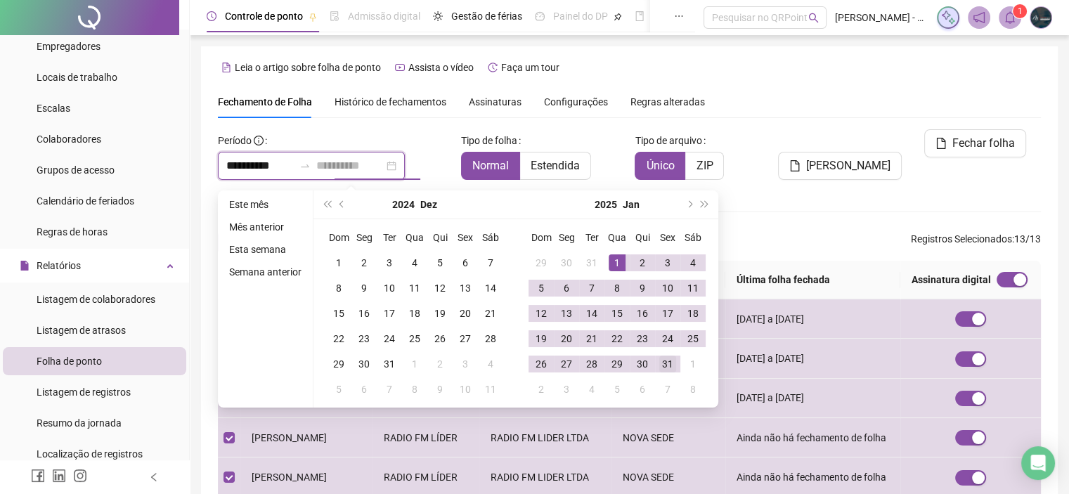
type input "**********"
click at [670, 366] on div "31" at bounding box center [667, 364] width 17 height 17
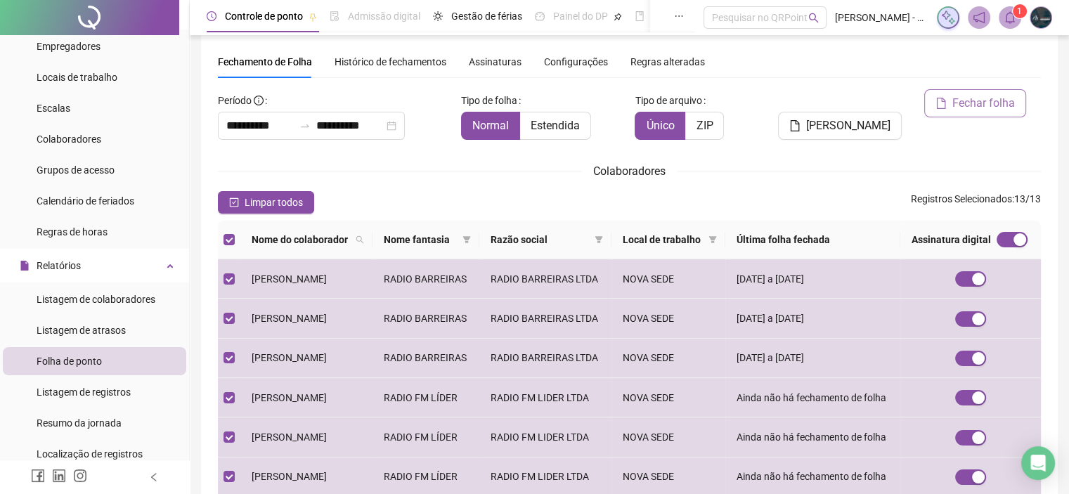
click at [965, 100] on span "Fechar folha" at bounding box center [983, 103] width 63 height 17
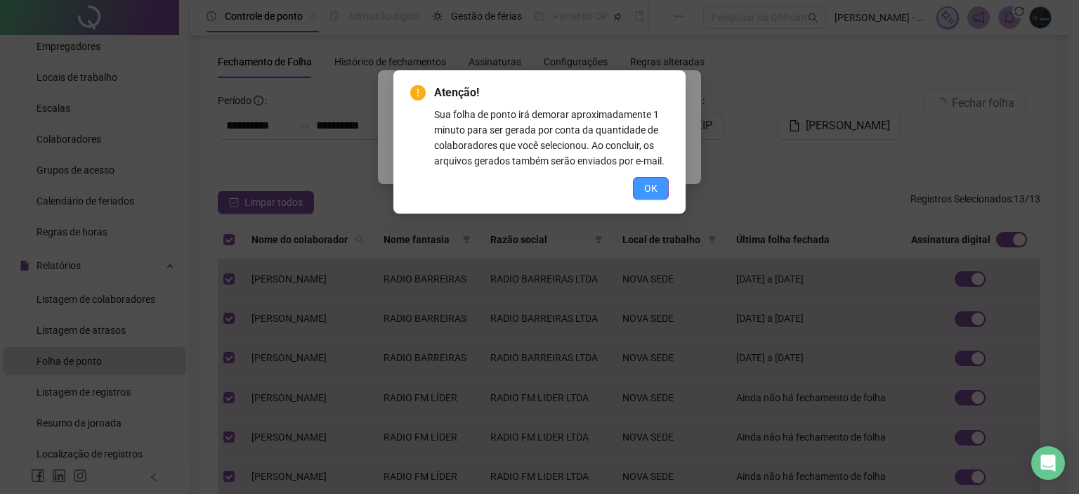
click at [651, 190] on span "OK" at bounding box center [650, 188] width 13 height 15
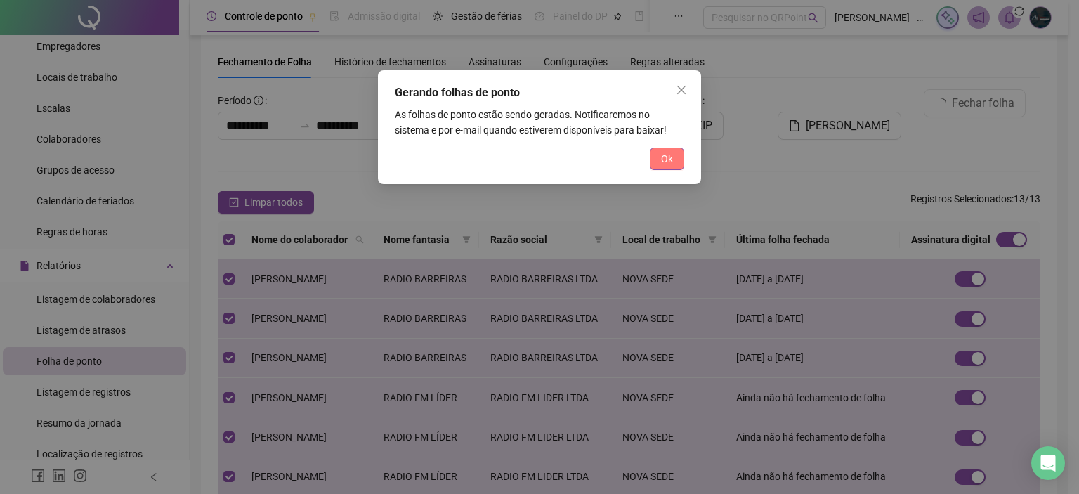
click at [669, 155] on span "Ok" at bounding box center [667, 158] width 12 height 15
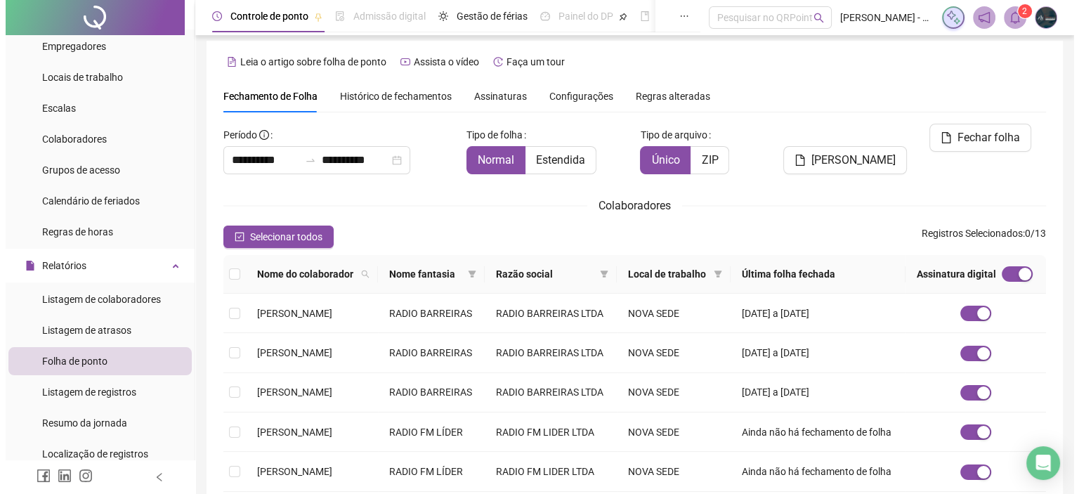
scroll to position [0, 0]
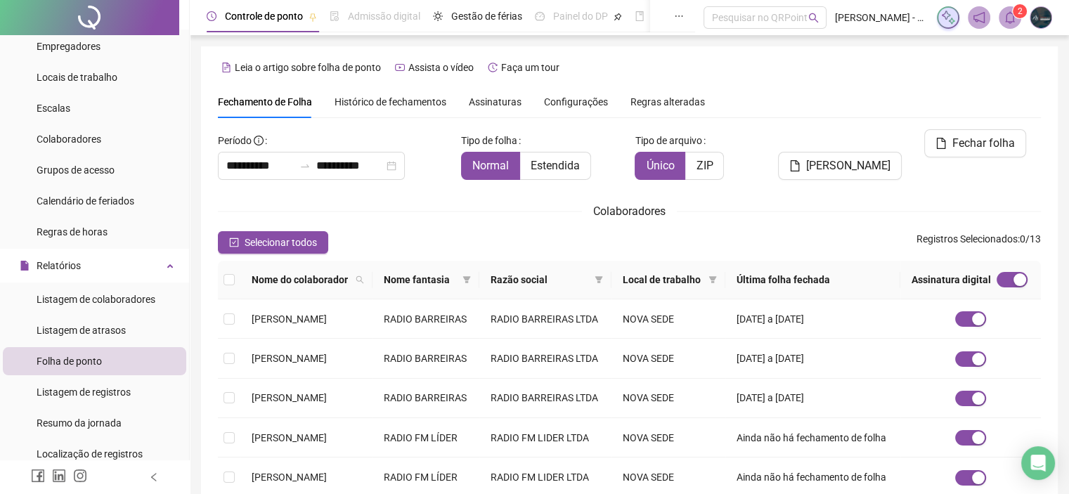
click at [574, 100] on span "Configurações" at bounding box center [576, 102] width 64 height 10
